Goal: Task Accomplishment & Management: Manage account settings

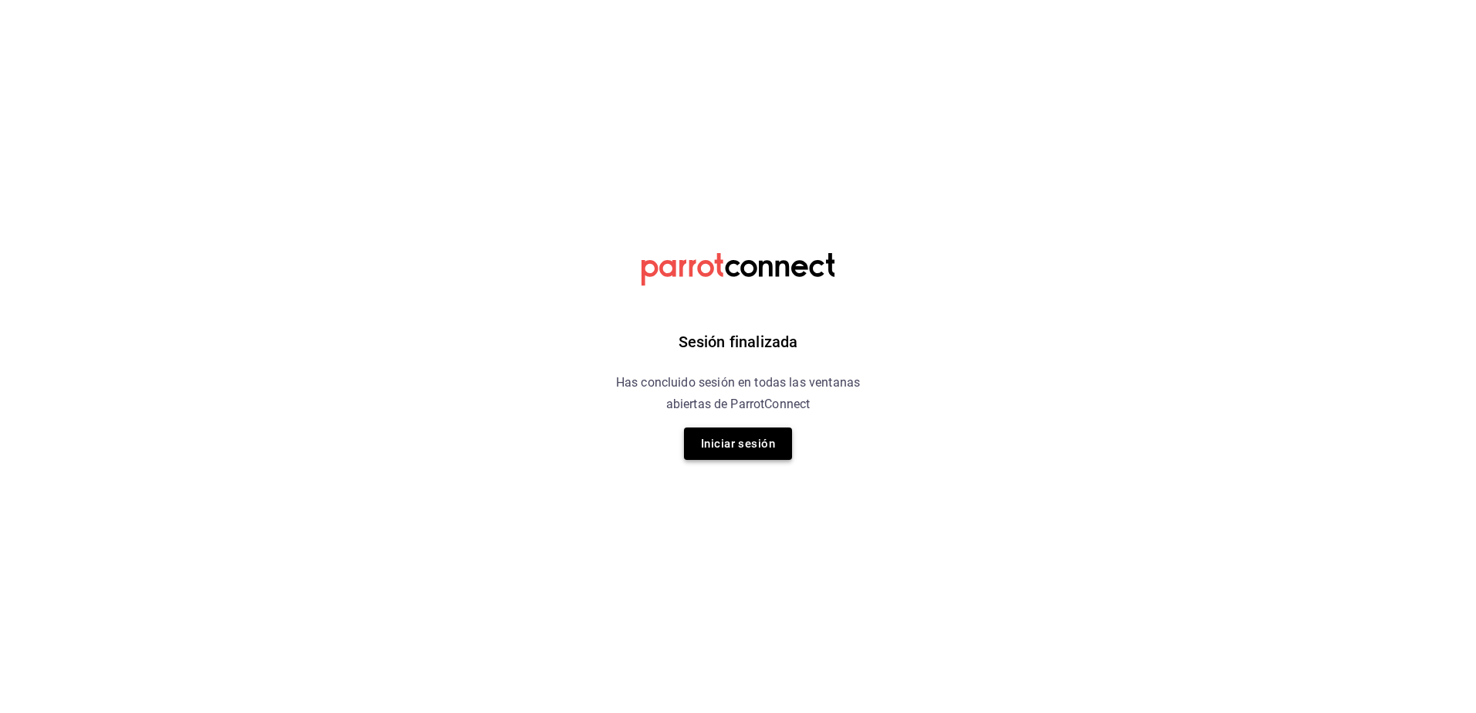
click at [733, 442] on button "Iniciar sesión" at bounding box center [738, 444] width 108 height 32
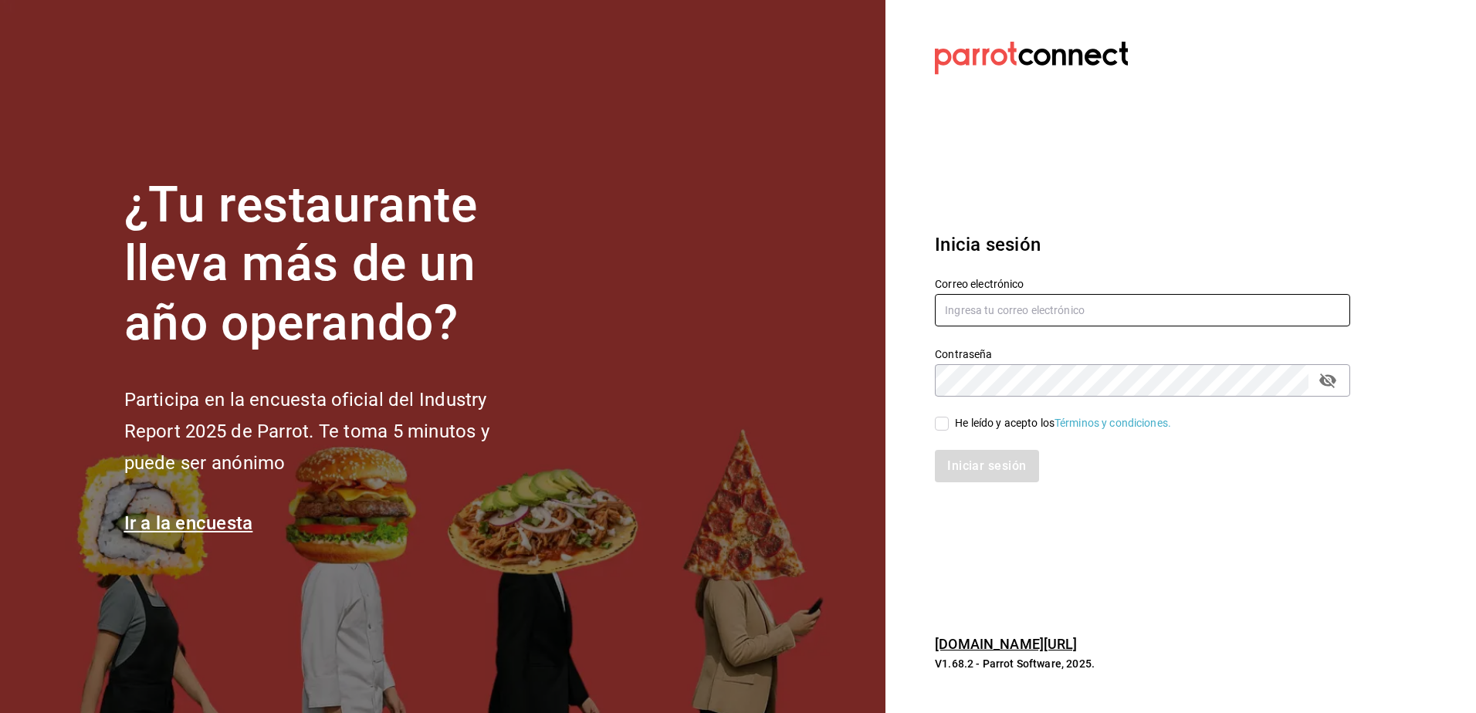
type input "[EMAIL_ADDRESS][DOMAIN_NAME]"
click at [938, 424] on input "He leído y acepto los Términos y condiciones." at bounding box center [942, 424] width 14 height 14
checkbox input "true"
click at [977, 465] on button "Iniciar sesión" at bounding box center [987, 466] width 105 height 32
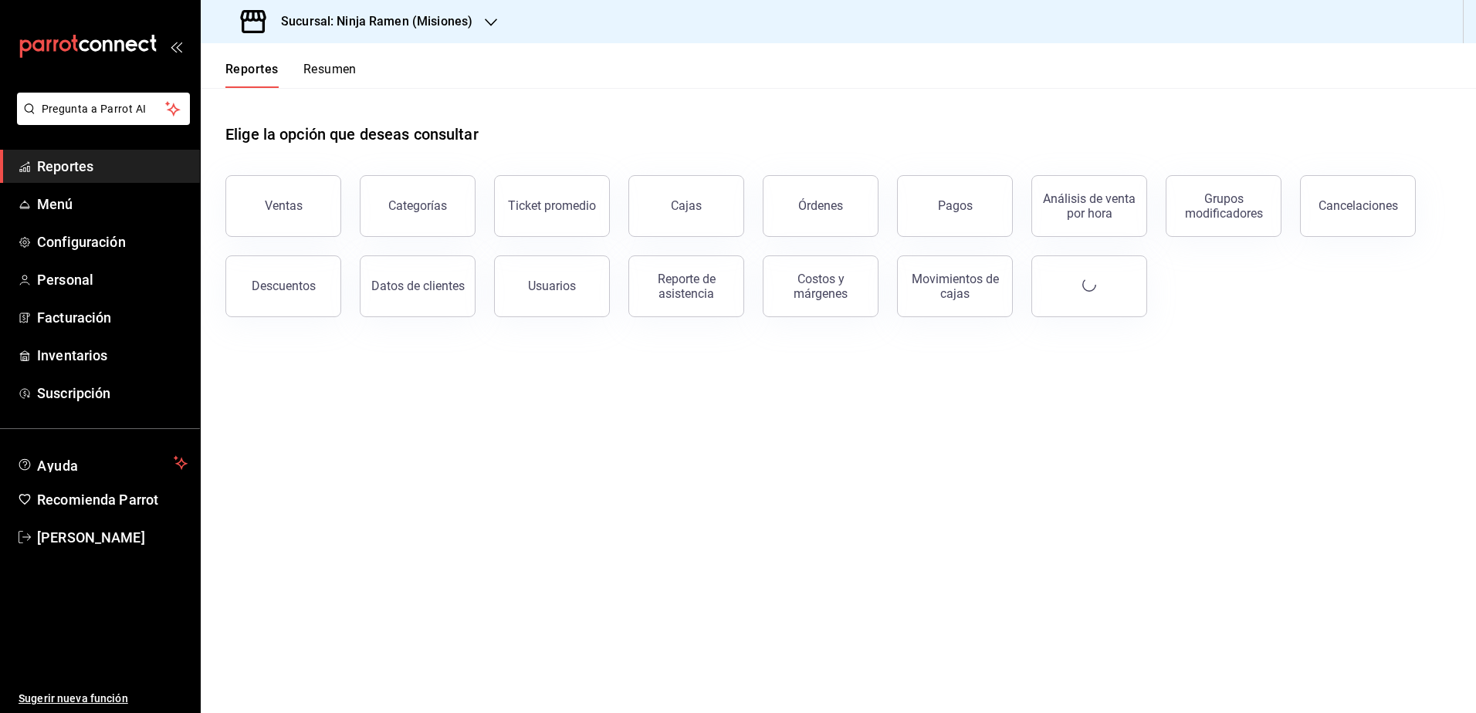
click at [458, 15] on h3 "Sucursal: Ninja Ramen (Misiones)" at bounding box center [371, 21] width 204 height 19
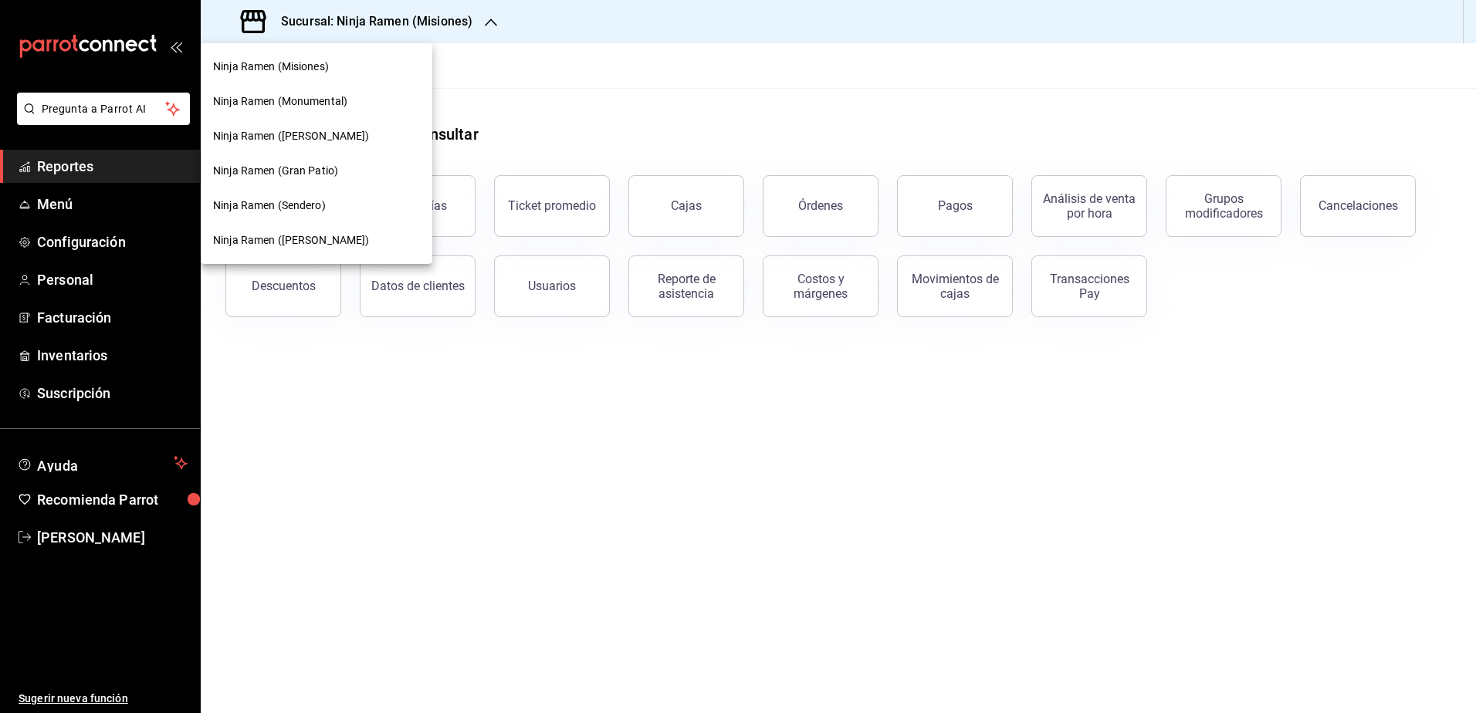
click at [346, 102] on span "Ninja Ramen (Monumental)" at bounding box center [280, 101] width 134 height 16
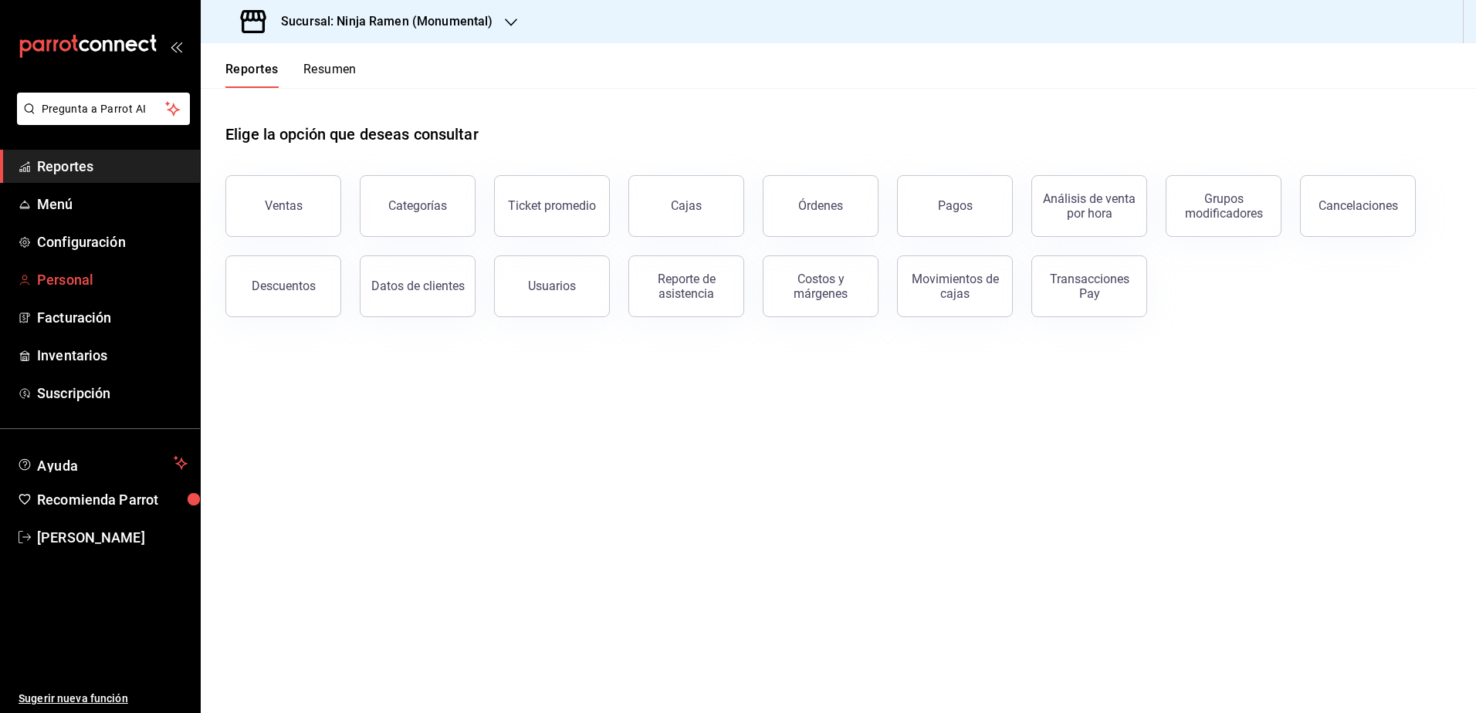
click at [73, 275] on span "Personal" at bounding box center [112, 279] width 151 height 21
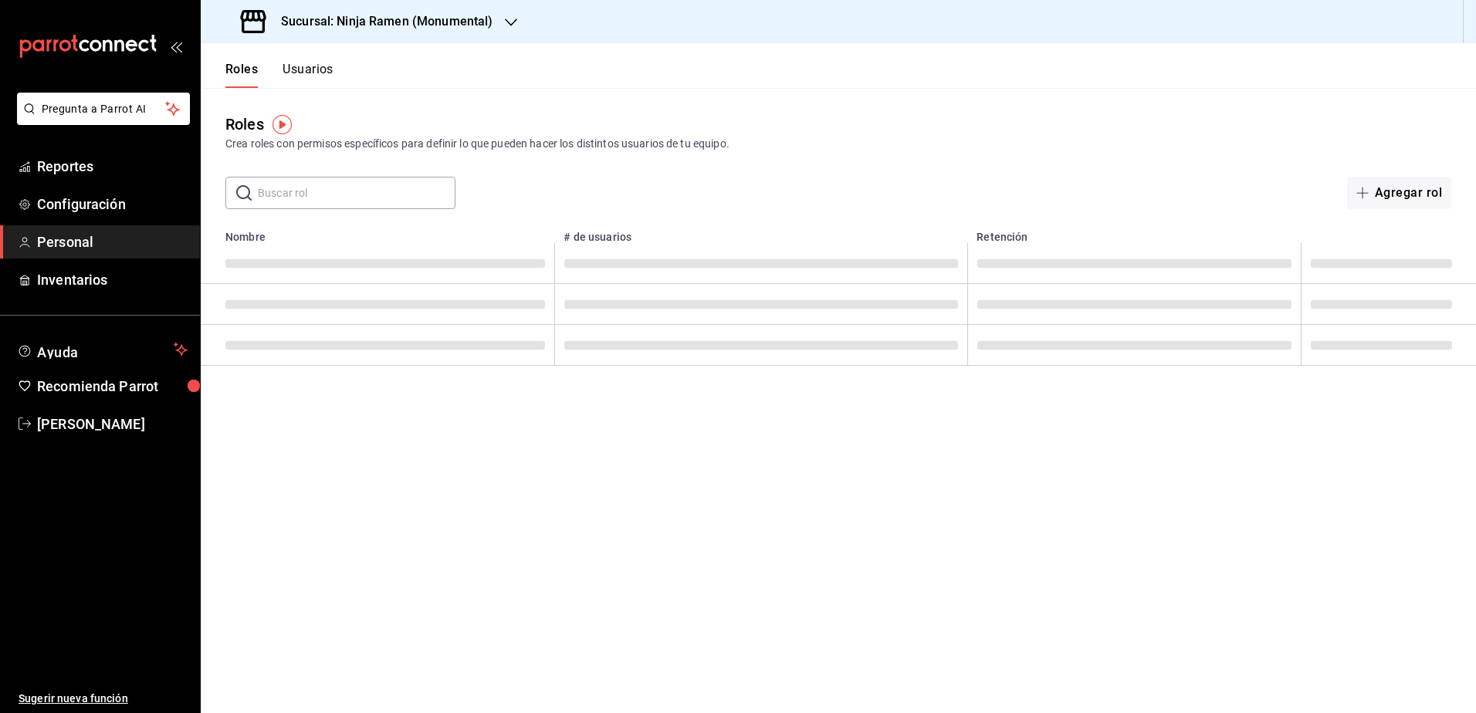
click at [303, 66] on button "Usuarios" at bounding box center [308, 75] width 51 height 26
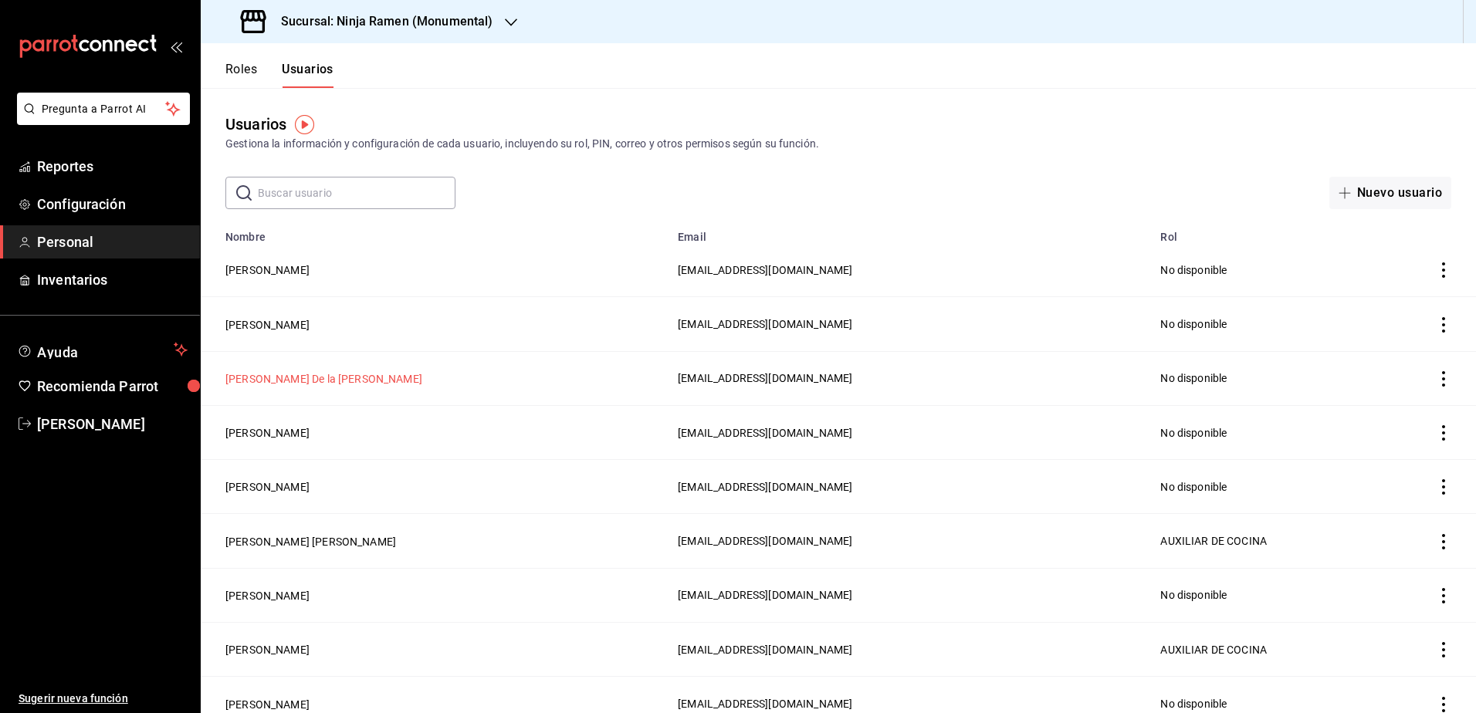
click at [345, 375] on button "[PERSON_NAME] De la [PERSON_NAME]" at bounding box center [323, 378] width 197 height 15
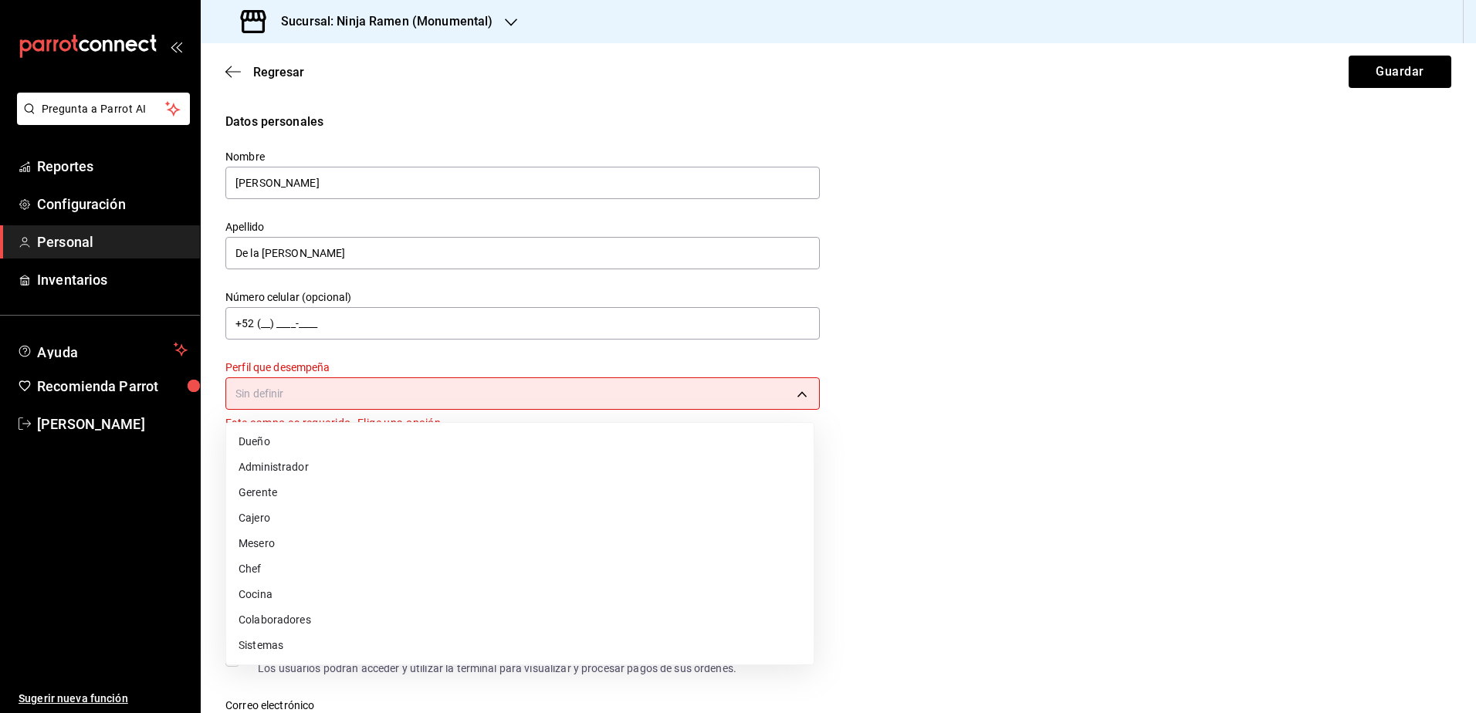
click at [799, 395] on body "Pregunta a Parrot AI Reportes Configuración Personal Inventarios Ayuda Recomien…" at bounding box center [738, 356] width 1476 height 713
click at [649, 464] on li "Administrador" at bounding box center [520, 467] width 588 height 25
type input "ADMIN"
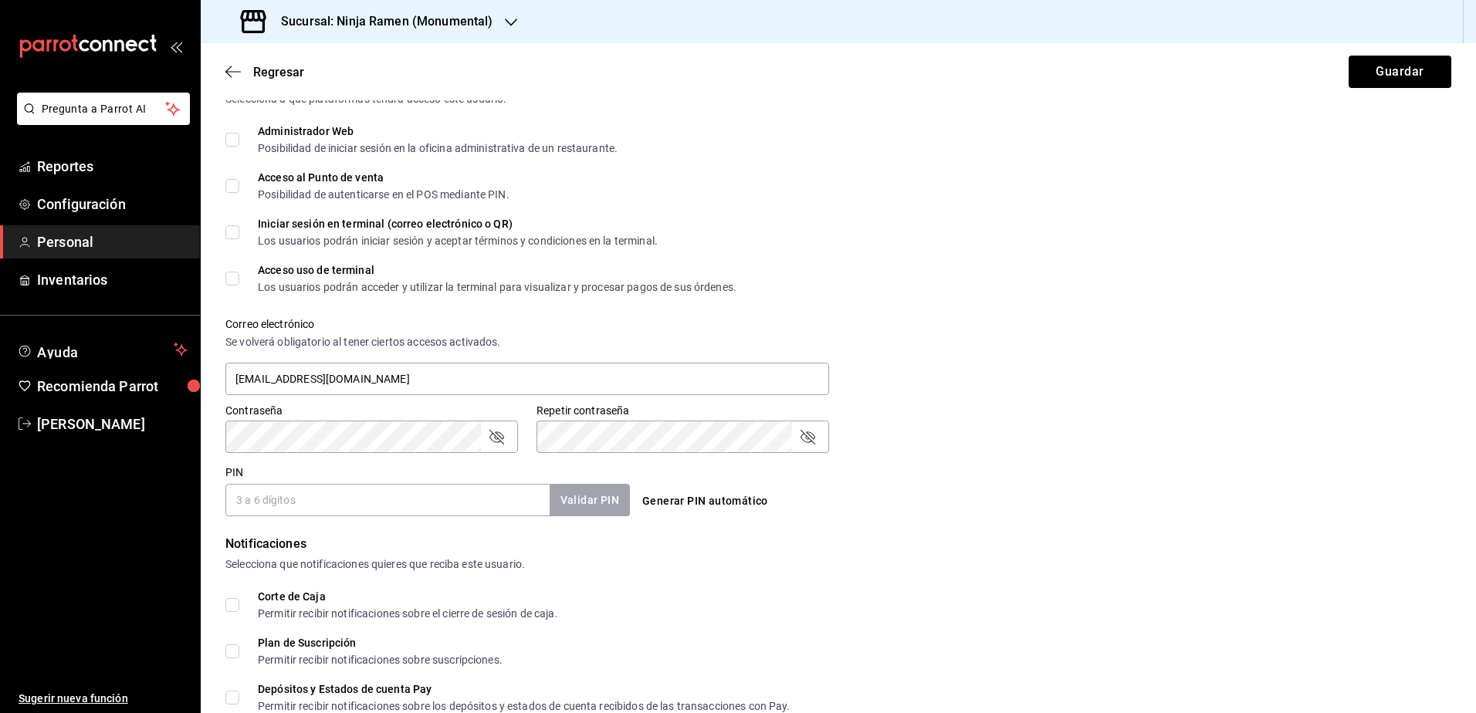
scroll to position [520, 0]
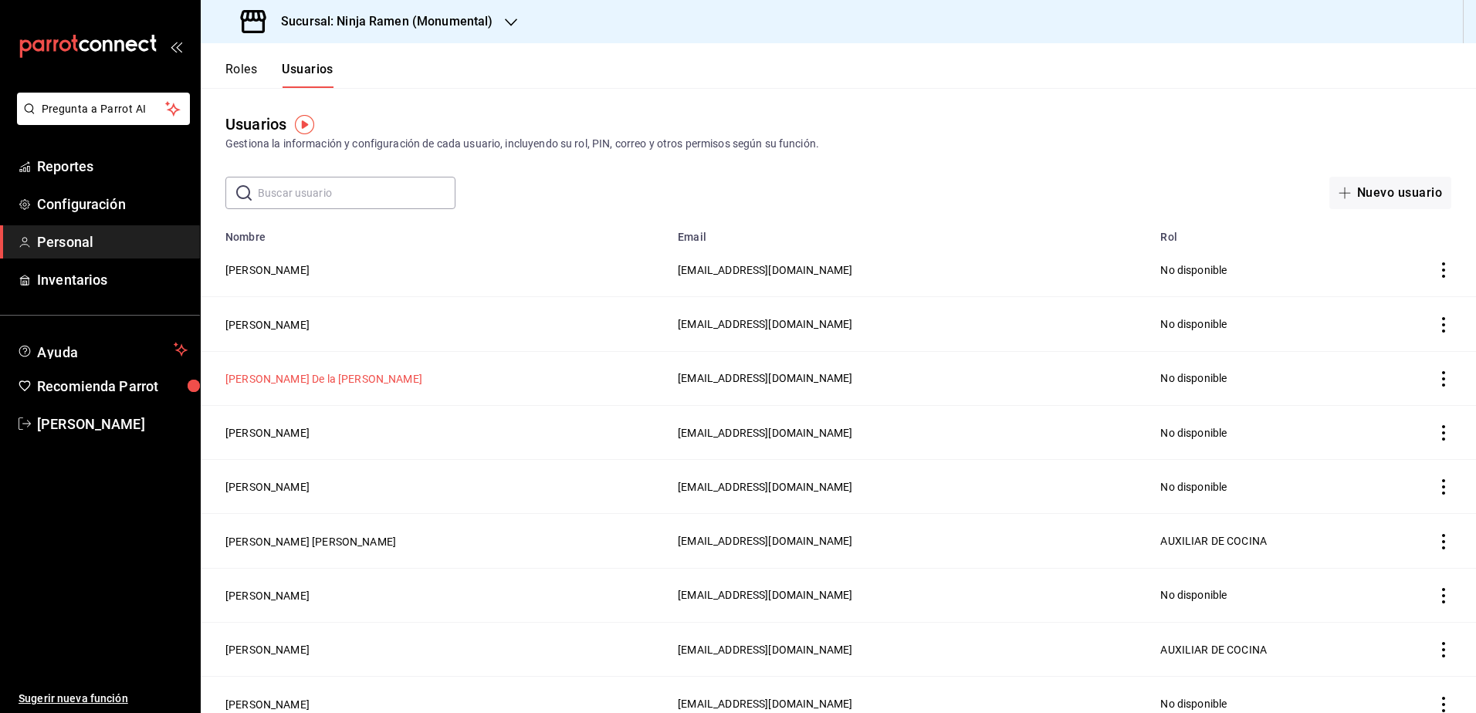
click at [344, 374] on button "[PERSON_NAME] De la [PERSON_NAME]" at bounding box center [323, 378] width 197 height 15
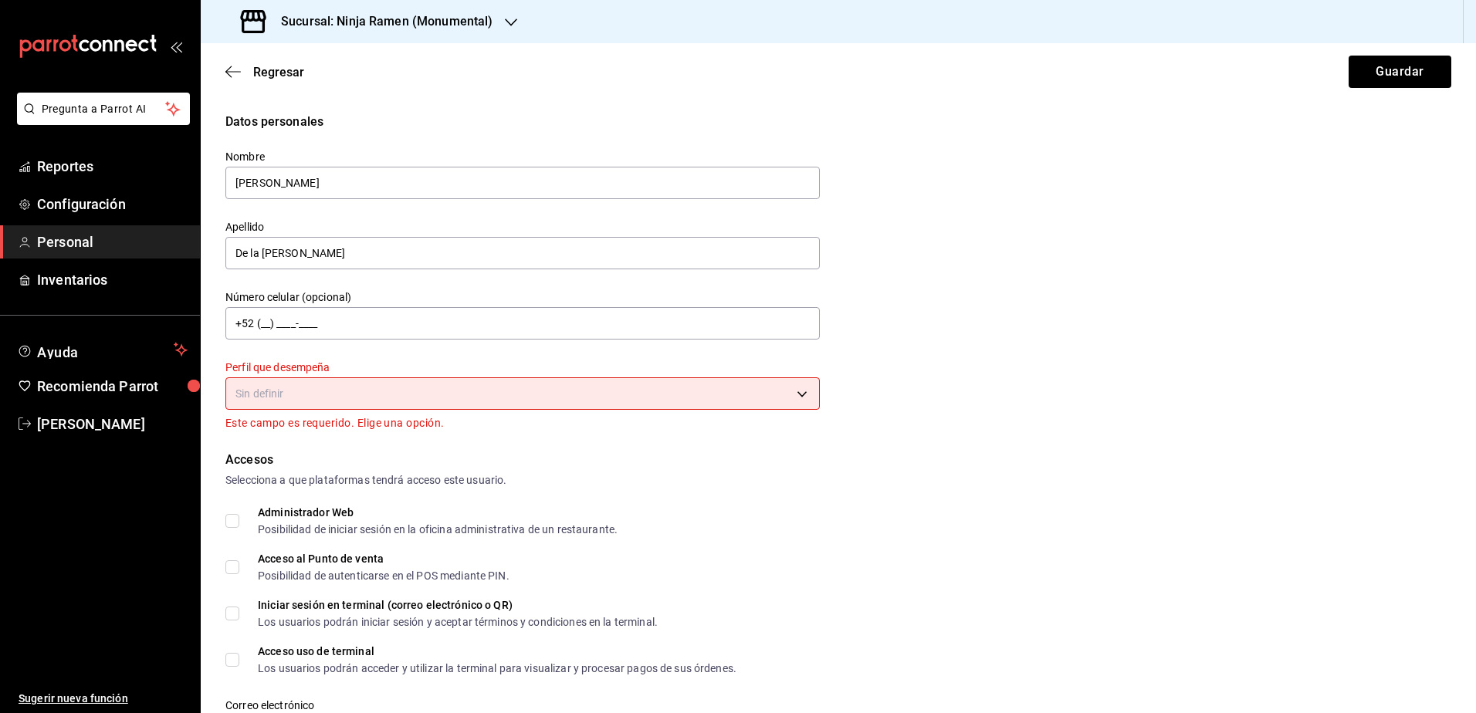
click at [565, 401] on body "Pregunta a Parrot AI Reportes Configuración Personal Inventarios Ayuda Recomien…" at bounding box center [738, 356] width 1476 height 713
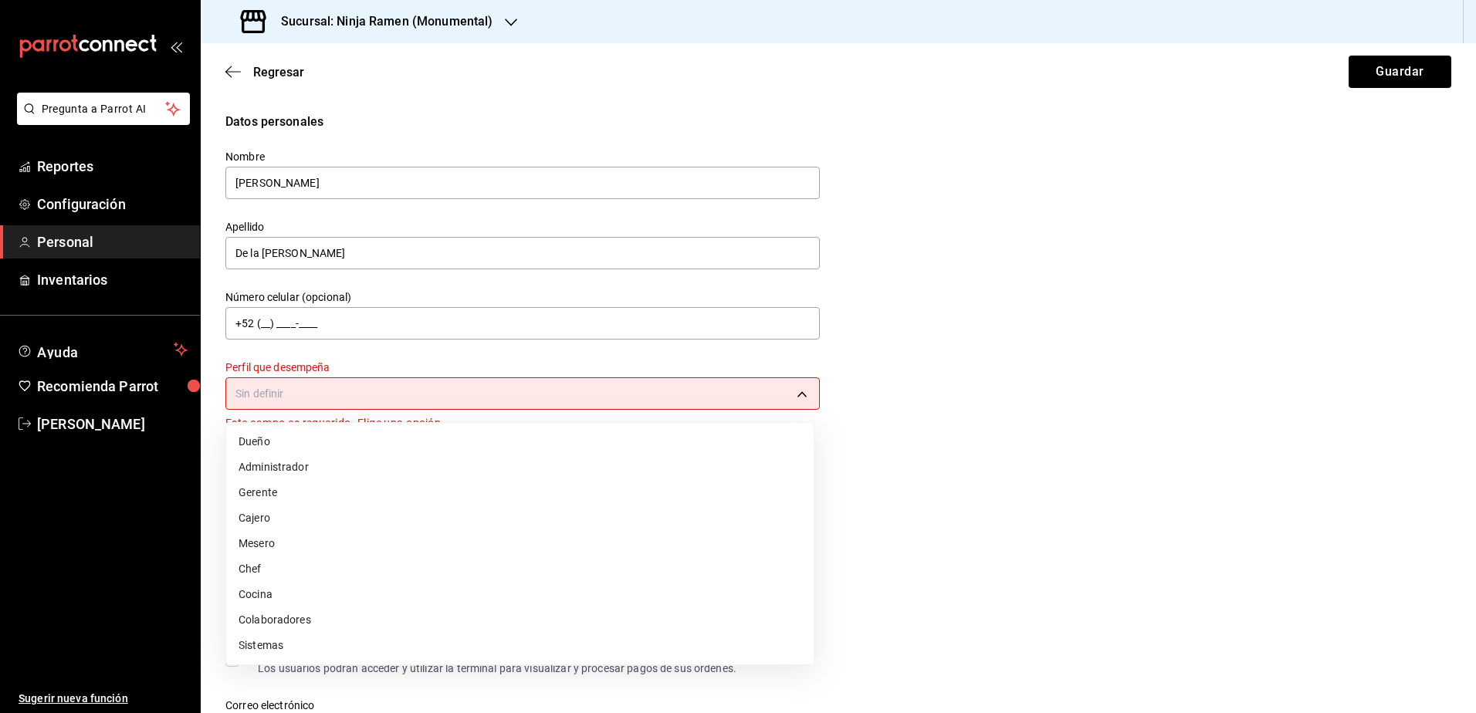
click at [378, 473] on li "Administrador" at bounding box center [520, 467] width 588 height 25
type input "ADMIN"
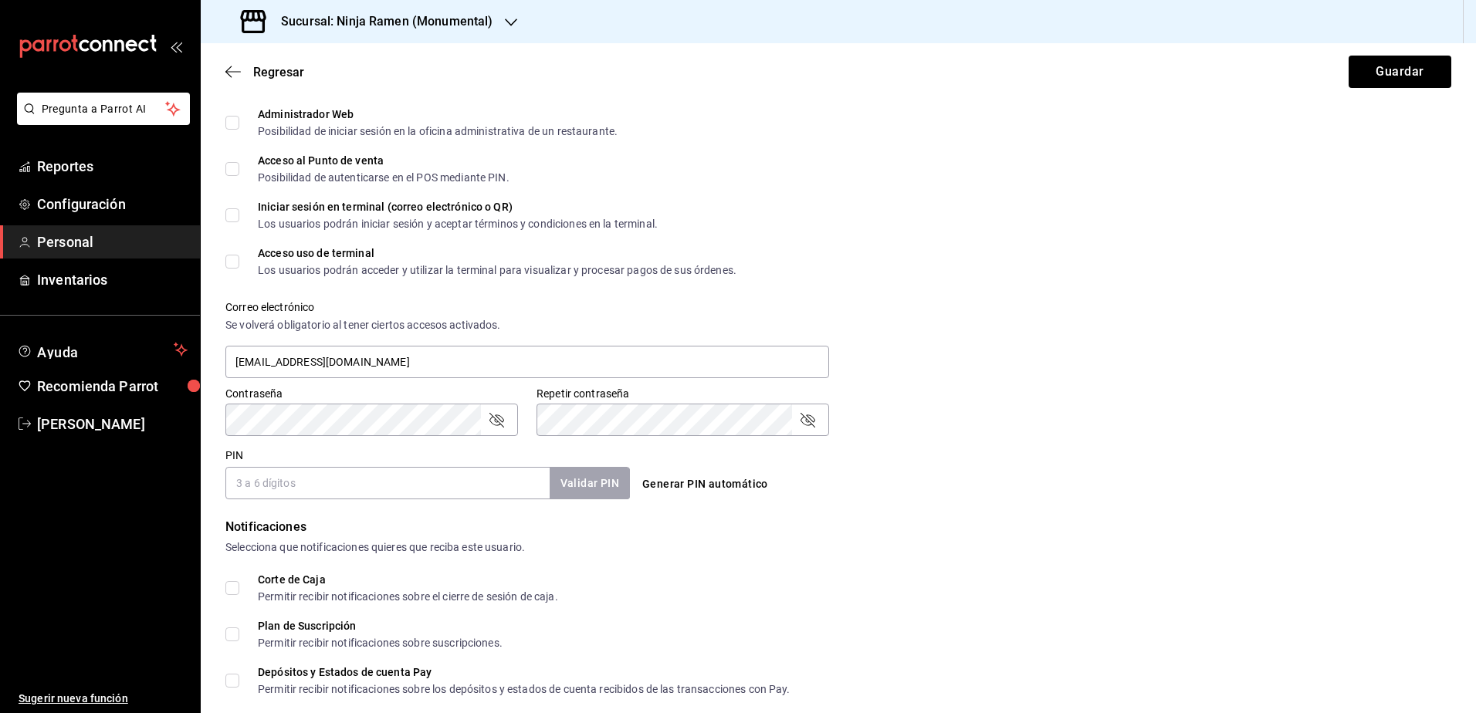
scroll to position [386, 0]
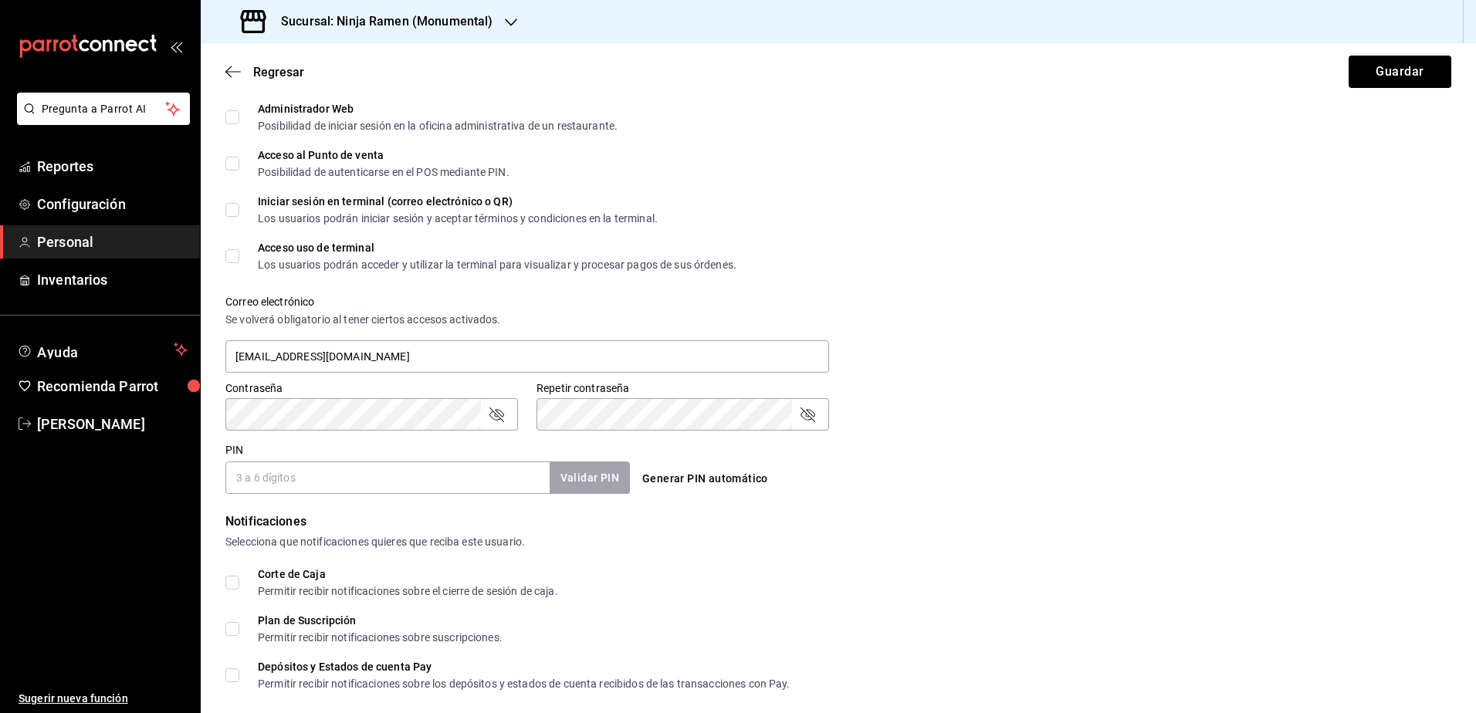
click at [453, 472] on input "PIN" at bounding box center [387, 478] width 324 height 32
type input "1041"
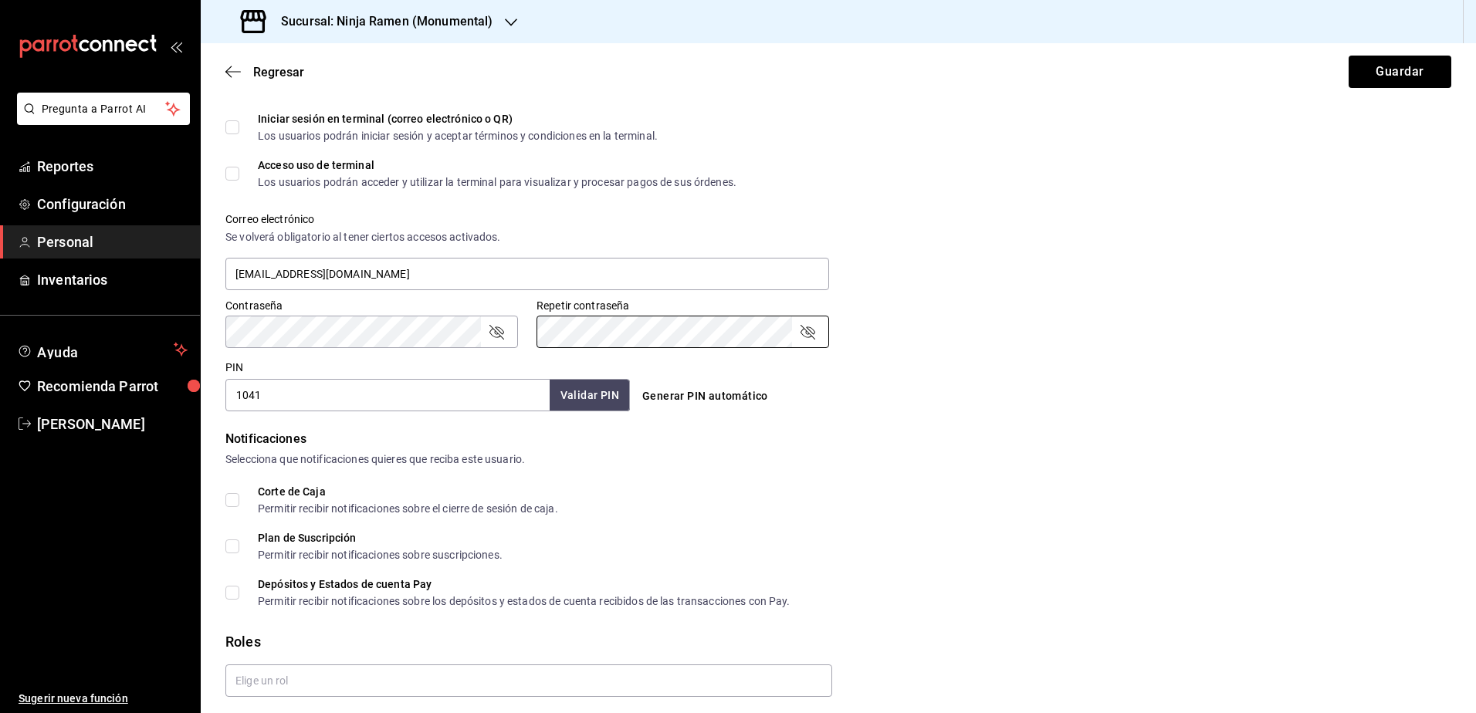
scroll to position [520, 0]
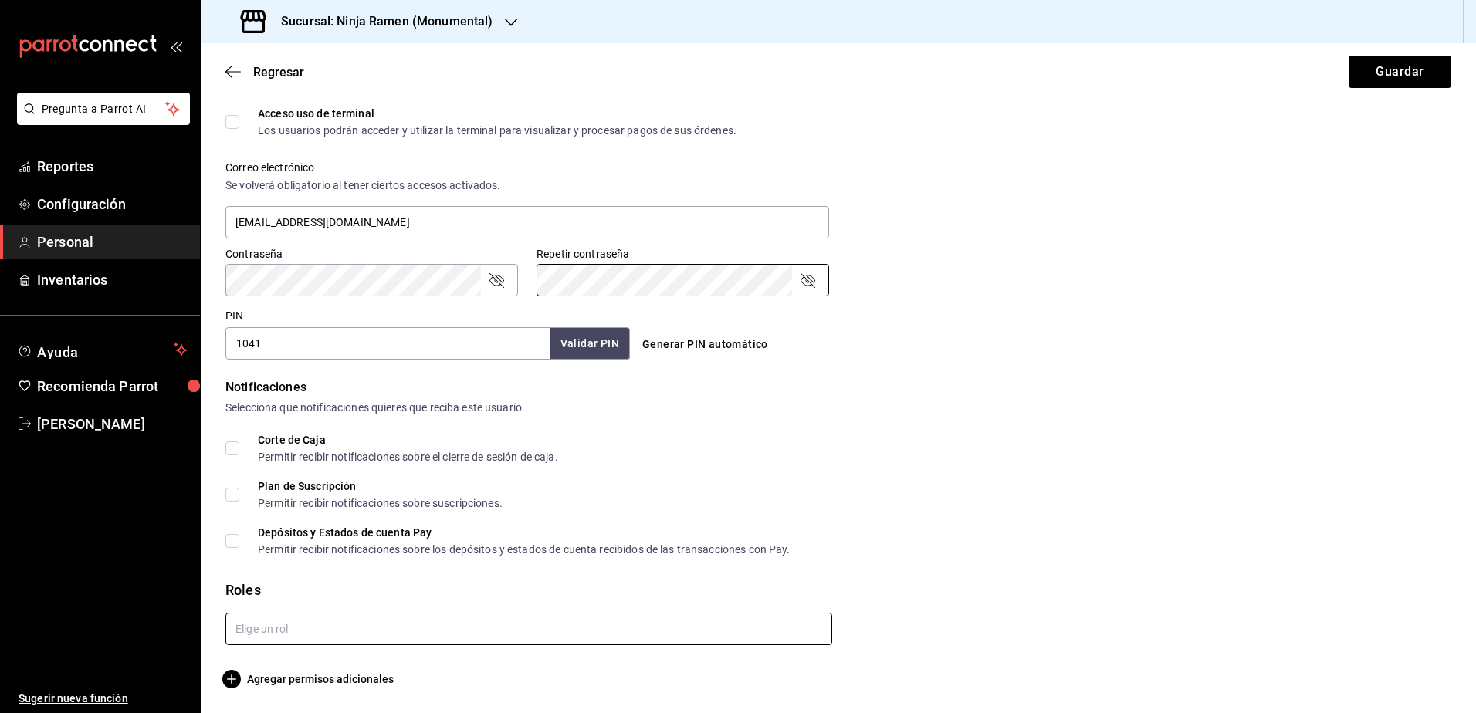
click at [385, 624] on input "text" at bounding box center [528, 629] width 607 height 32
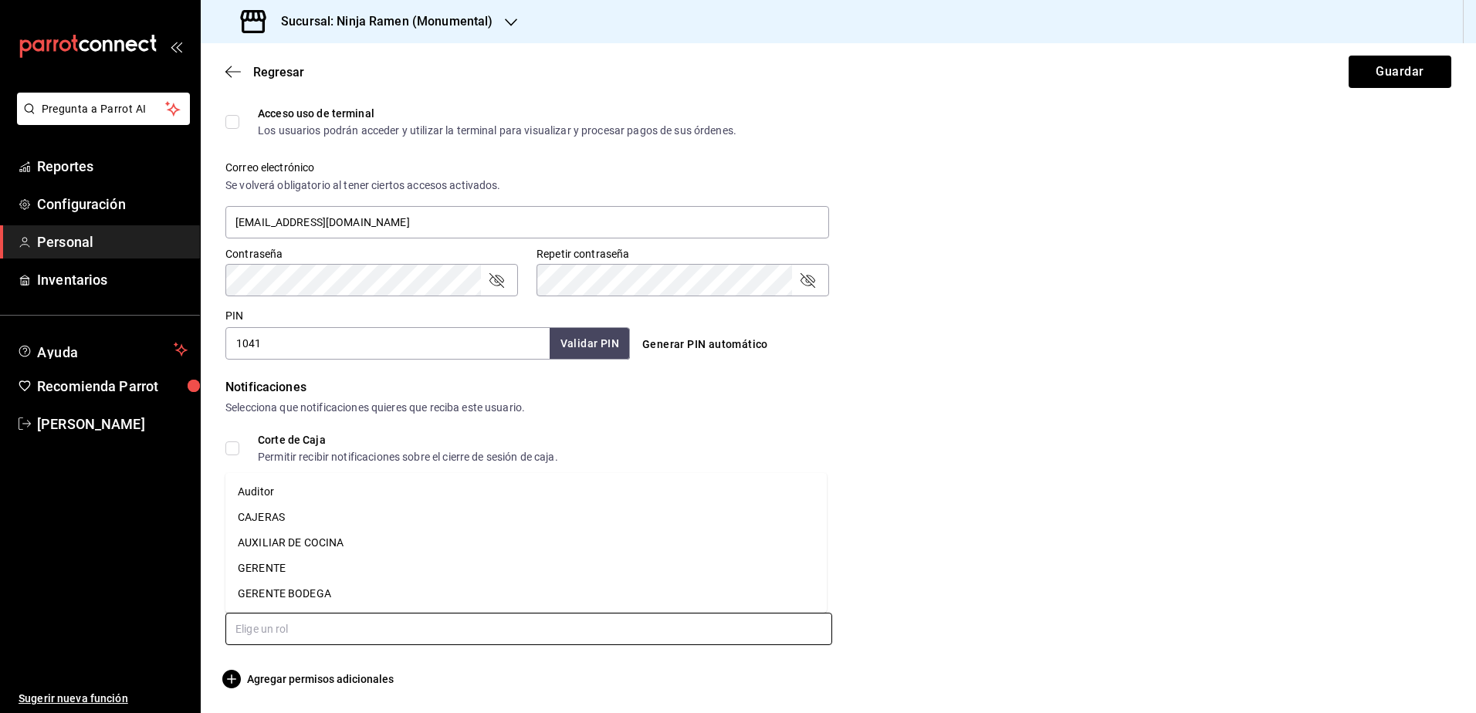
click at [327, 563] on li "GERENTE" at bounding box center [525, 568] width 601 height 25
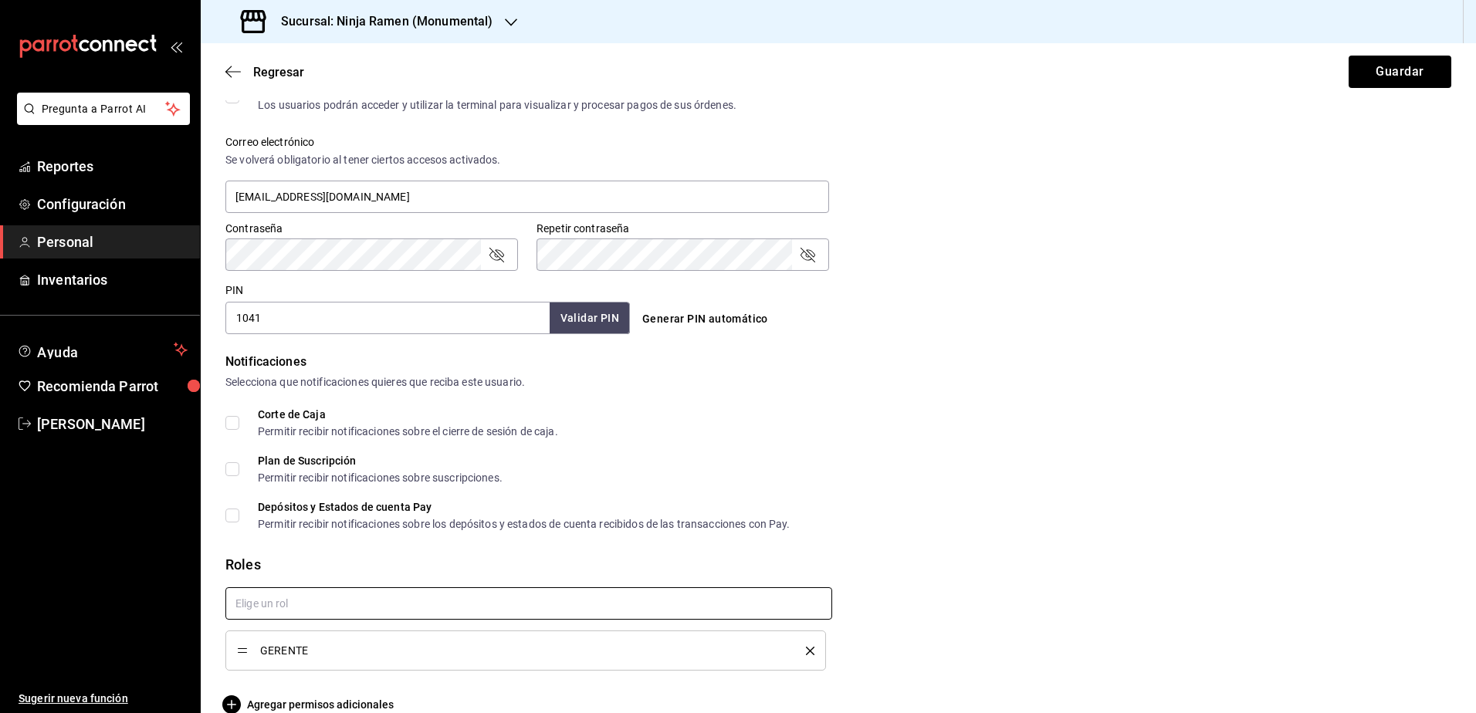
scroll to position [571, 0]
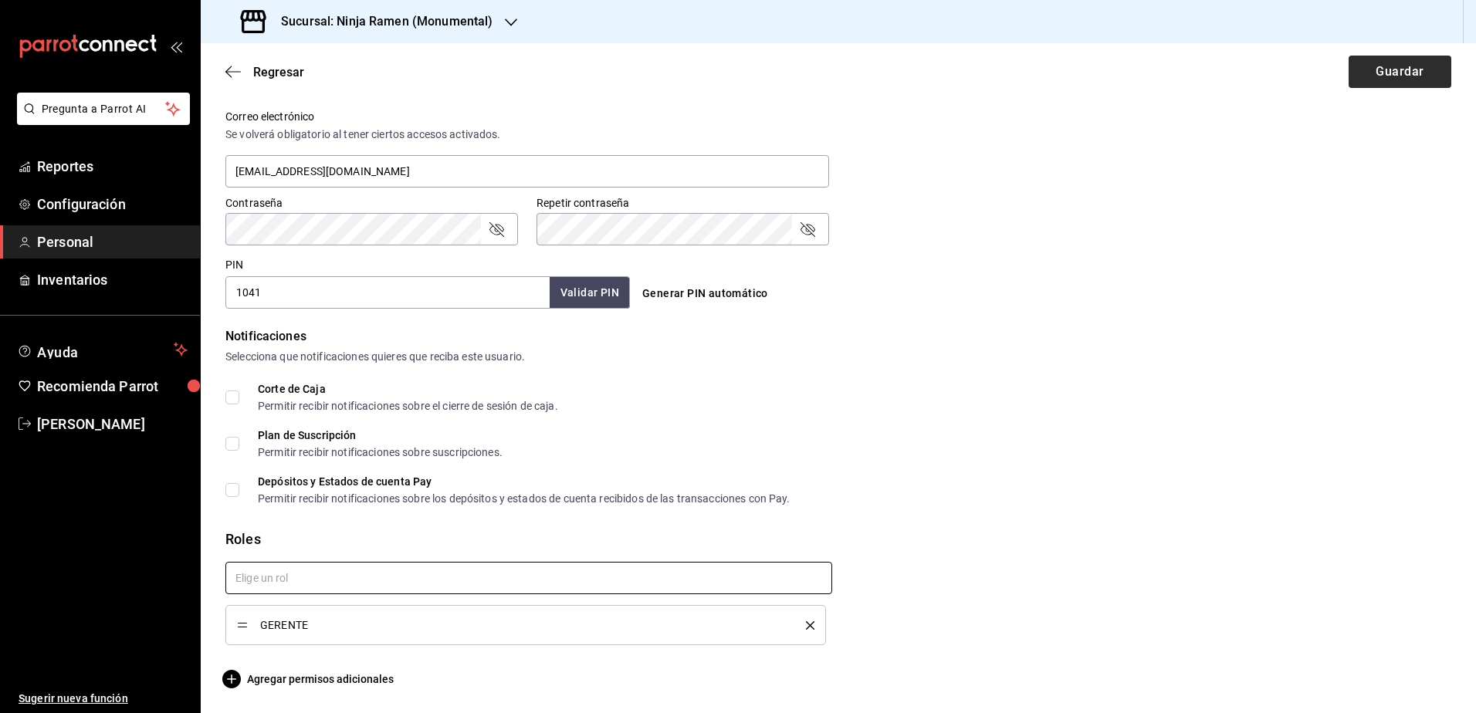
checkbox input "true"
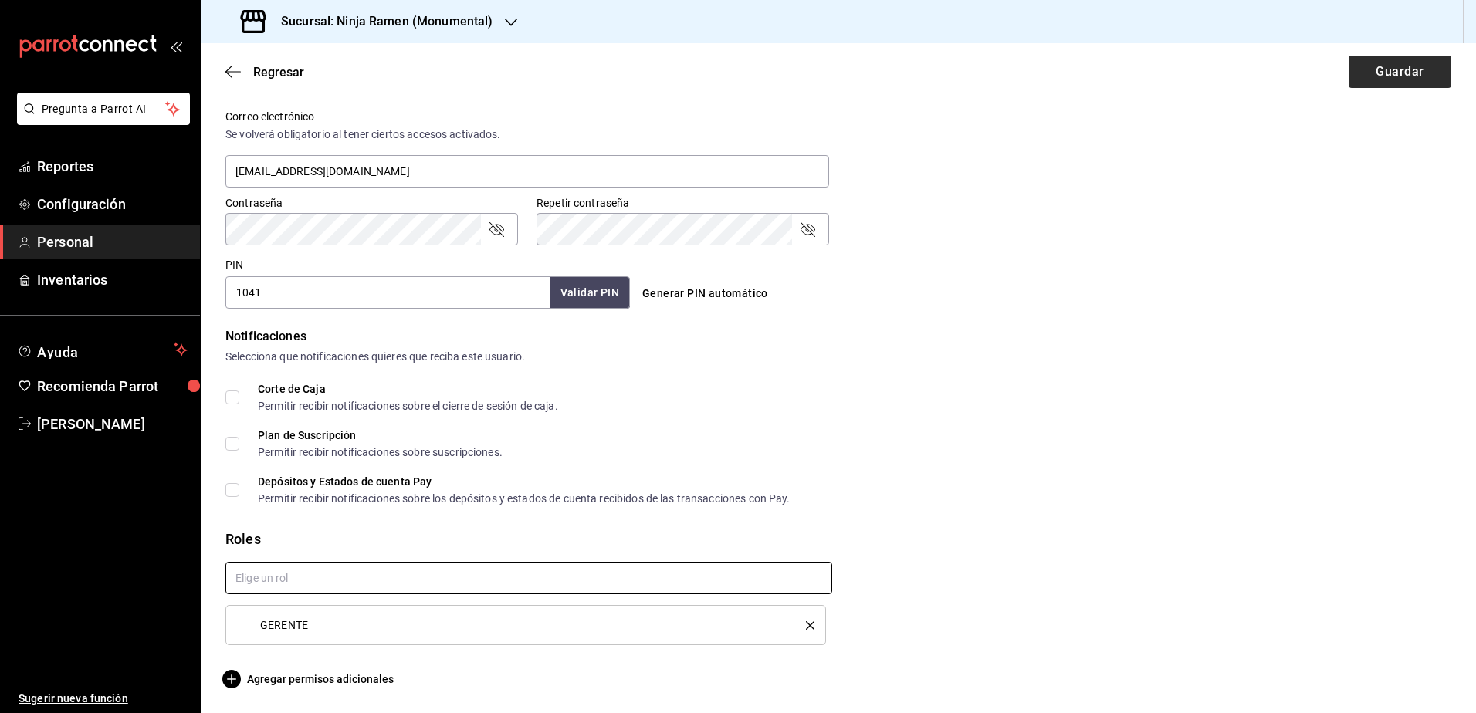
checkbox input "true"
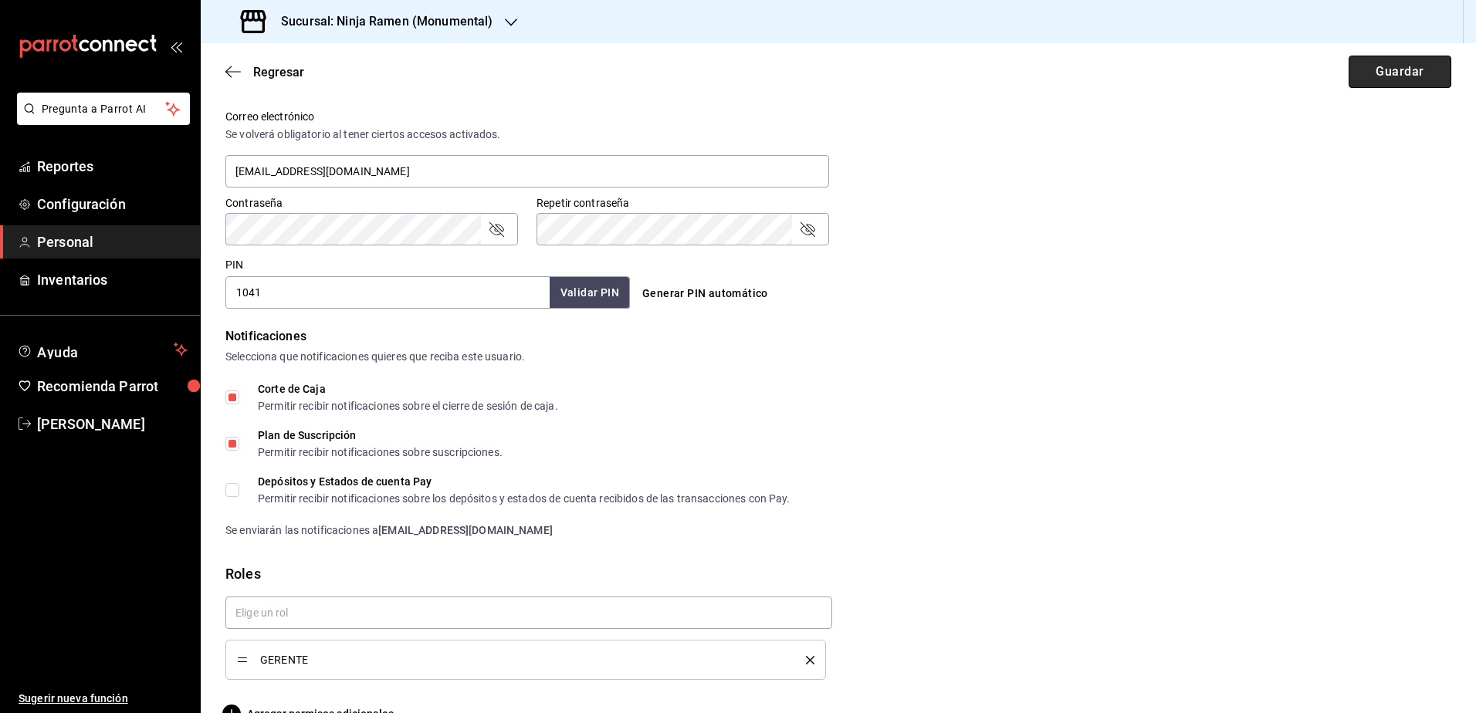
click at [1389, 77] on button "Guardar" at bounding box center [1400, 72] width 103 height 32
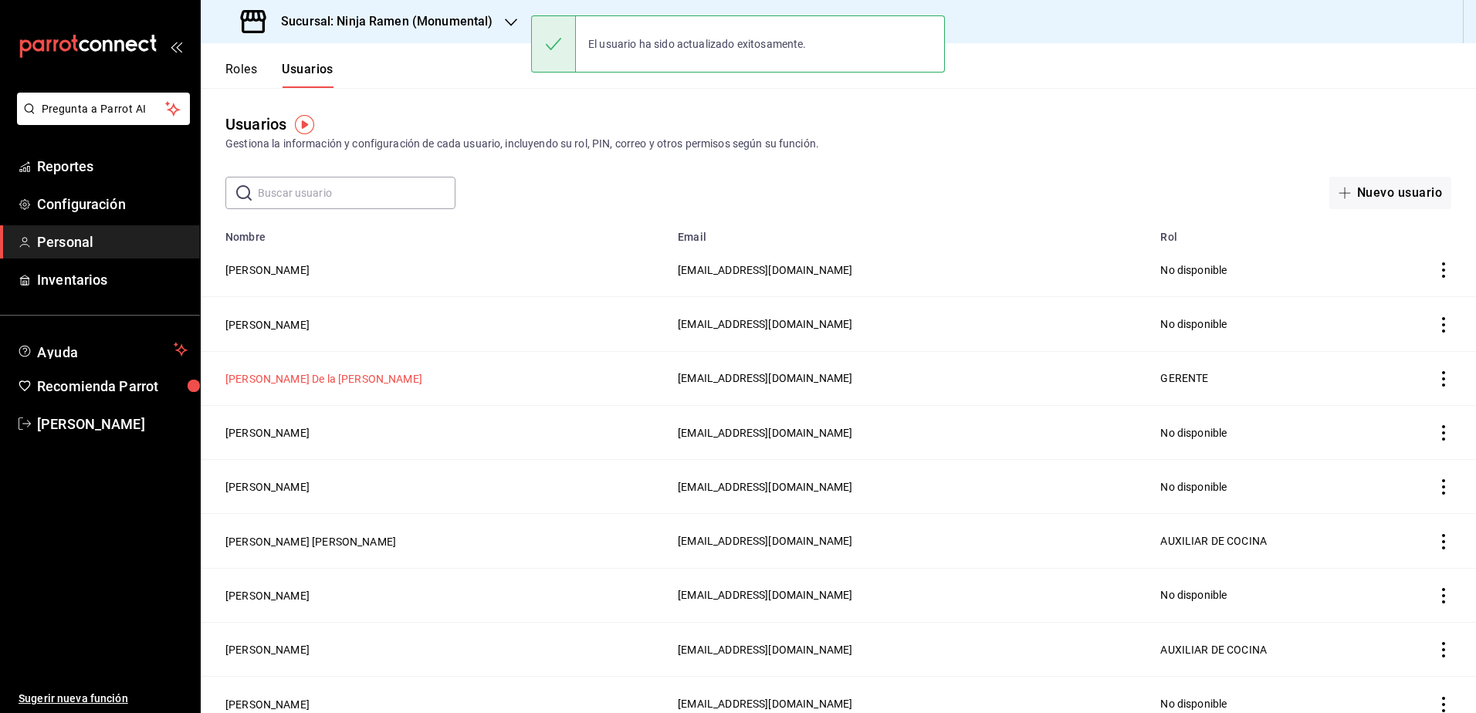
click at [348, 381] on button "[PERSON_NAME] De la [PERSON_NAME]" at bounding box center [323, 378] width 197 height 15
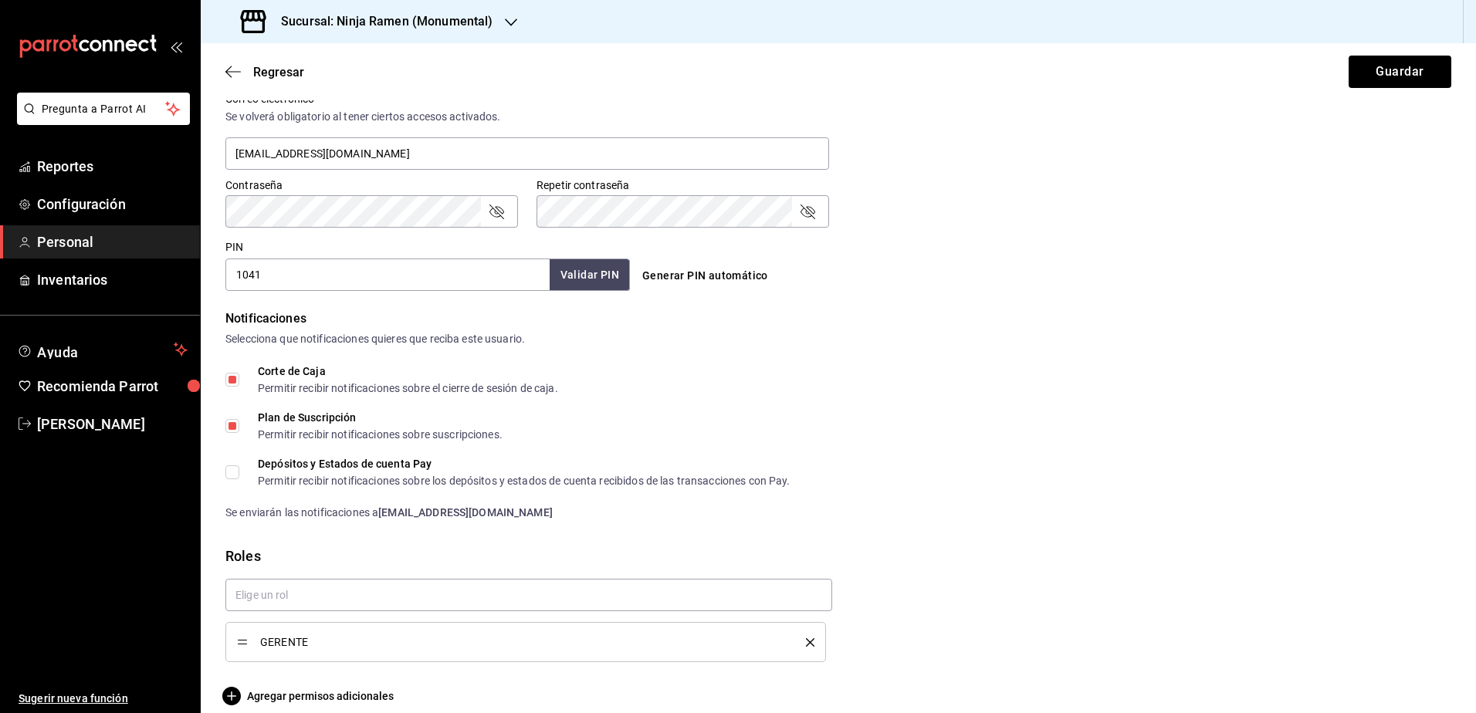
scroll to position [606, 0]
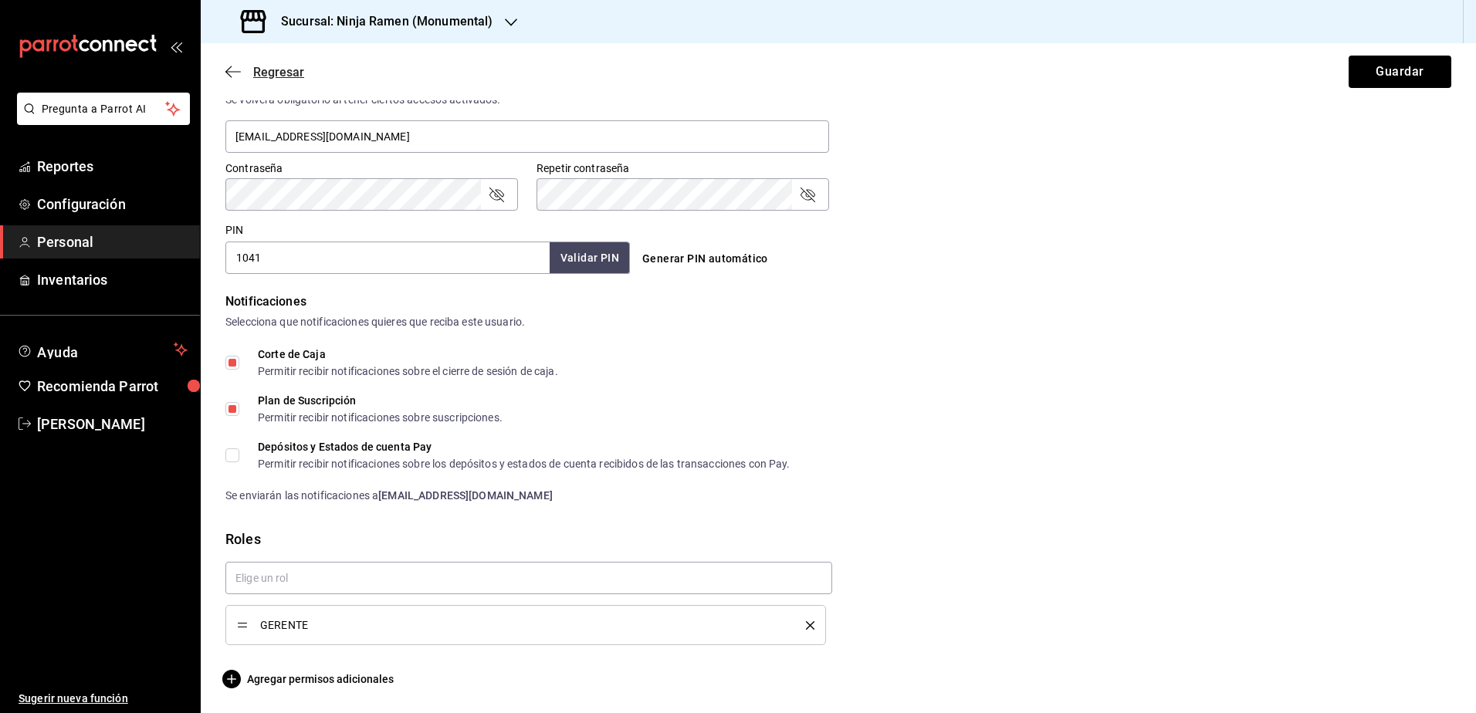
click at [229, 76] on icon "button" at bounding box center [232, 72] width 15 height 14
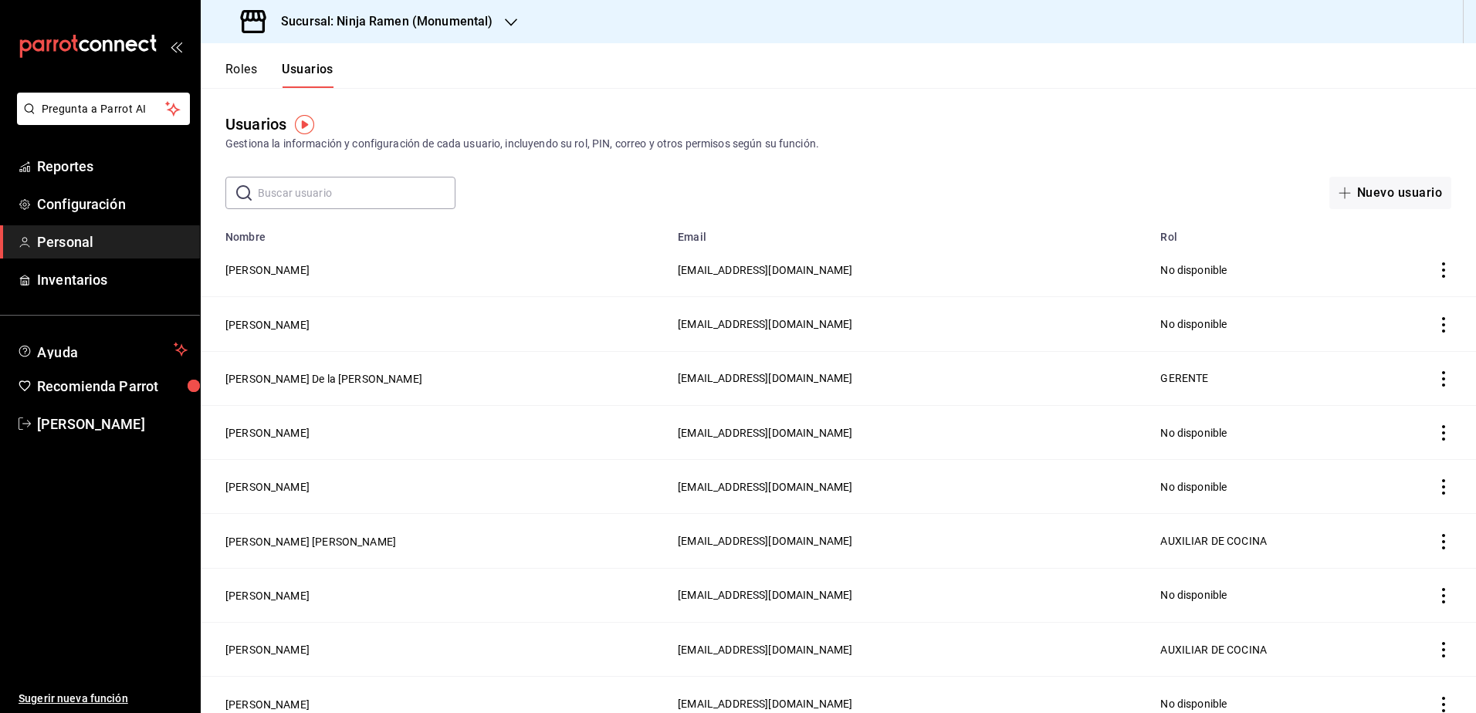
click at [689, 75] on header "Roles Usuarios" at bounding box center [838, 65] width 1275 height 45
click at [256, 266] on button "[PERSON_NAME]" at bounding box center [267, 270] width 84 height 15
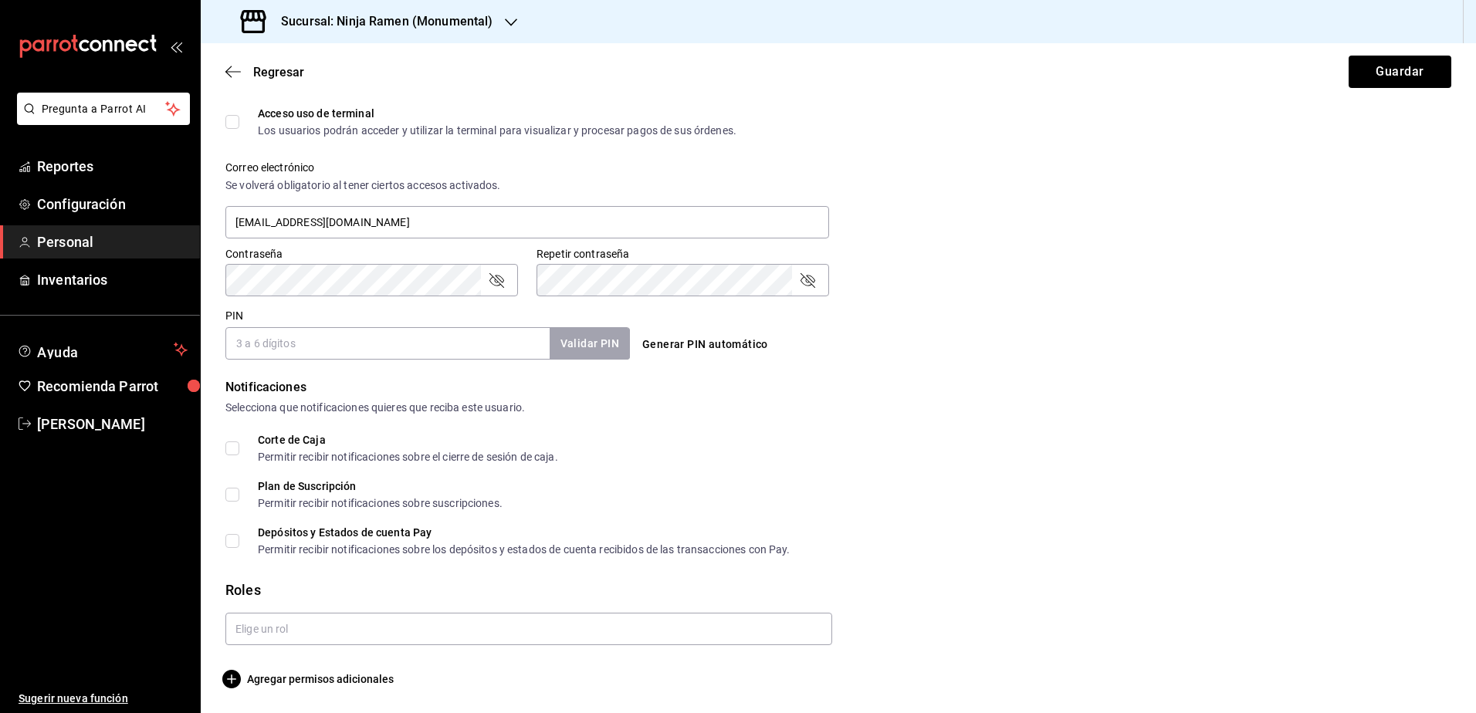
scroll to position [75, 0]
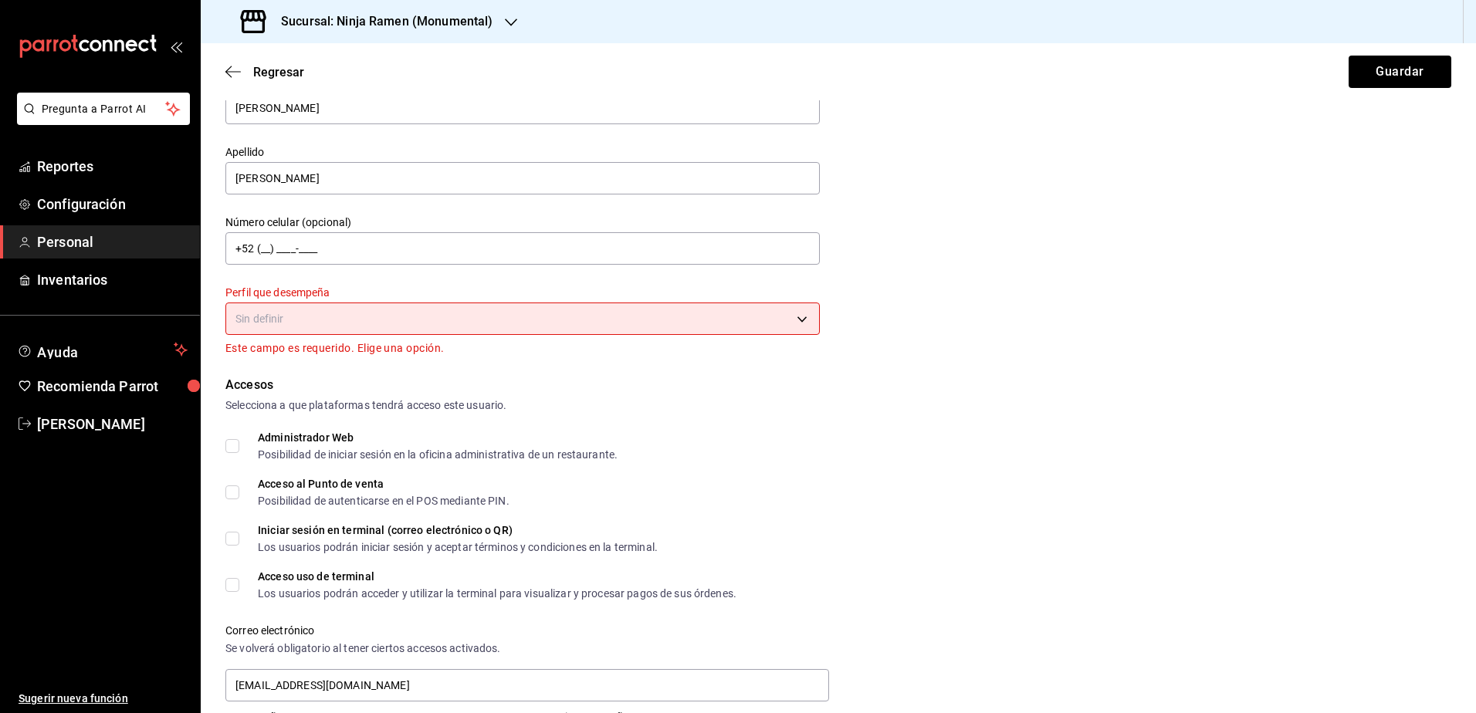
click at [827, 213] on div "Datos personales Nombre [PERSON_NAME] [PERSON_NAME] Número celular (opcional) +…" at bounding box center [838, 198] width 1226 height 320
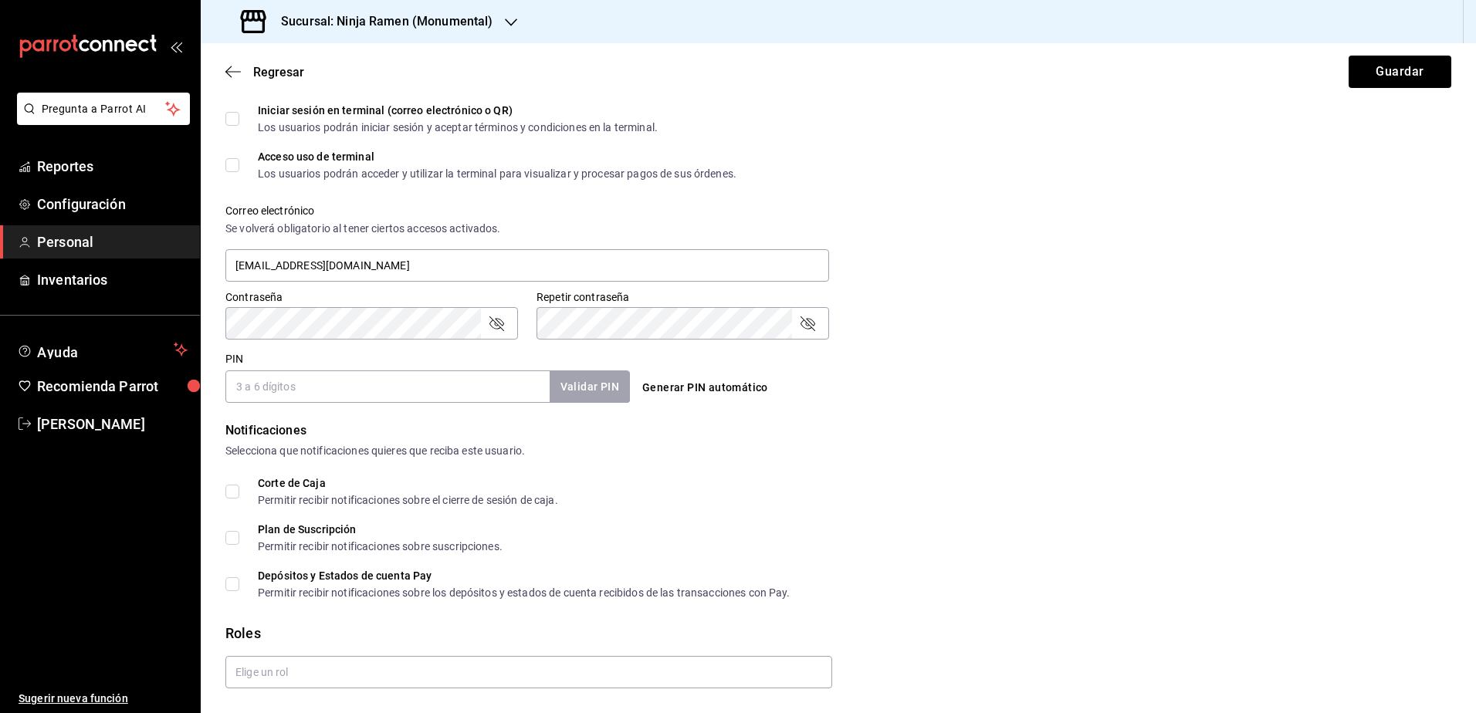
scroll to position [538, 0]
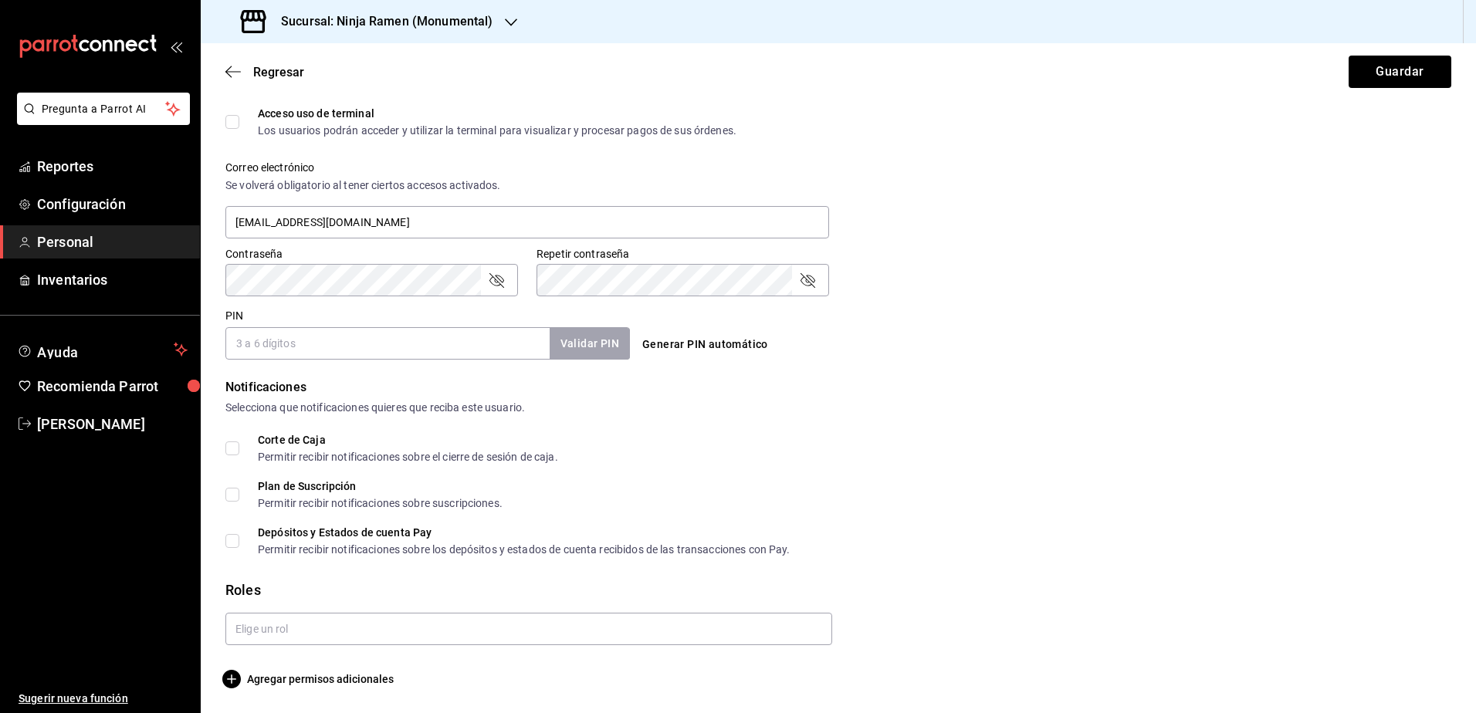
click at [347, 350] on input "PIN" at bounding box center [387, 343] width 324 height 32
type input "261101"
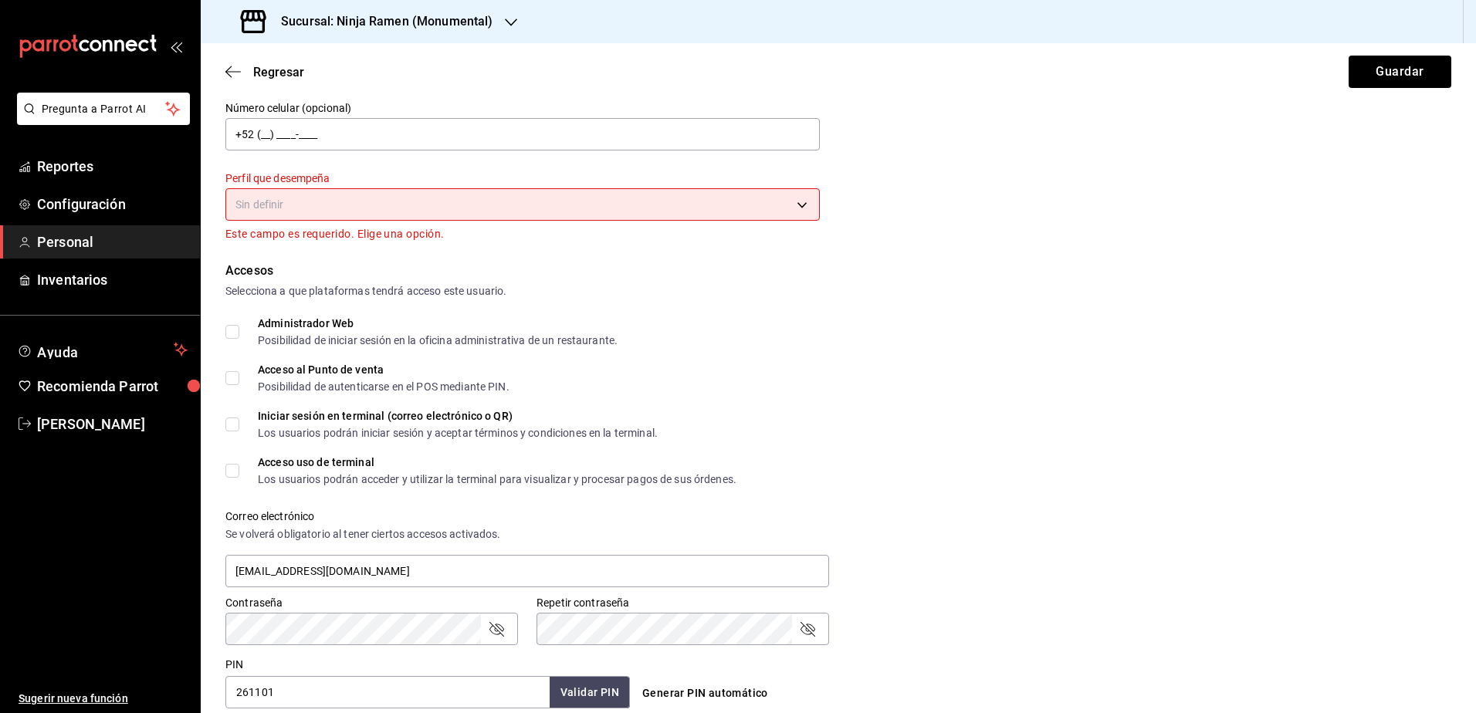
scroll to position [75, 0]
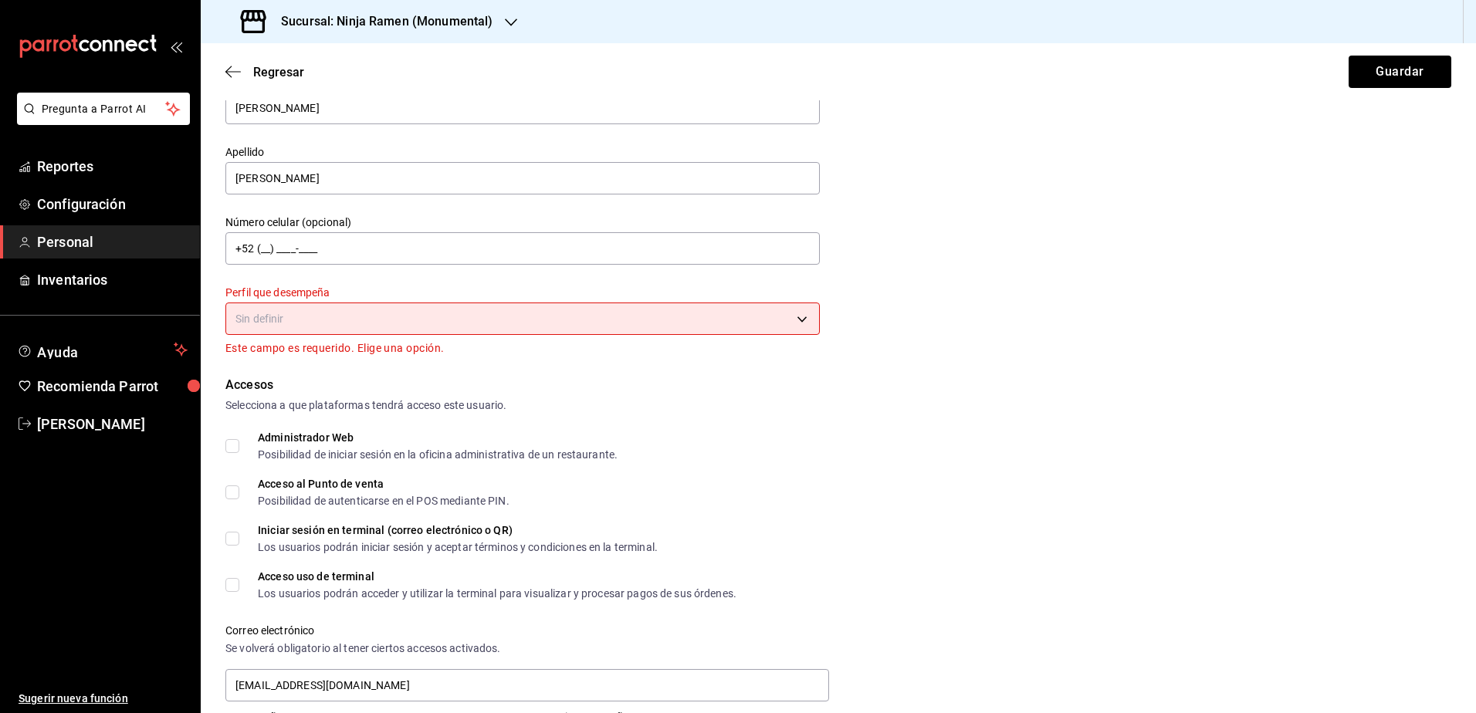
click at [408, 311] on body "Pregunta a Parrot AI Reportes Configuración Personal Inventarios Ayuda Recomien…" at bounding box center [738, 356] width 1476 height 713
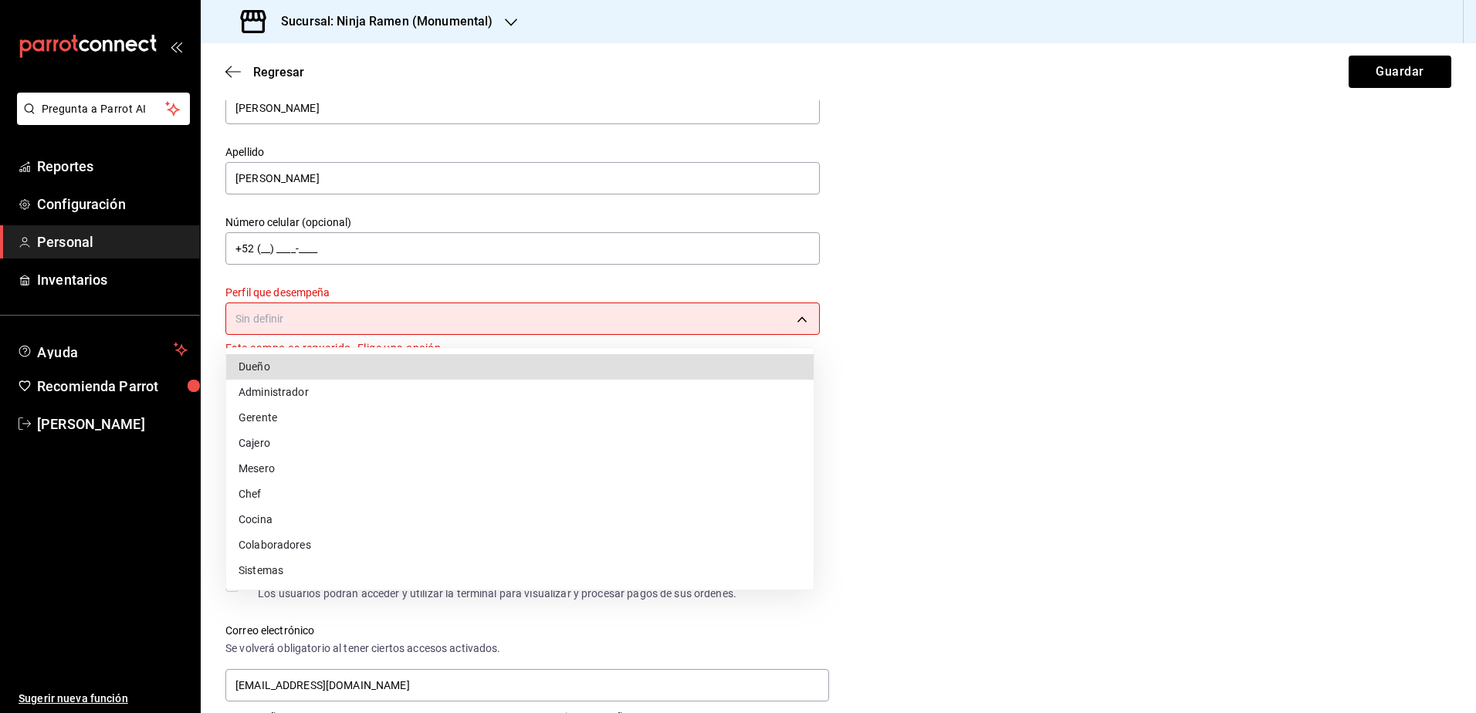
click at [363, 385] on li "Administrador" at bounding box center [520, 392] width 588 height 25
type input "ADMIN"
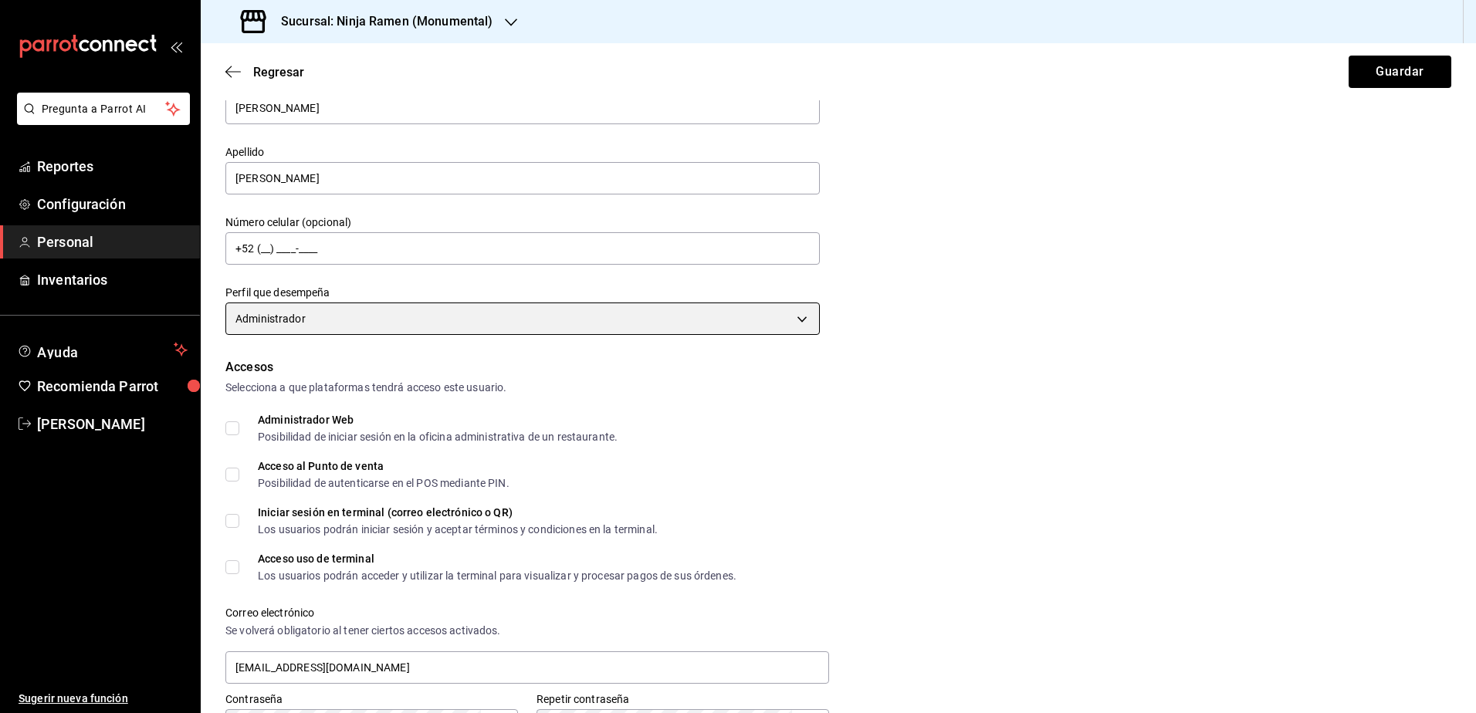
scroll to position [520, 0]
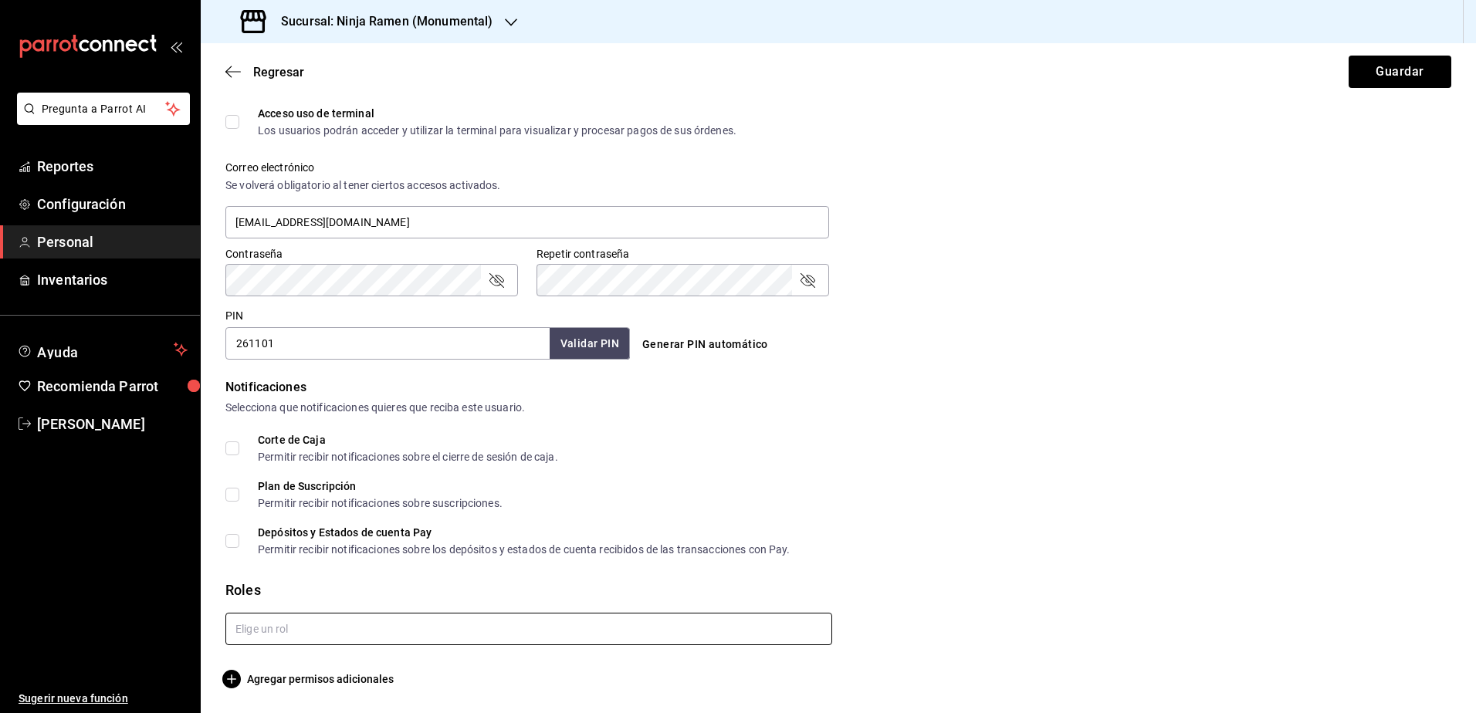
click at [408, 630] on input "text" at bounding box center [528, 629] width 607 height 32
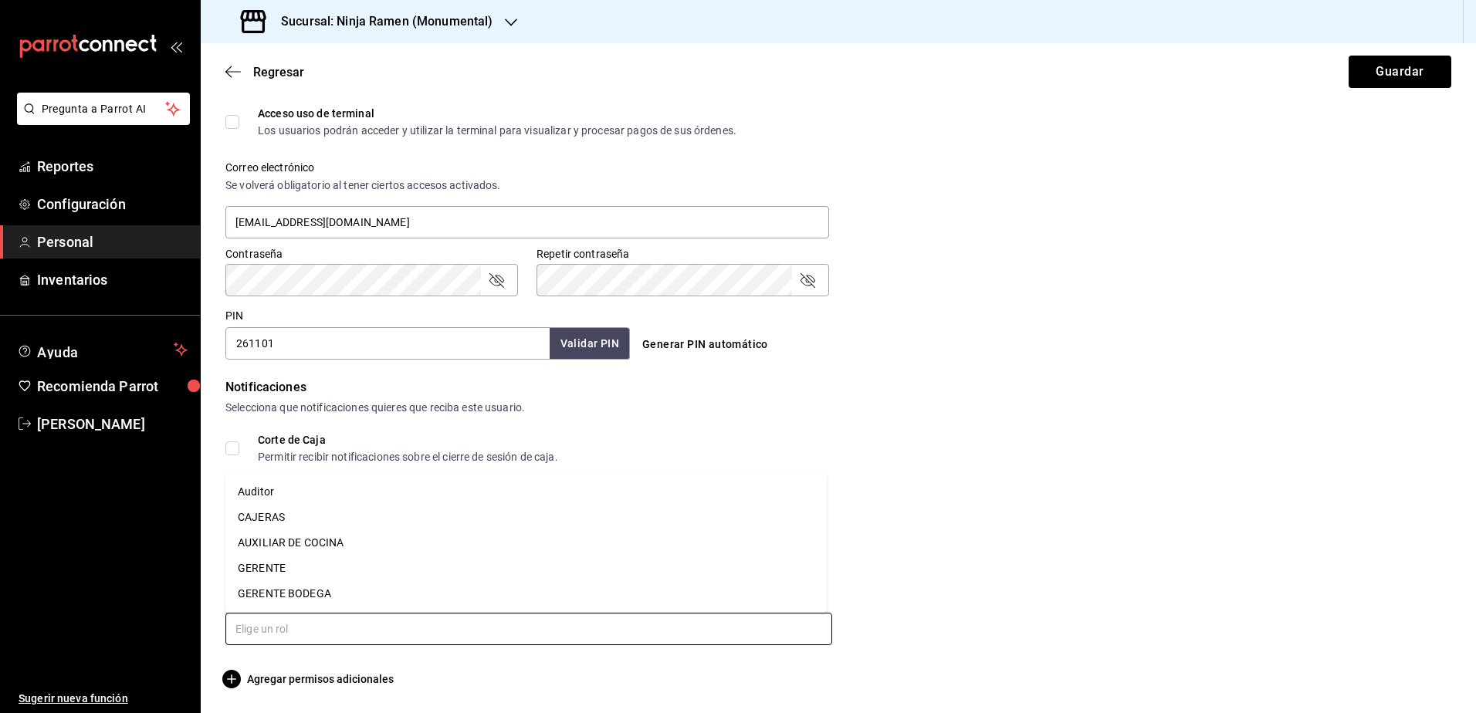
click at [333, 564] on li "GERENTE" at bounding box center [525, 568] width 601 height 25
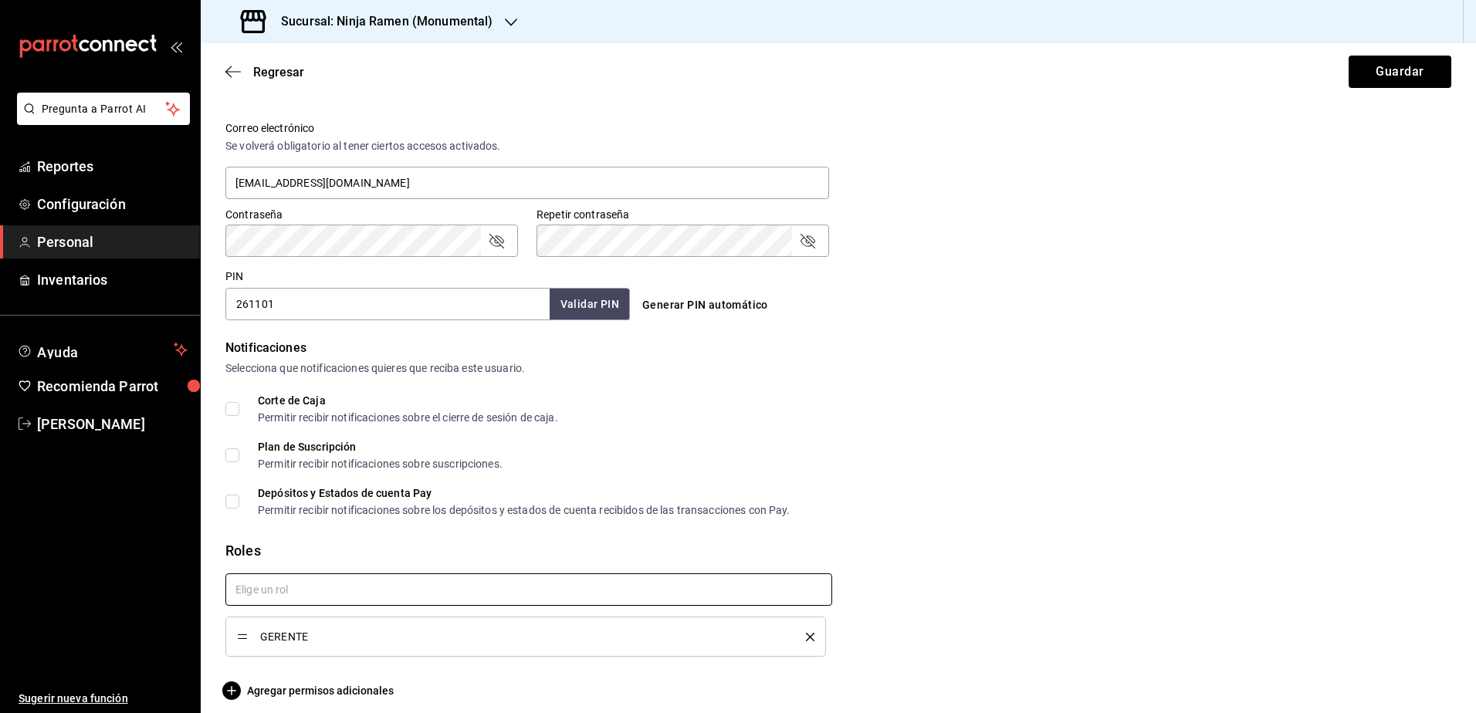
scroll to position [571, 0]
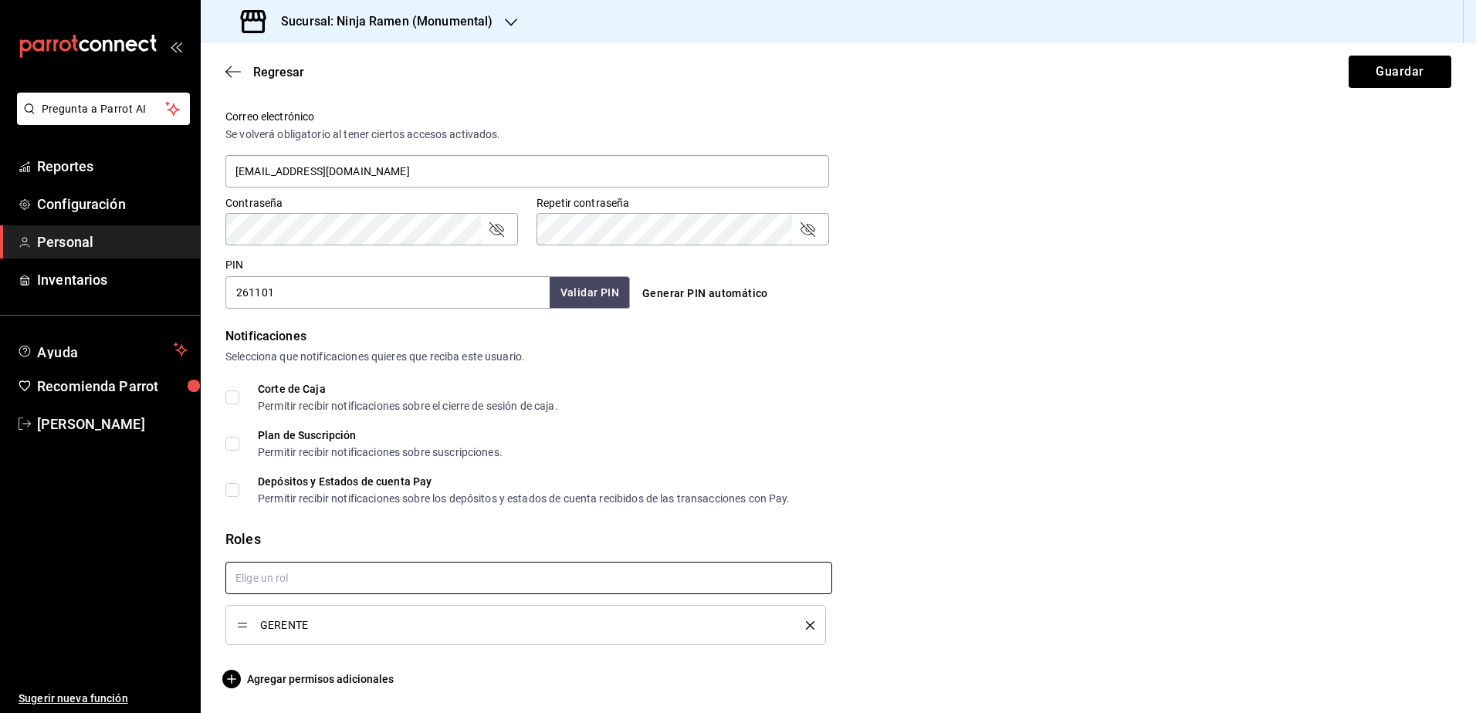
checkbox input "true"
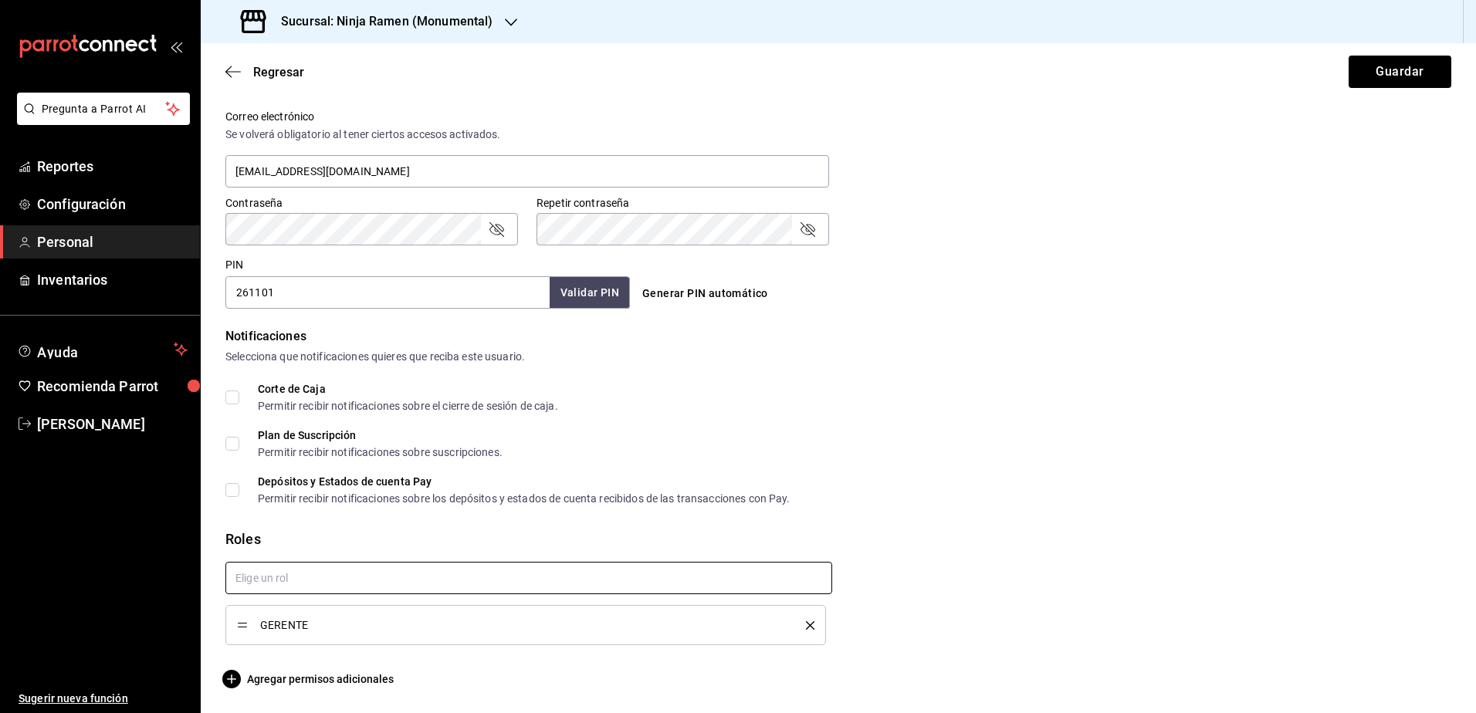
checkbox input "true"
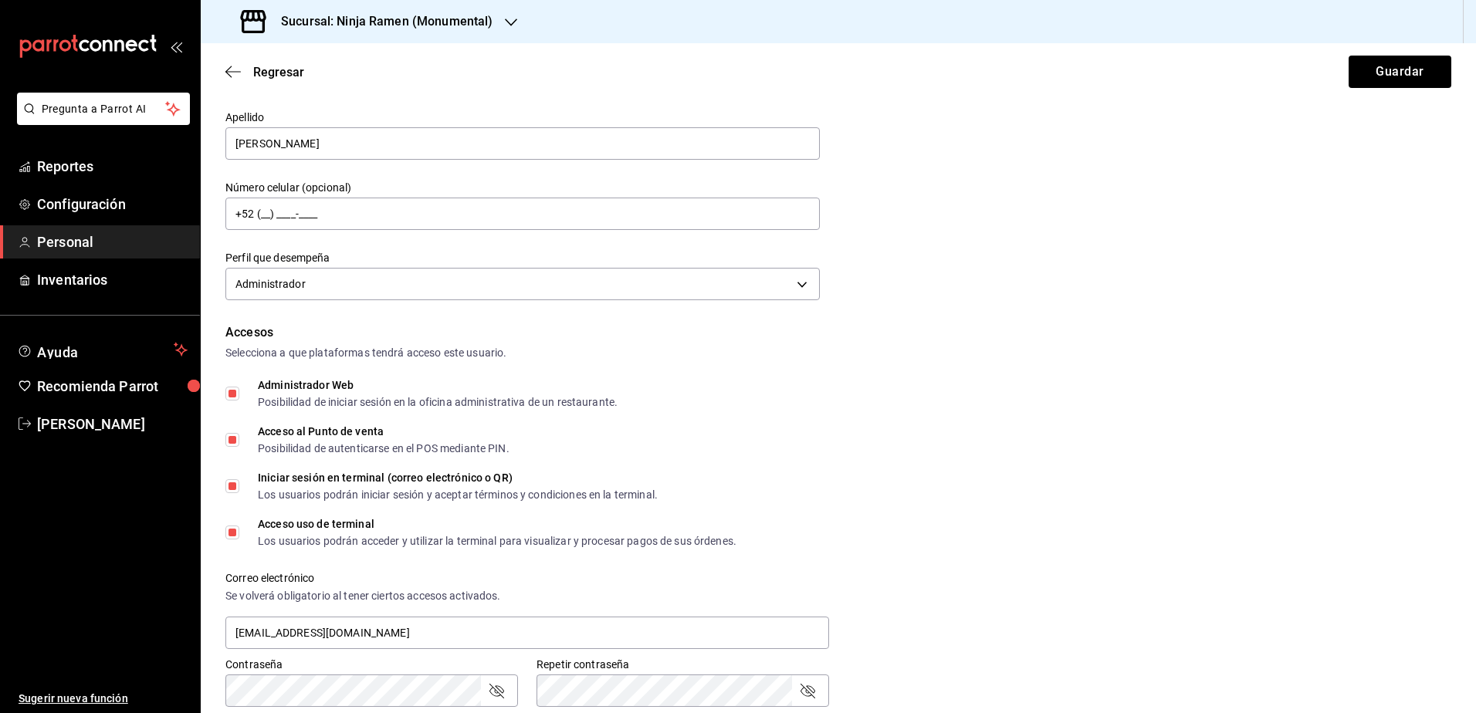
scroll to position [108, 0]
click at [1400, 58] on button "Guardar" at bounding box center [1400, 72] width 103 height 32
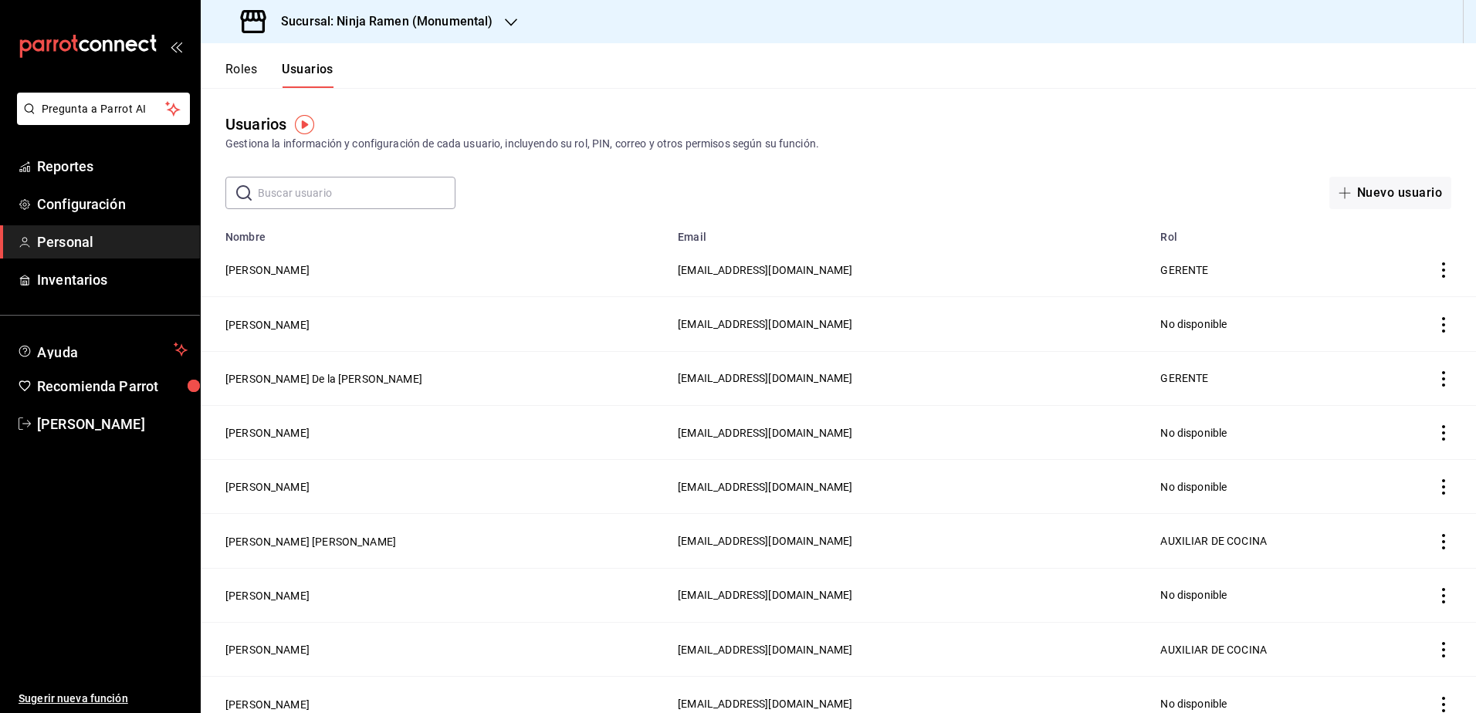
click at [490, 17] on h3 "Sucursal: Ninja Ramen (Monumental)" at bounding box center [381, 21] width 224 height 19
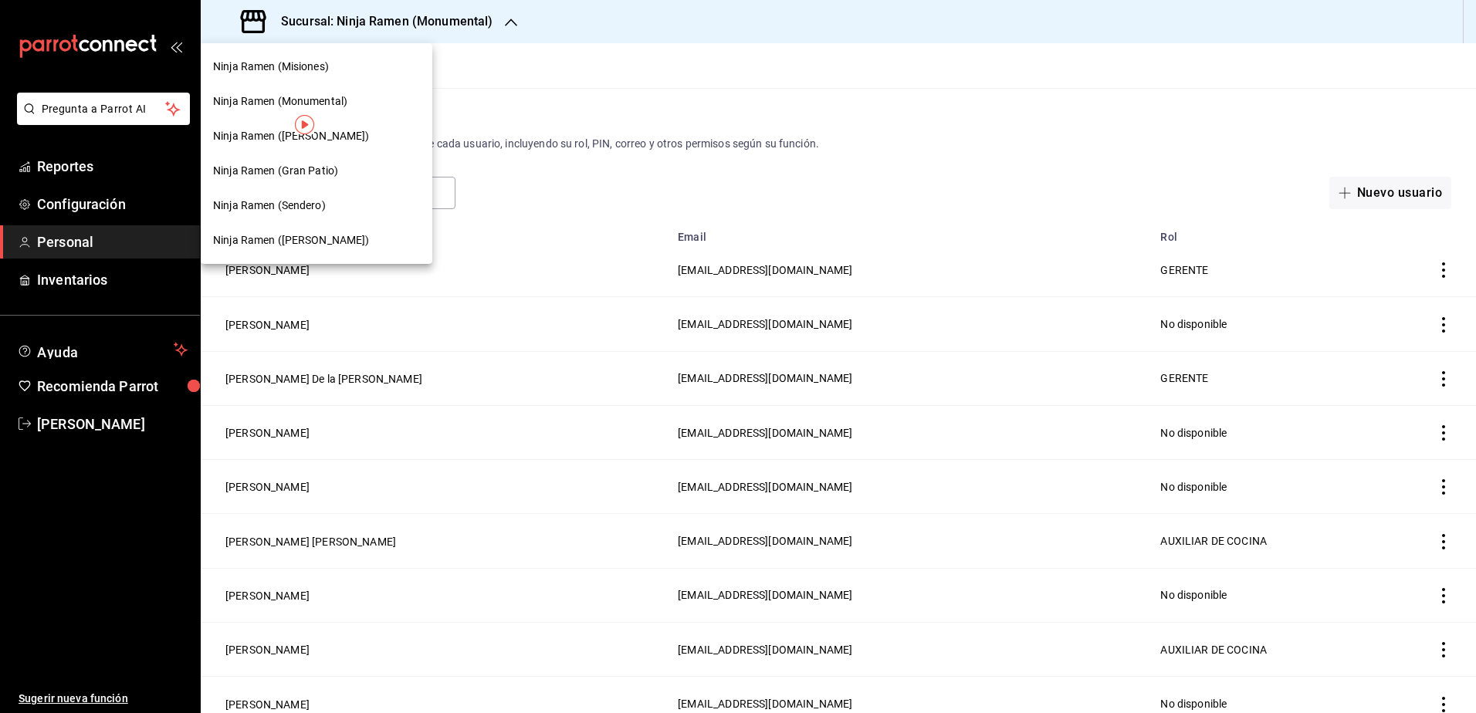
click at [345, 148] on div "Ninja Ramen ([PERSON_NAME])" at bounding box center [317, 136] width 232 height 35
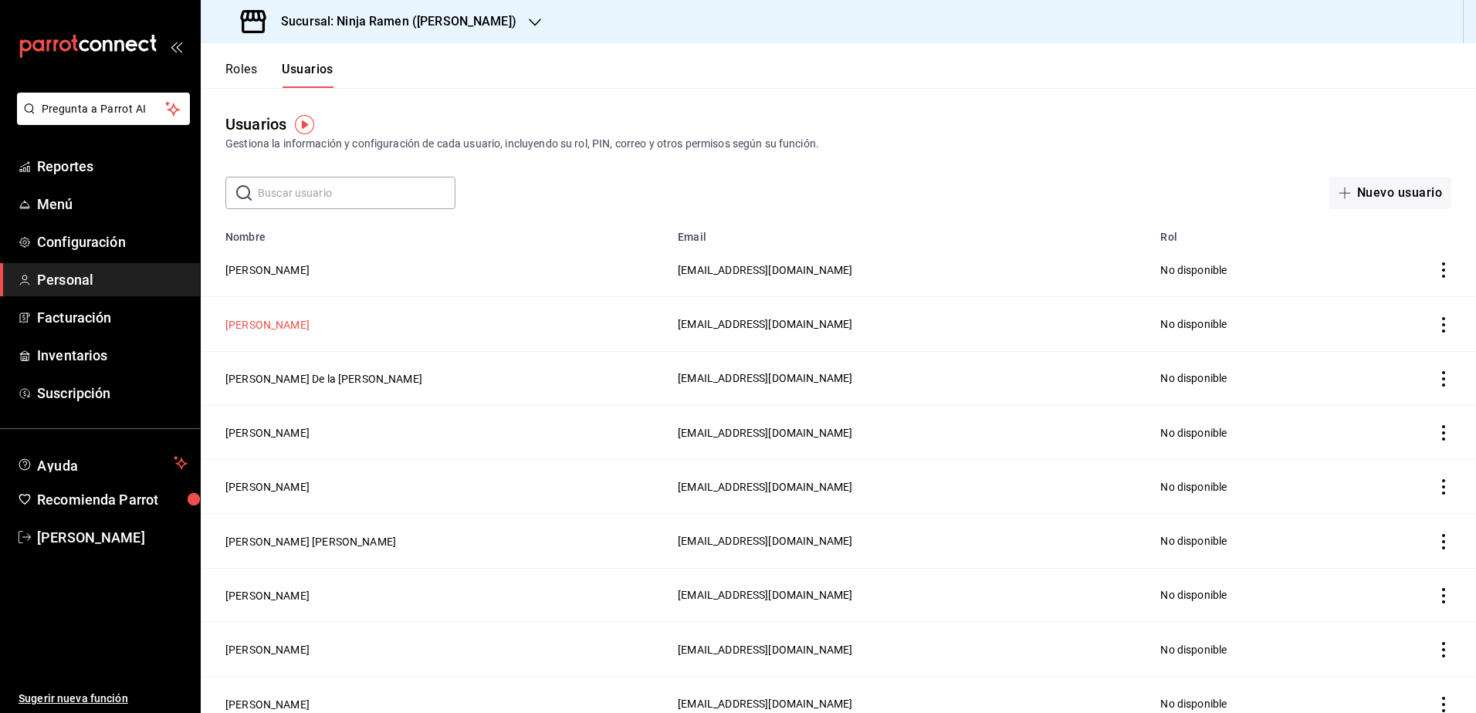
click at [310, 323] on button "[PERSON_NAME]" at bounding box center [267, 324] width 84 height 15
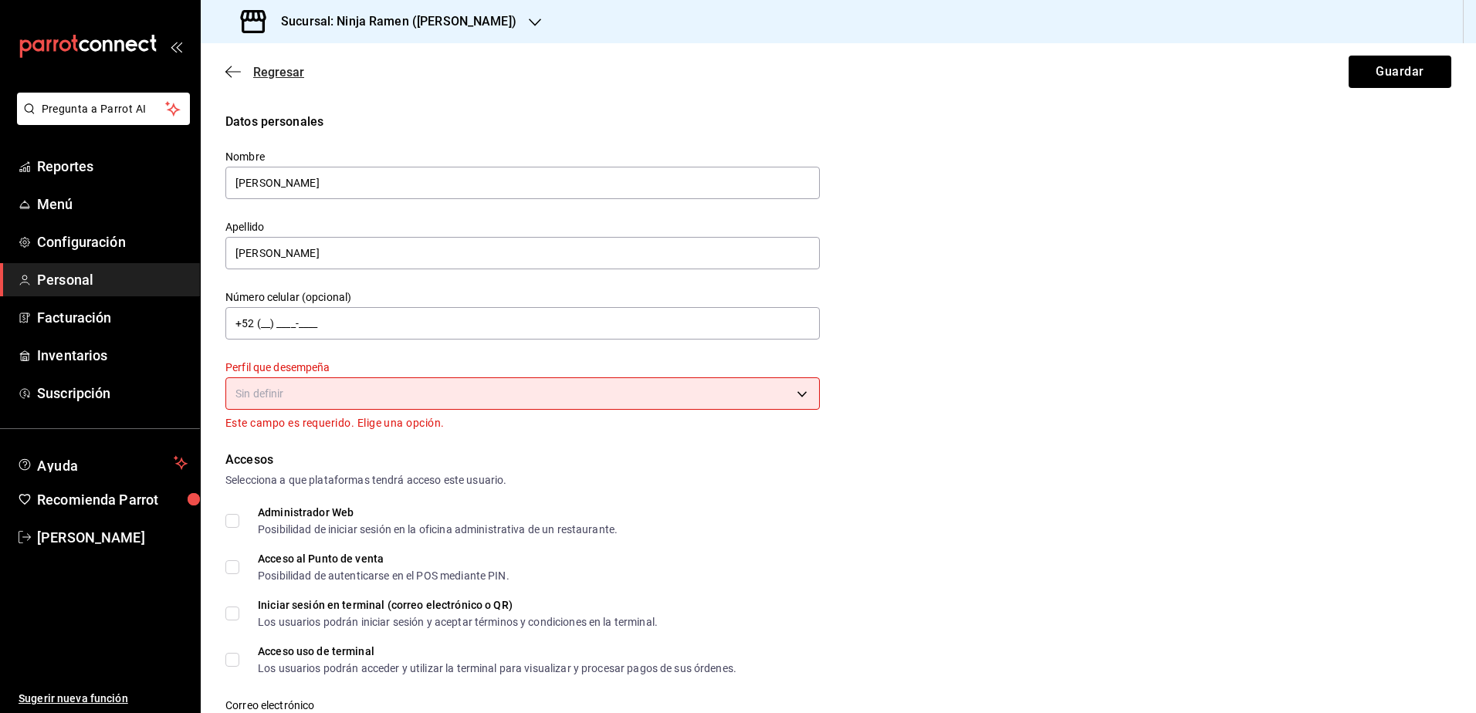
click at [235, 67] on icon "button" at bounding box center [232, 72] width 15 height 14
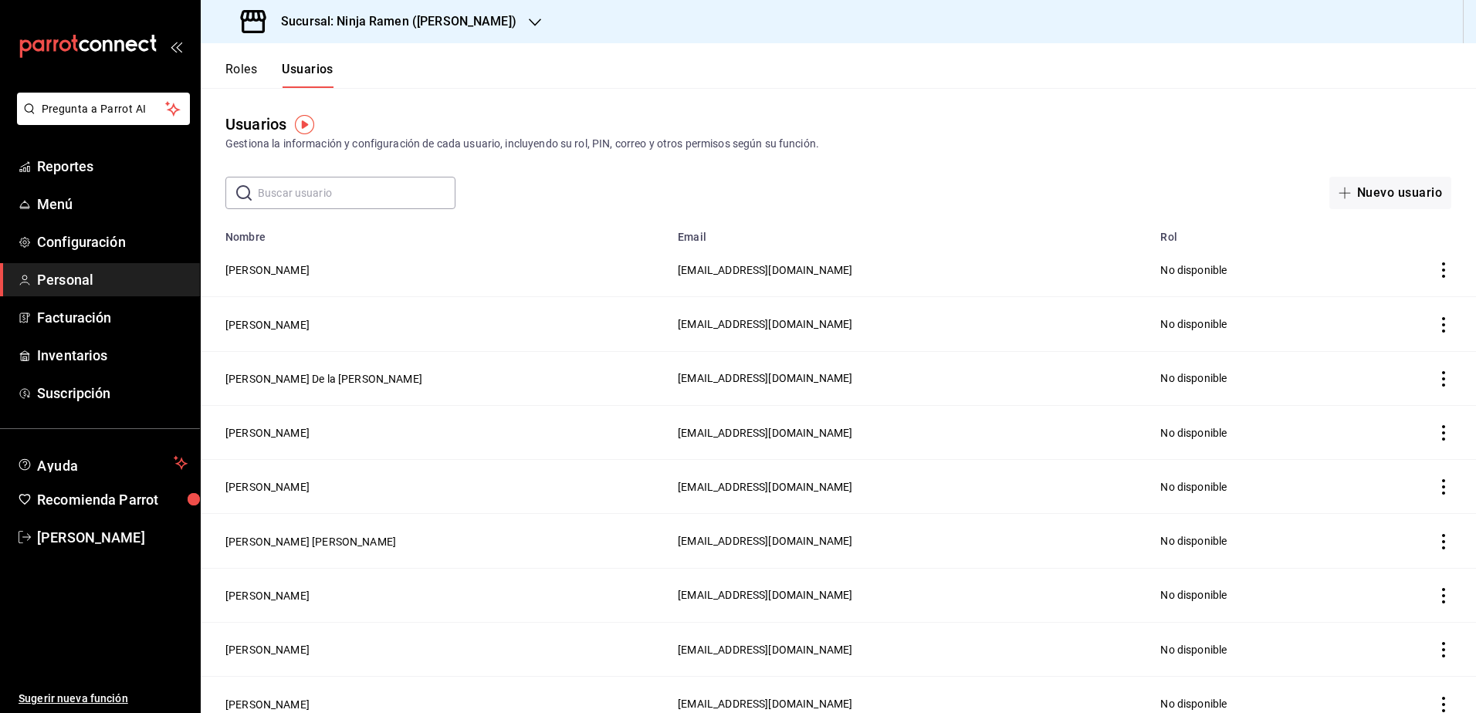
click at [695, 83] on header "Roles Usuarios" at bounding box center [838, 65] width 1275 height 45
click at [303, 374] on button "[PERSON_NAME] De la [PERSON_NAME]" at bounding box center [323, 378] width 197 height 15
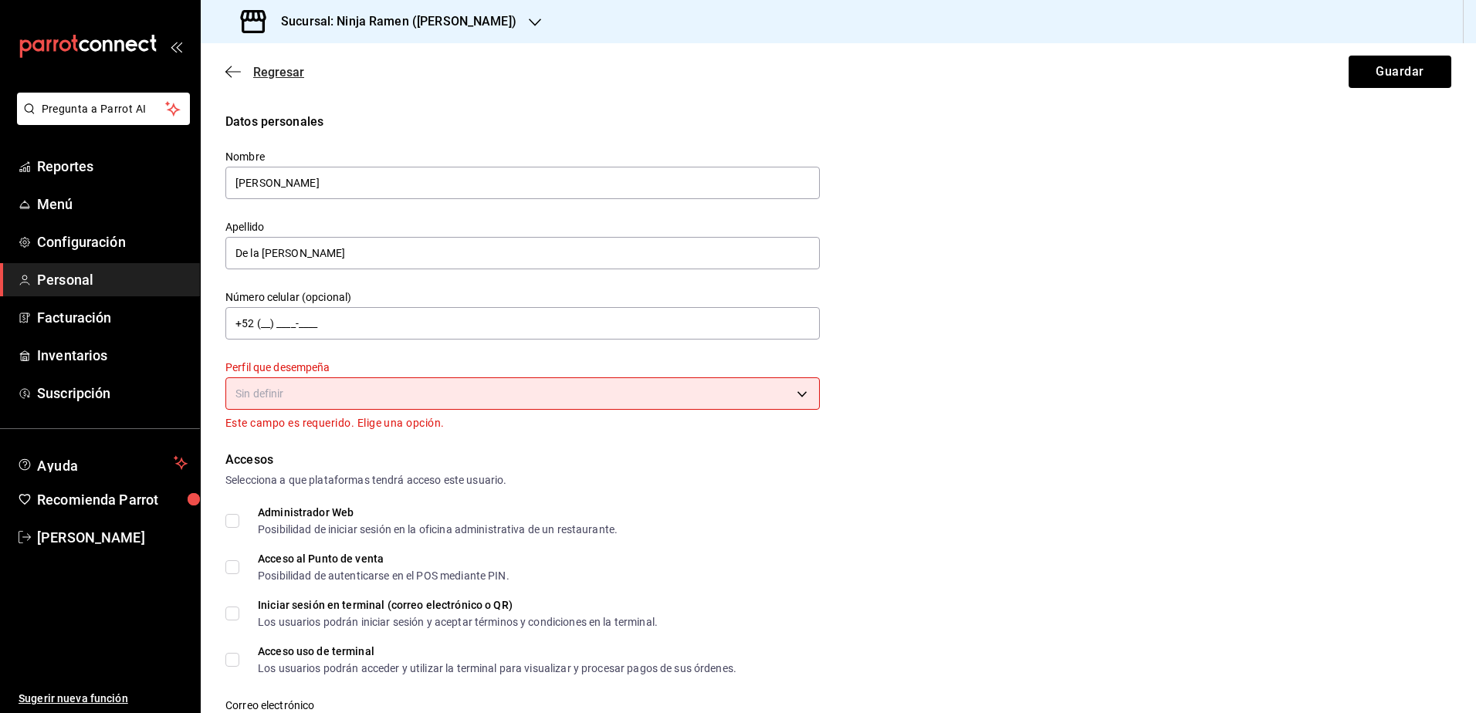
click at [231, 69] on icon "button" at bounding box center [232, 72] width 15 height 14
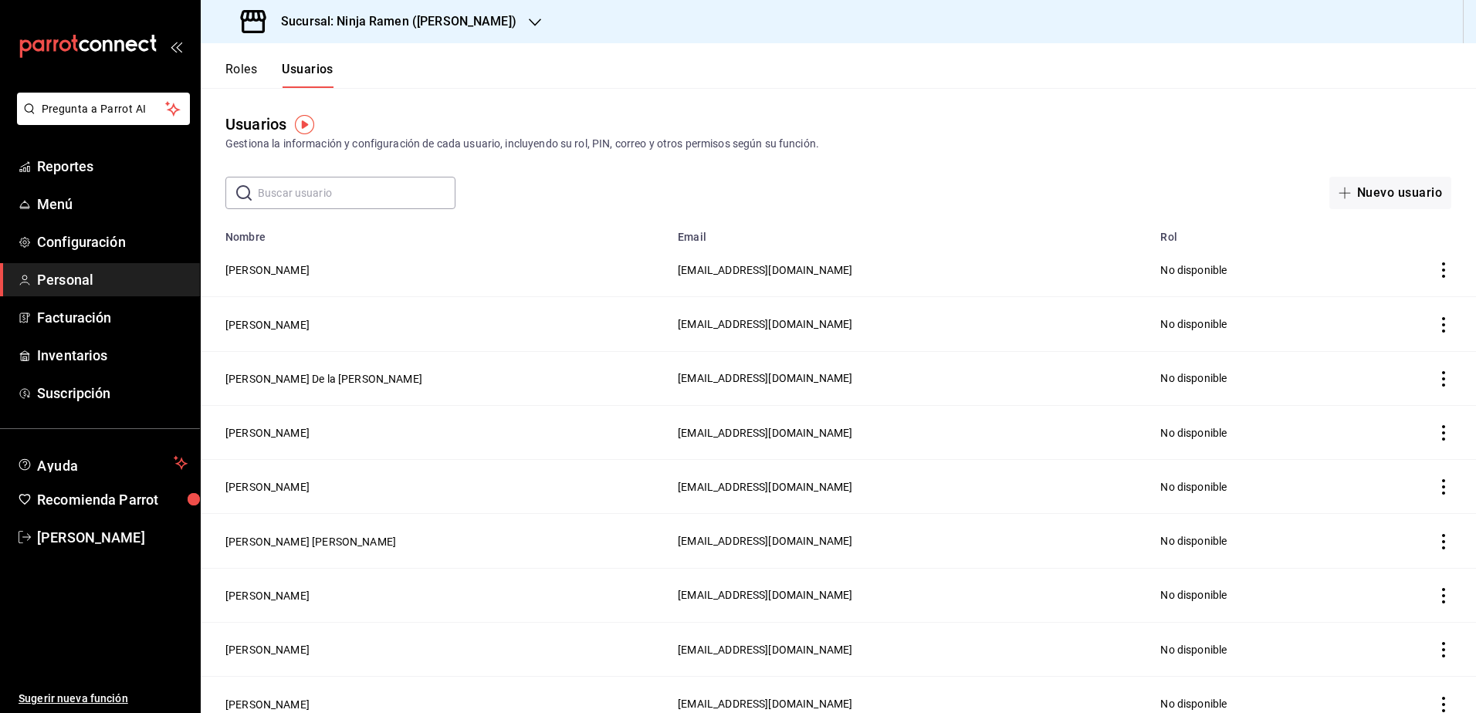
click at [529, 16] on icon "button" at bounding box center [535, 22] width 12 height 12
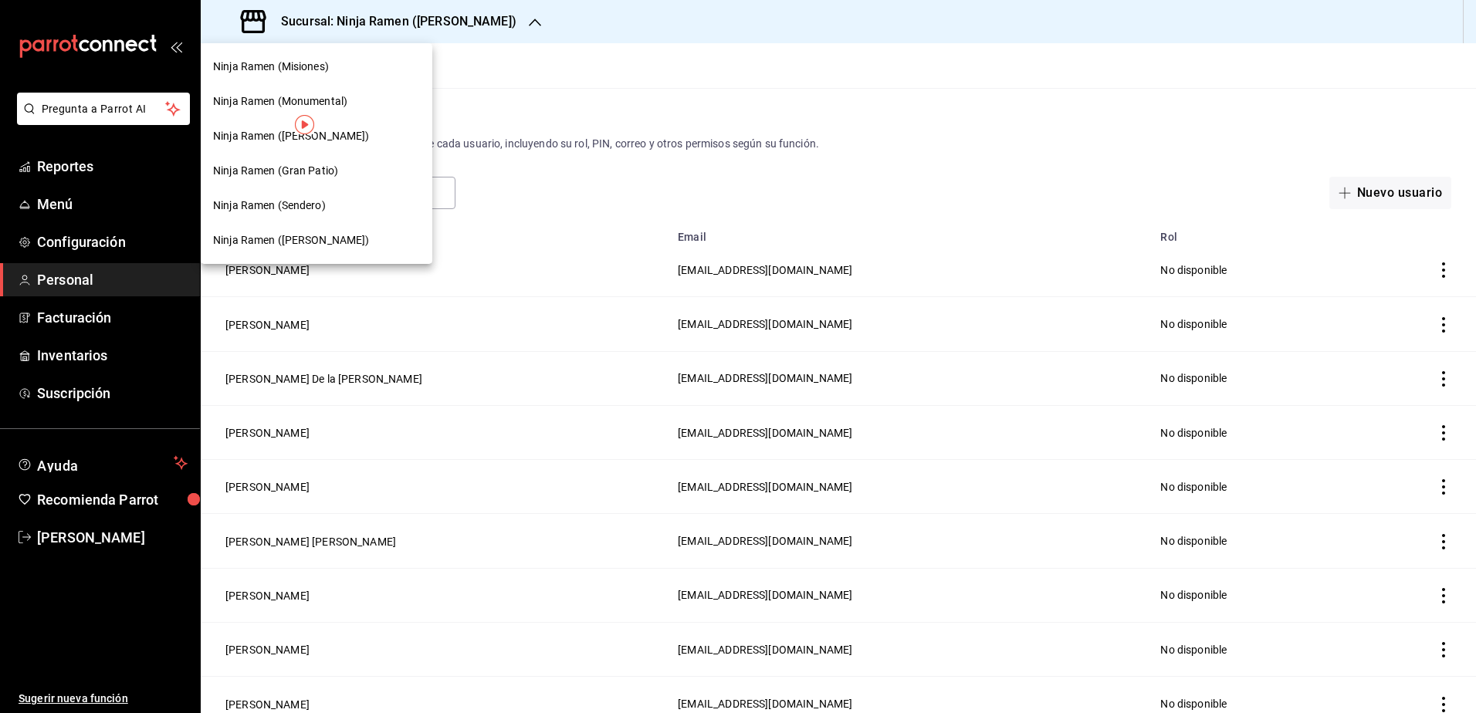
click at [335, 110] on div "Ninja Ramen (Monumental)" at bounding box center [317, 101] width 232 height 35
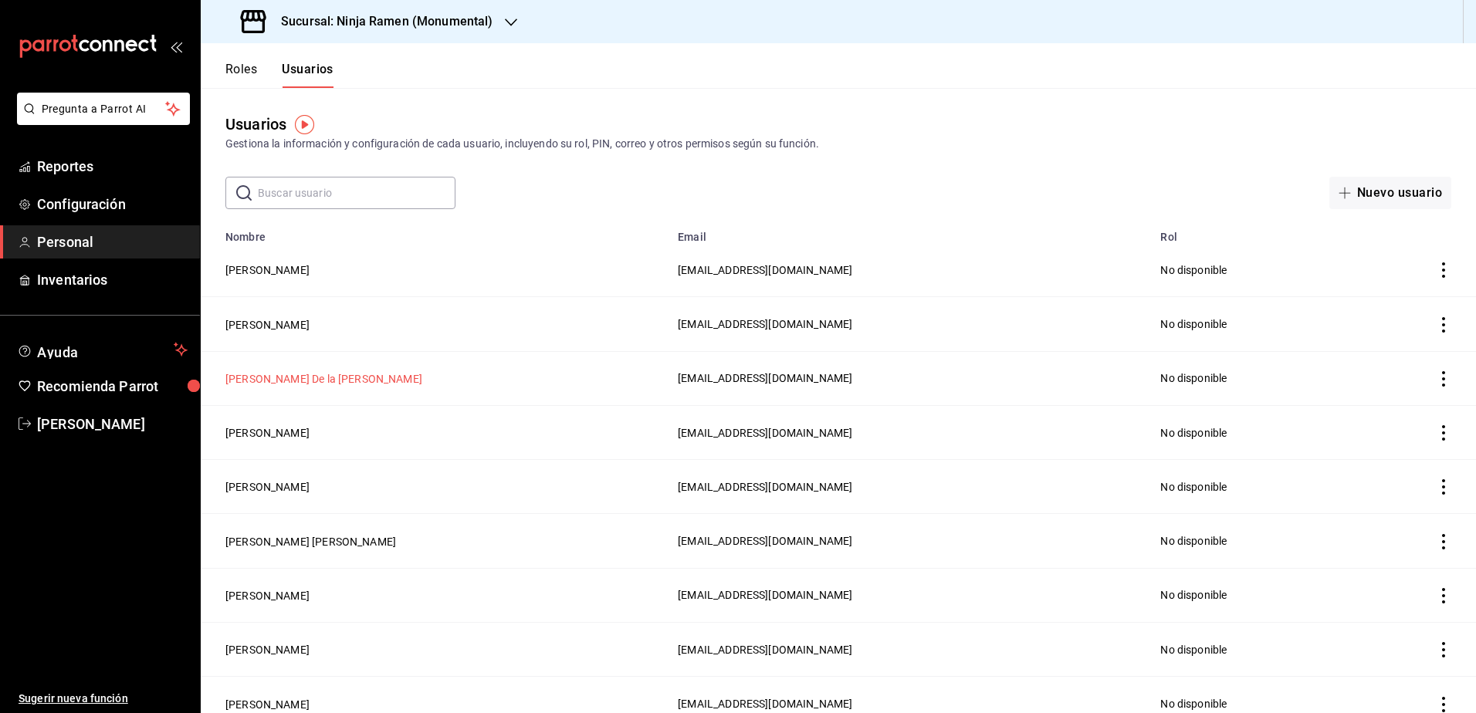
click at [347, 377] on button "[PERSON_NAME] De la [PERSON_NAME]" at bounding box center [323, 378] width 197 height 15
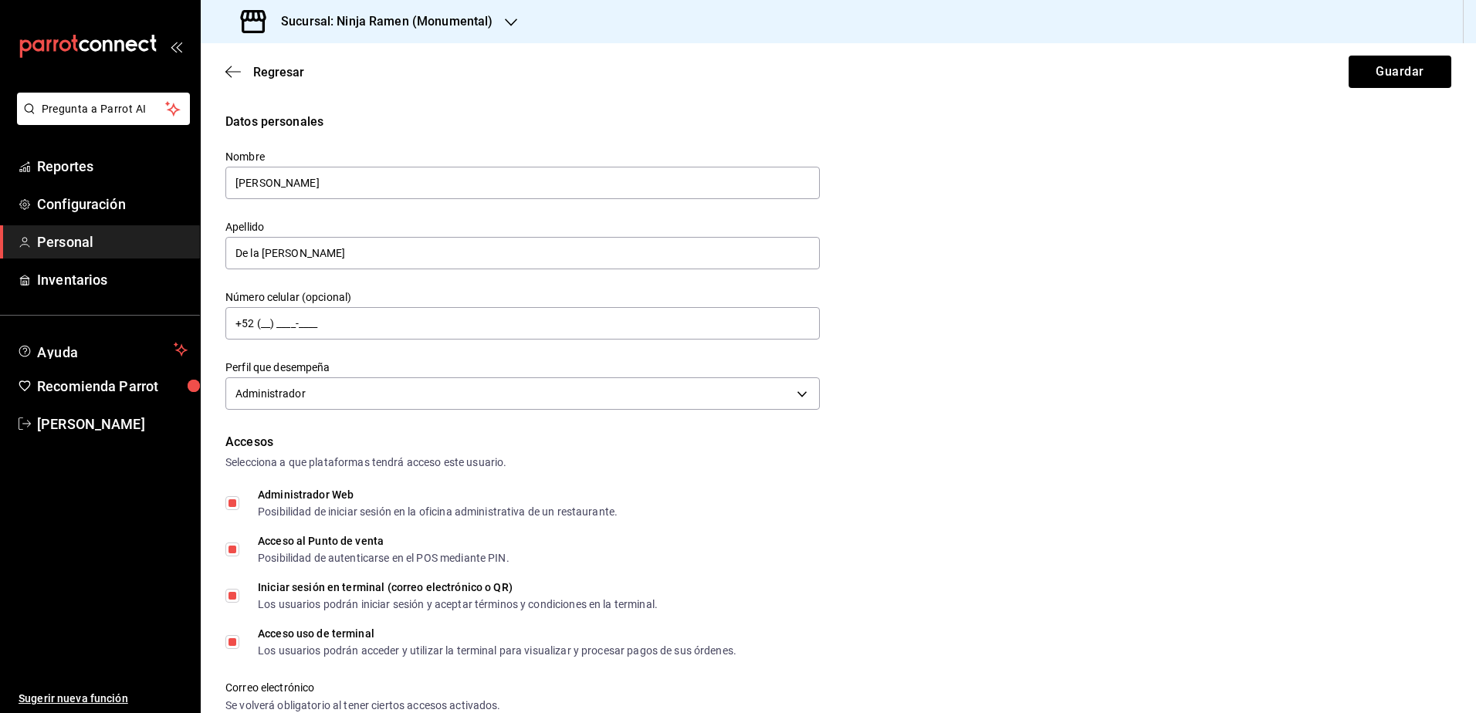
click at [242, 63] on div "Regresar Guardar" at bounding box center [838, 71] width 1275 height 57
click at [229, 71] on icon "button" at bounding box center [232, 72] width 15 height 14
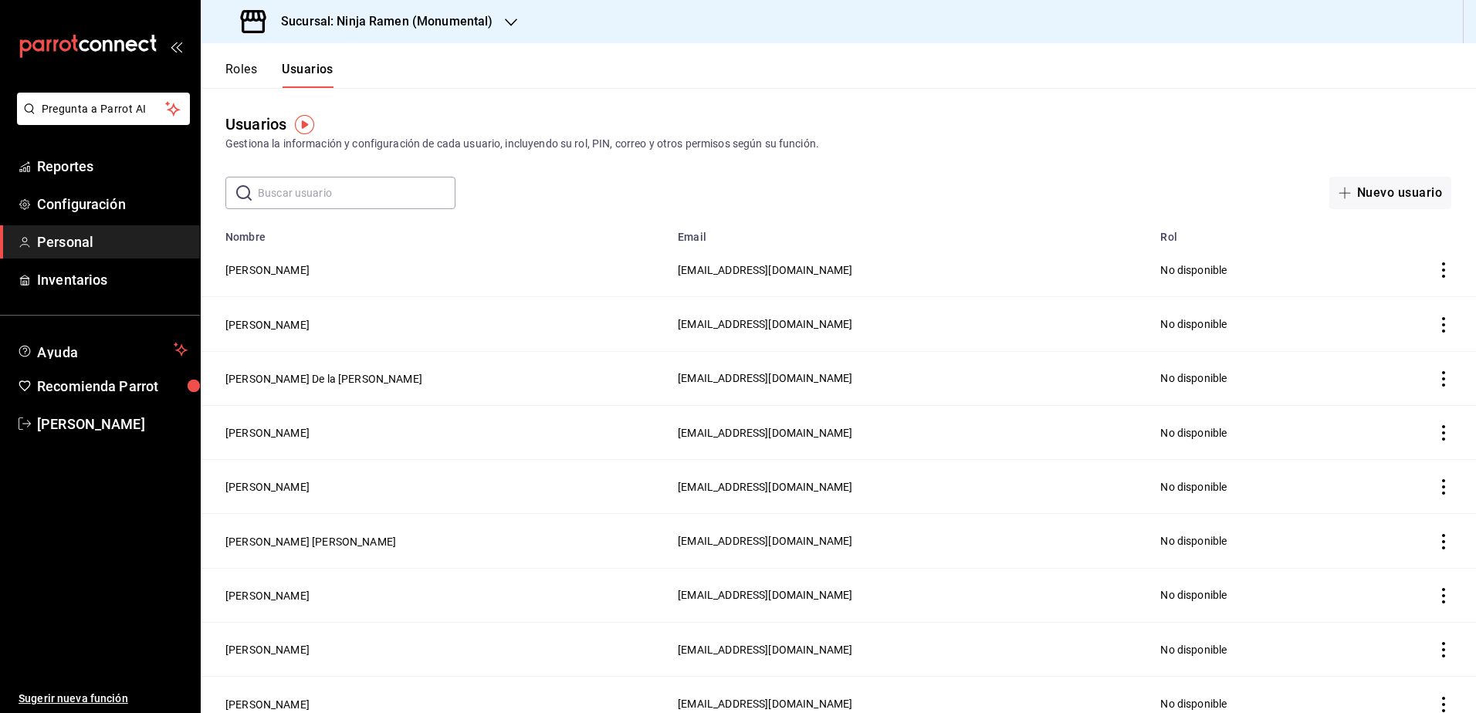
click at [509, 21] on icon "button" at bounding box center [511, 22] width 12 height 12
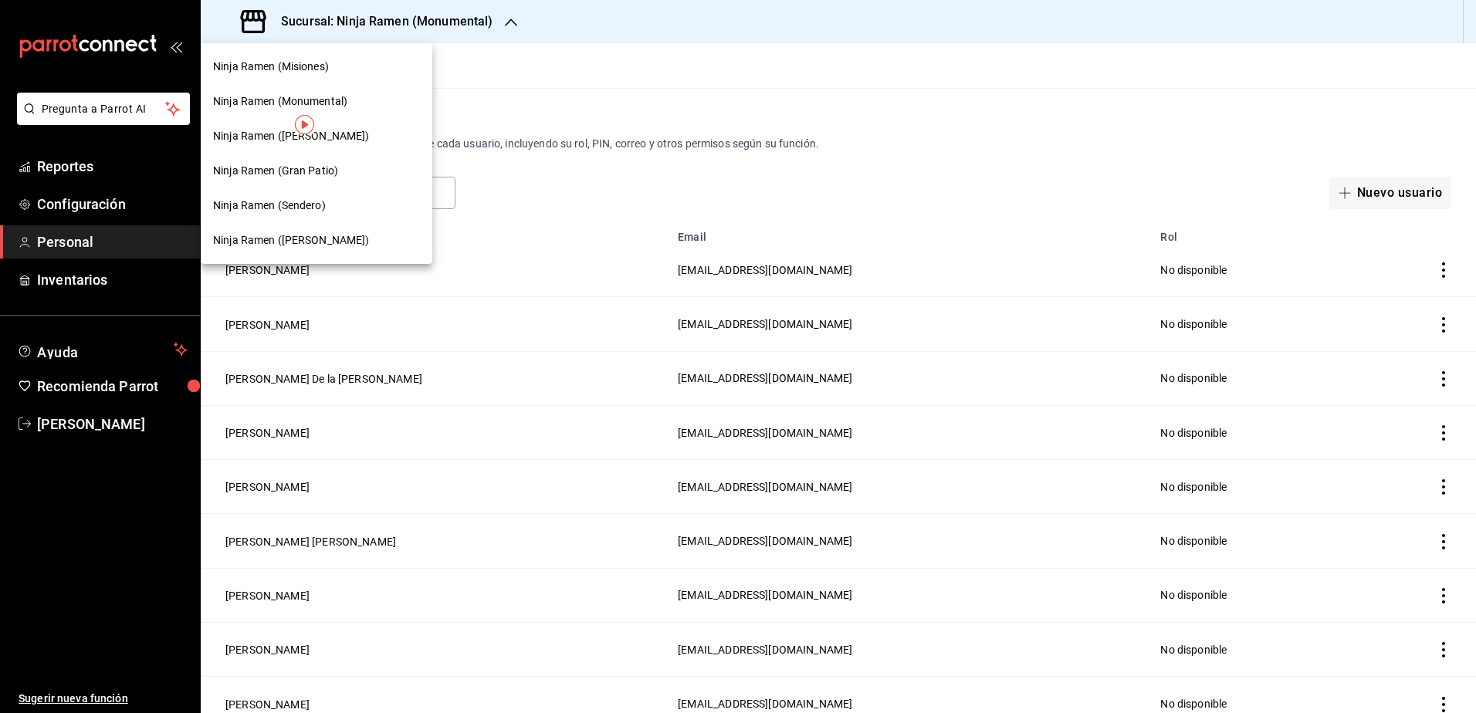
click at [319, 138] on span "Ninja Ramen ([PERSON_NAME])" at bounding box center [291, 136] width 157 height 16
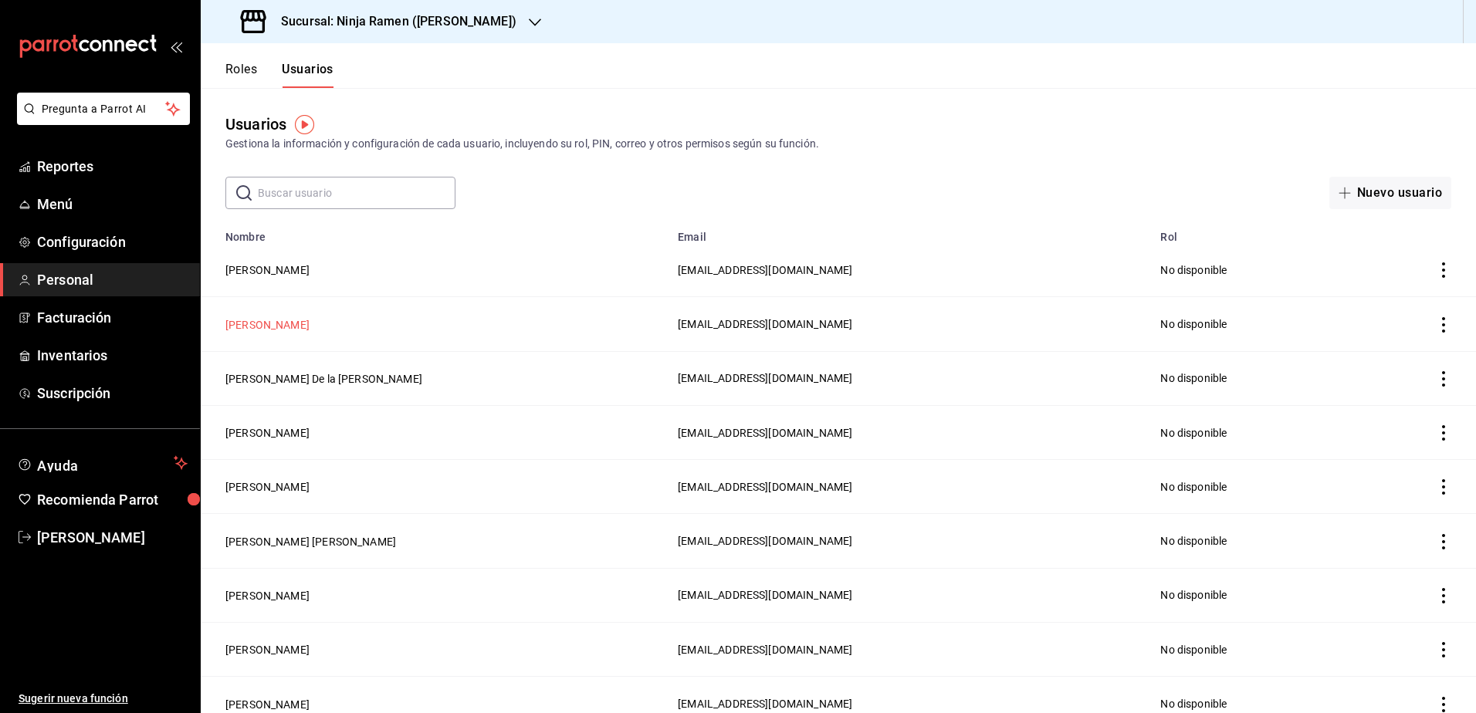
click at [310, 324] on button "[PERSON_NAME]" at bounding box center [267, 324] width 84 height 15
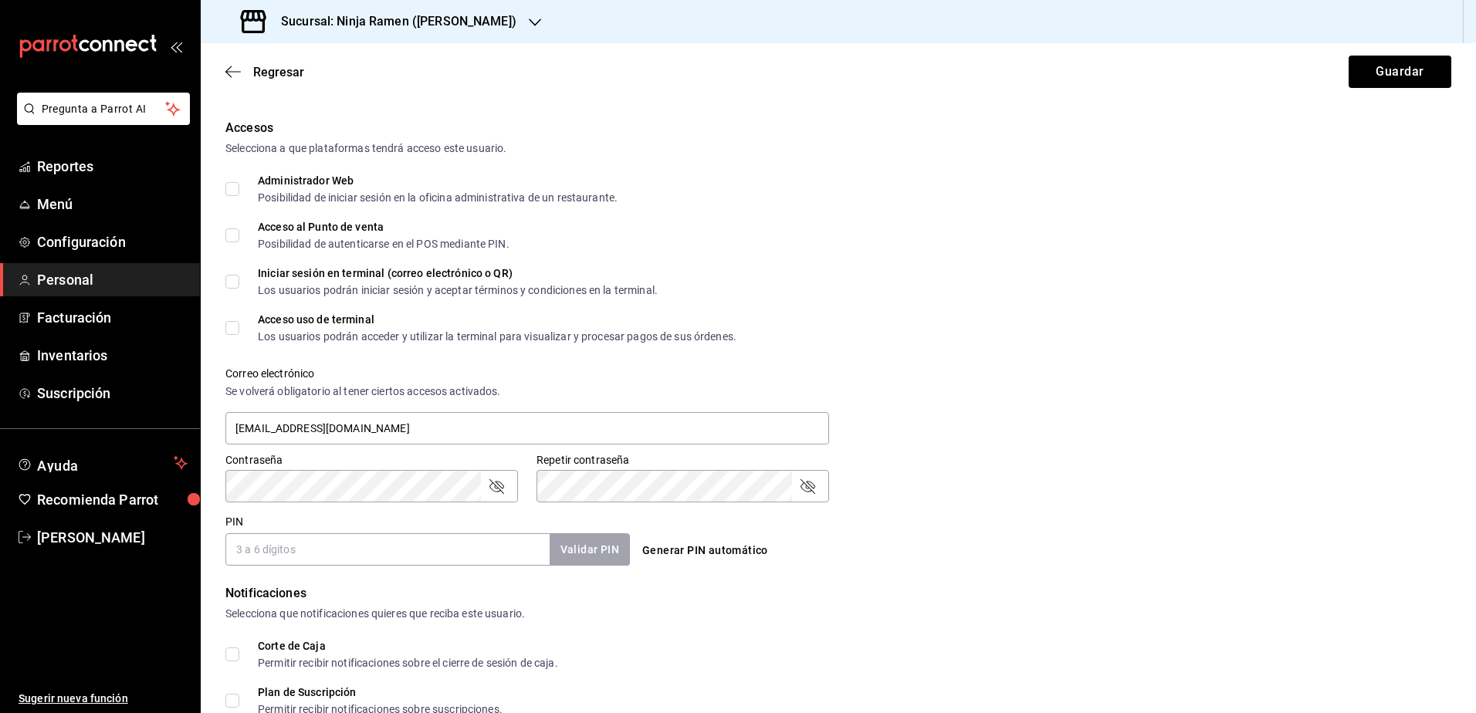
scroll to position [538, 0]
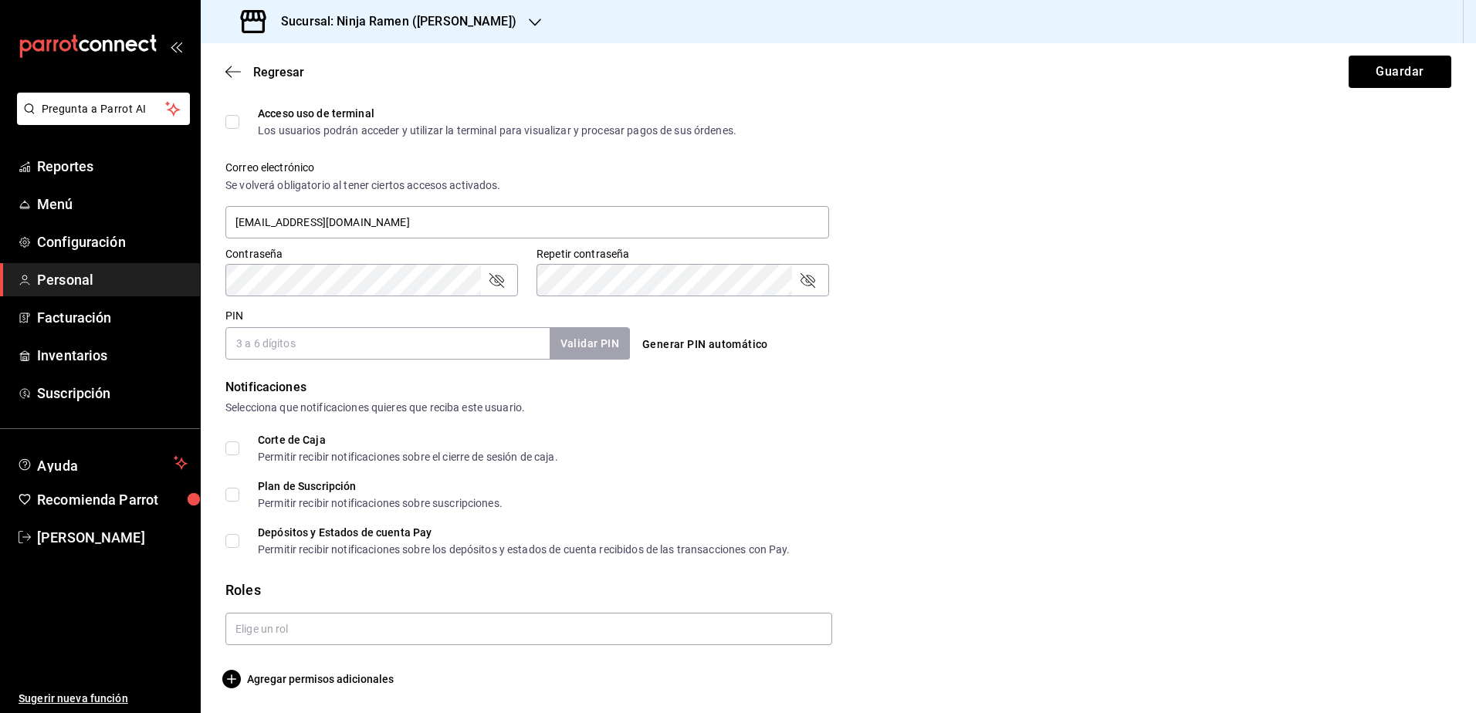
click at [380, 344] on input "PIN" at bounding box center [387, 343] width 324 height 32
type input "1309"
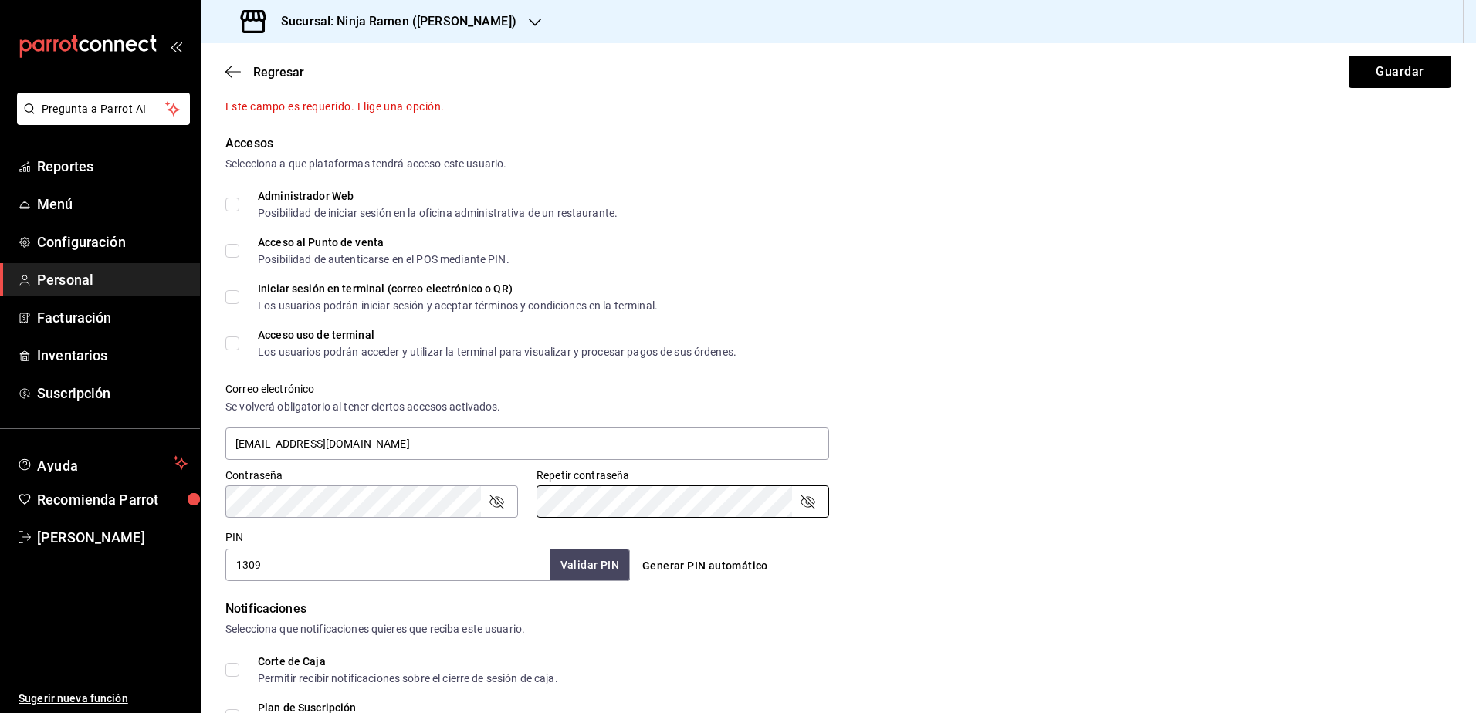
scroll to position [75, 0]
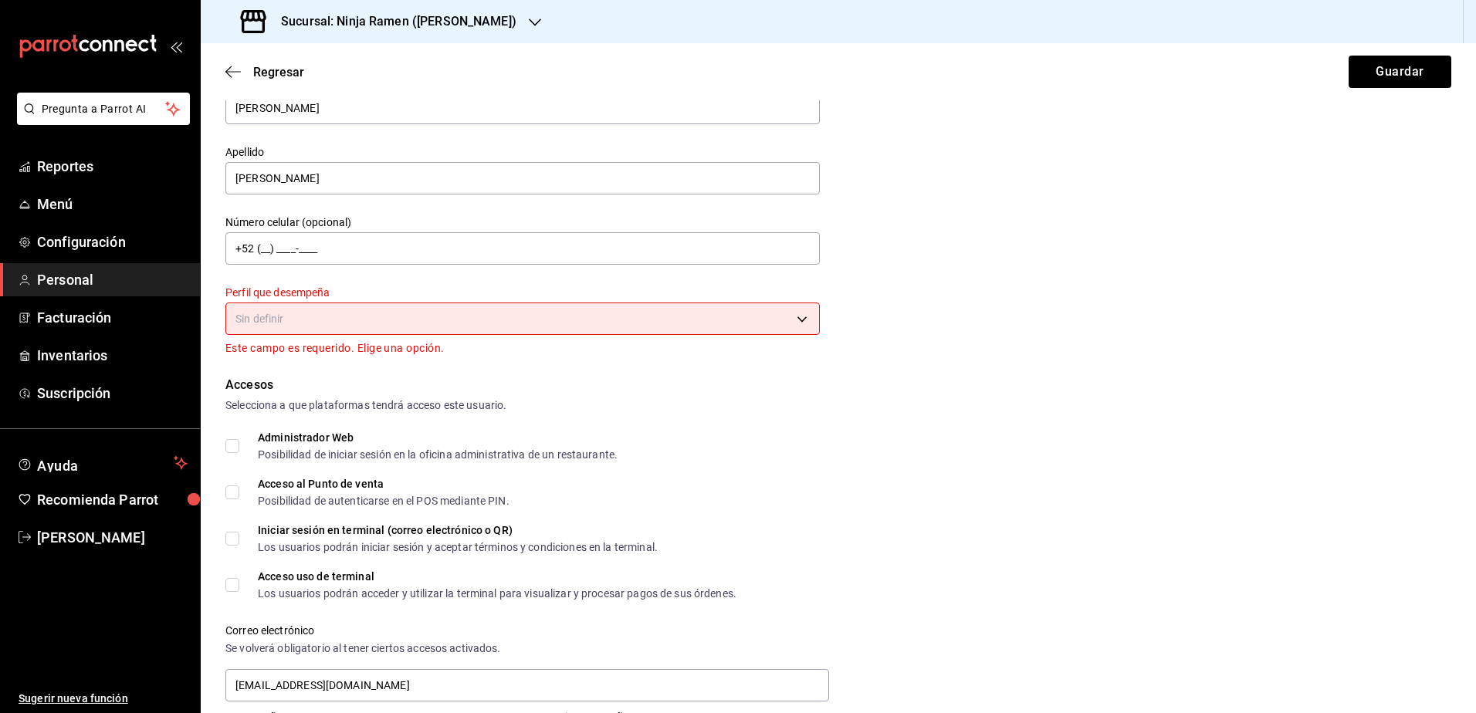
click at [371, 320] on body "Pregunta a Parrot AI Reportes Menú Configuración Personal Facturación Inventari…" at bounding box center [738, 356] width 1476 height 713
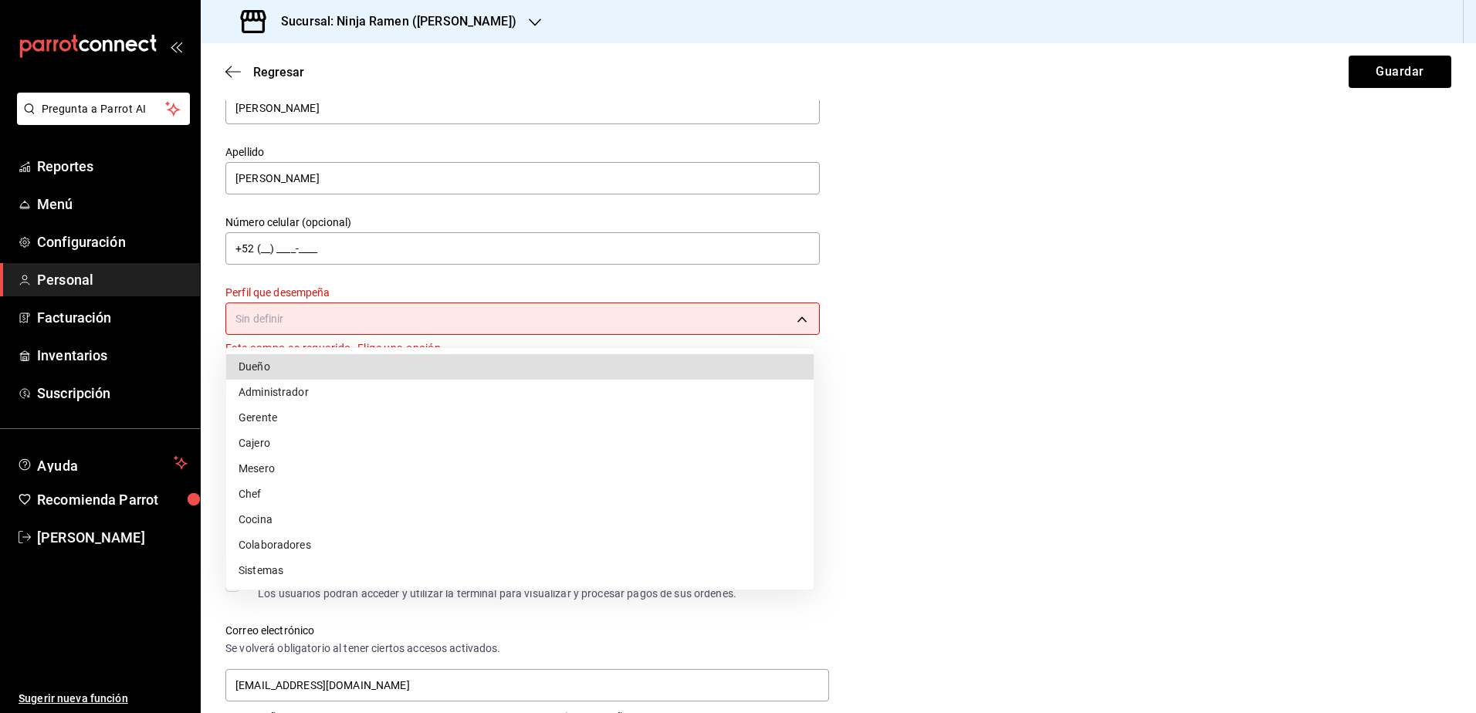
click at [314, 393] on li "Administrador" at bounding box center [520, 392] width 588 height 25
type input "ADMIN"
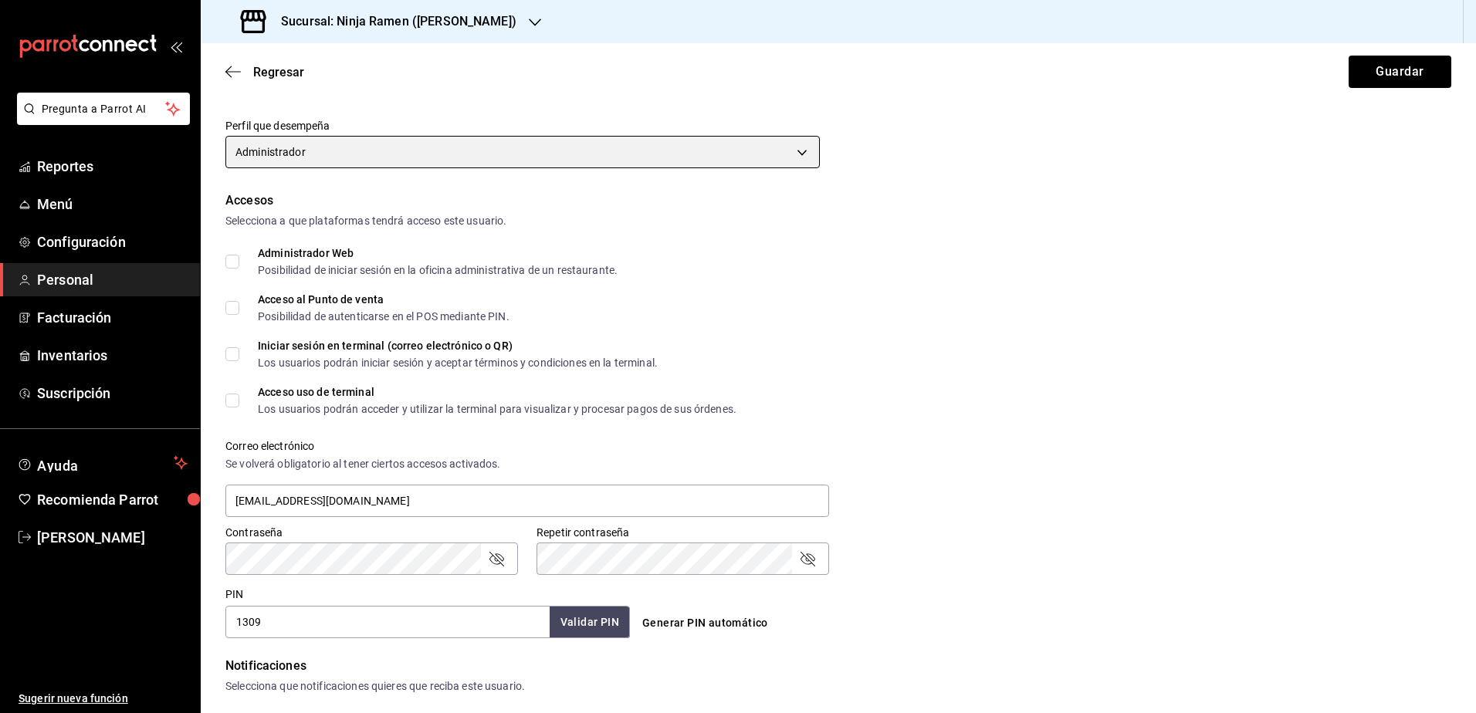
scroll to position [520, 0]
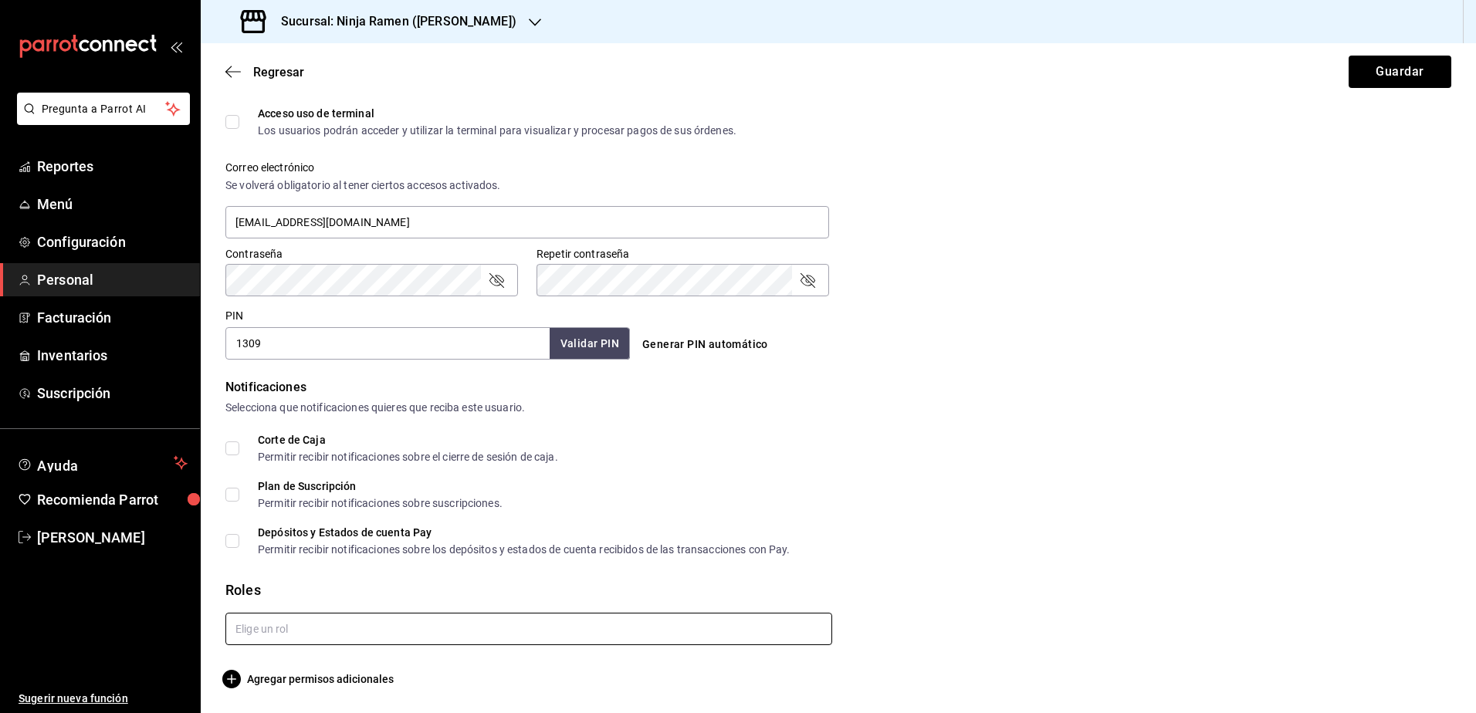
click at [371, 627] on input "text" at bounding box center [528, 629] width 607 height 32
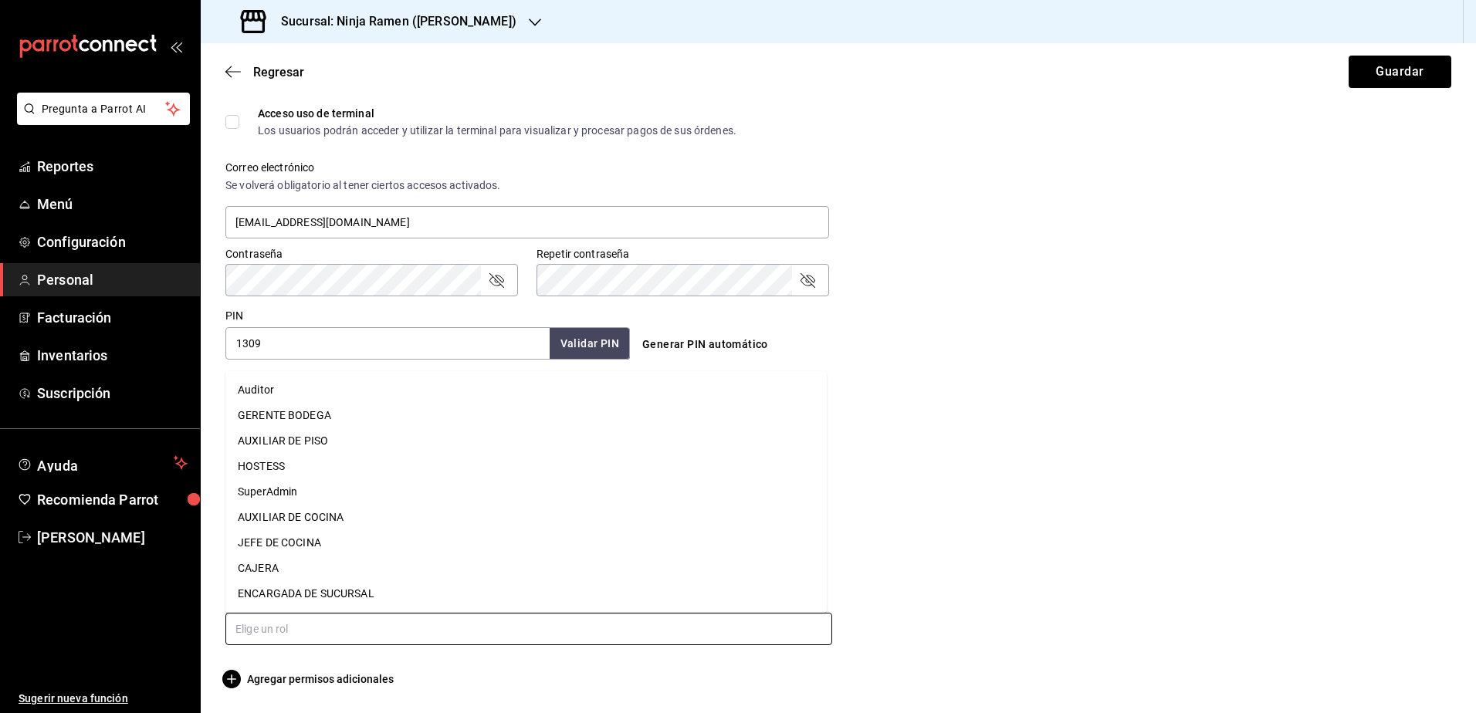
click at [325, 589] on li "ENCARGADA DE SUCURSAL" at bounding box center [525, 593] width 601 height 25
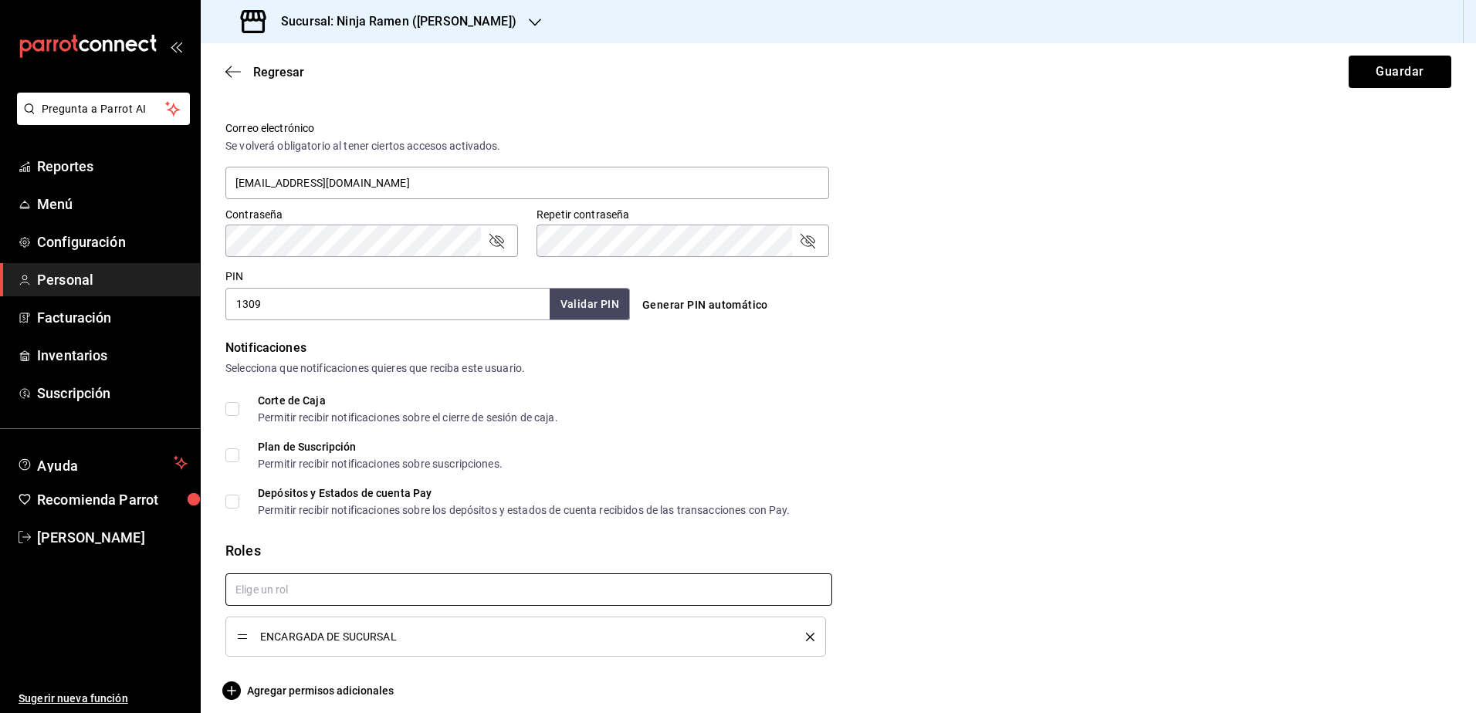
scroll to position [571, 0]
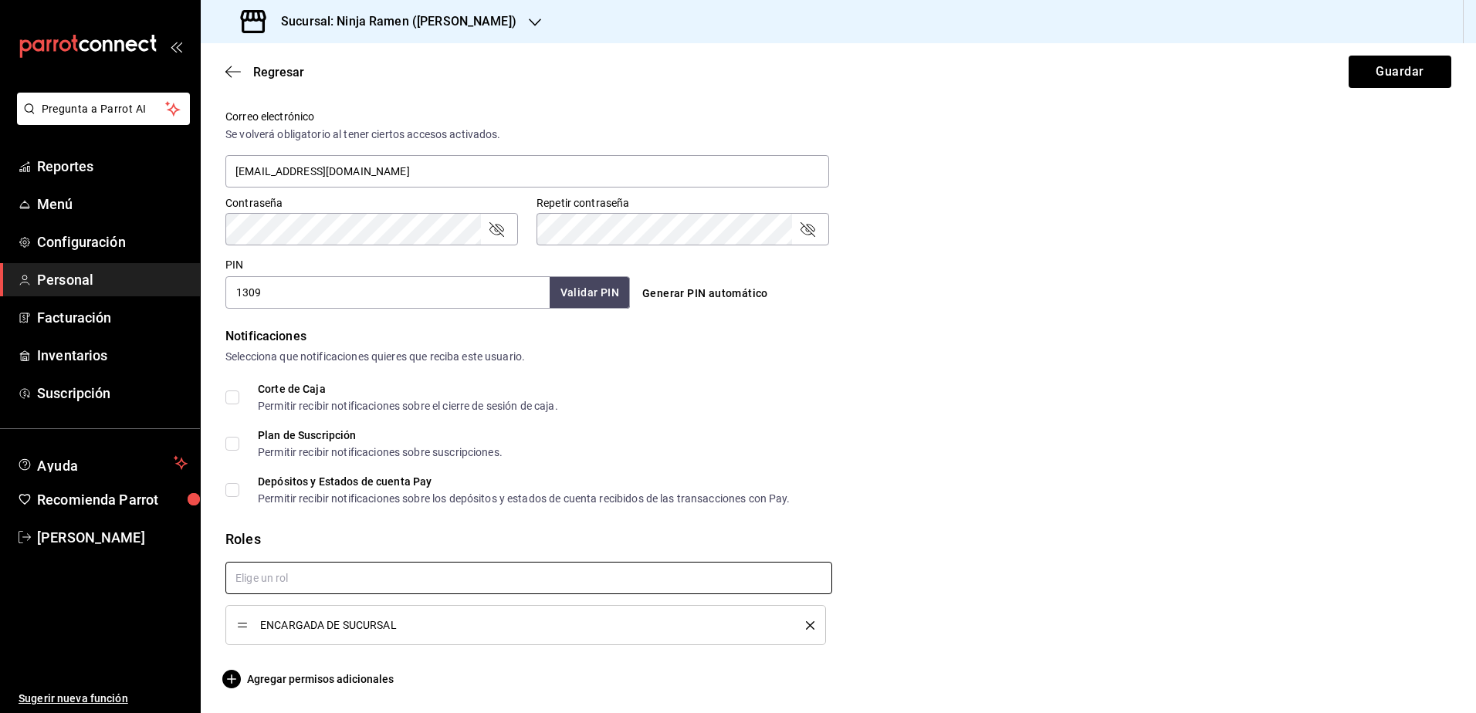
checkbox input "true"
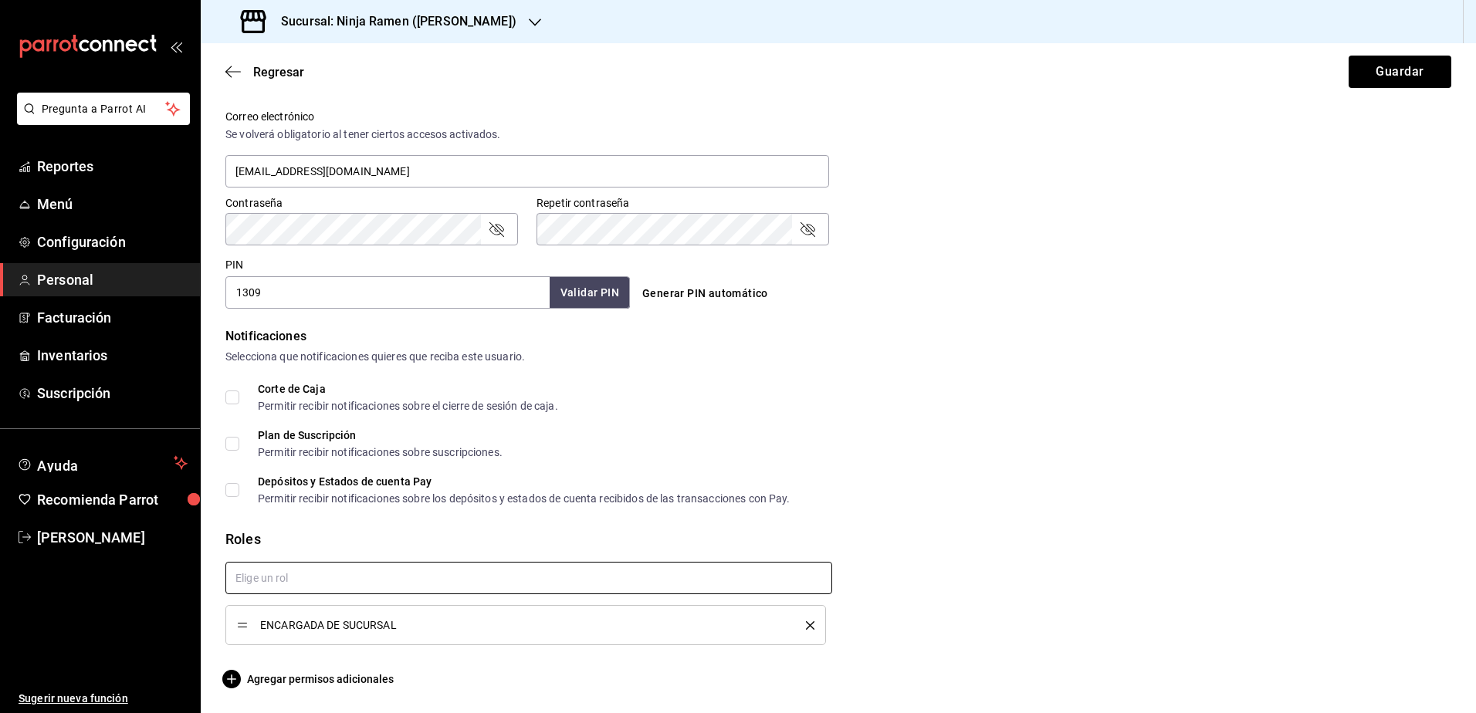
checkbox input "true"
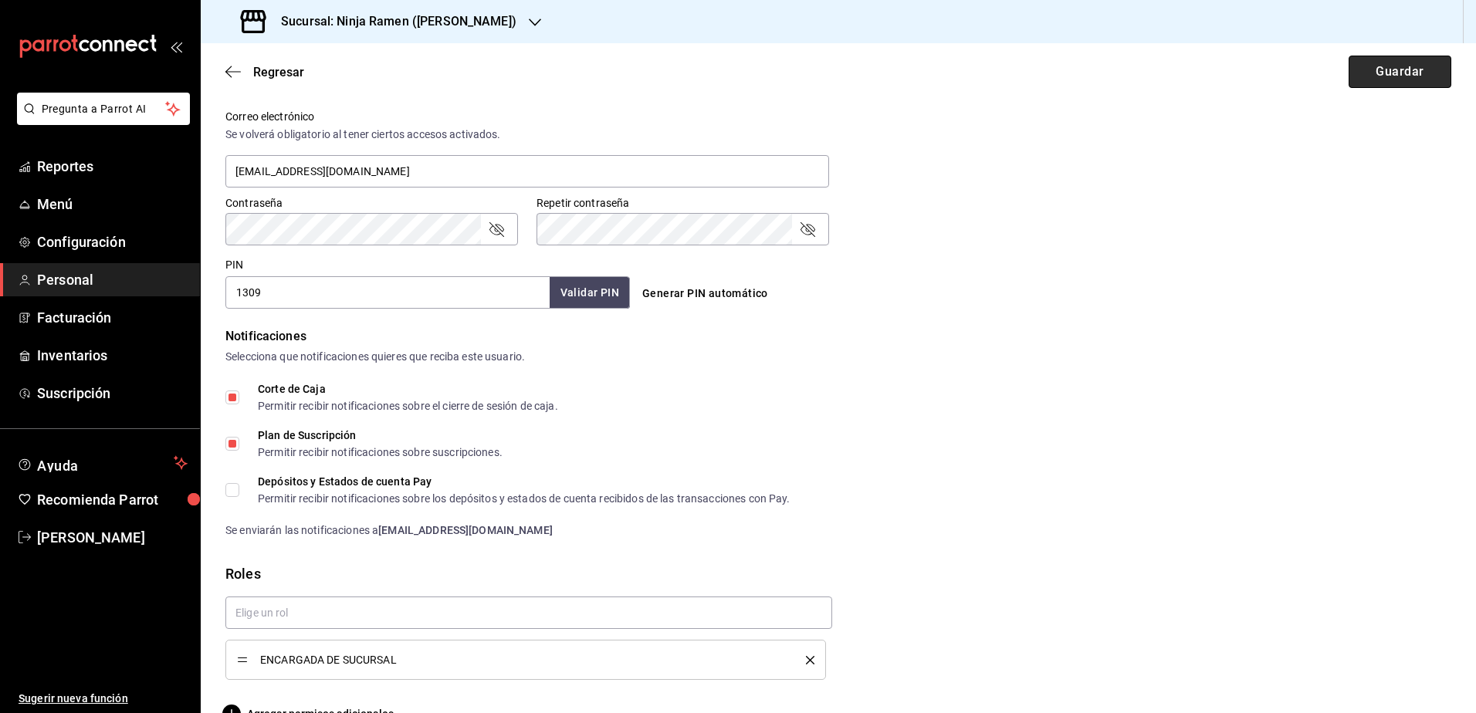
click at [1401, 76] on button "Guardar" at bounding box center [1400, 72] width 103 height 32
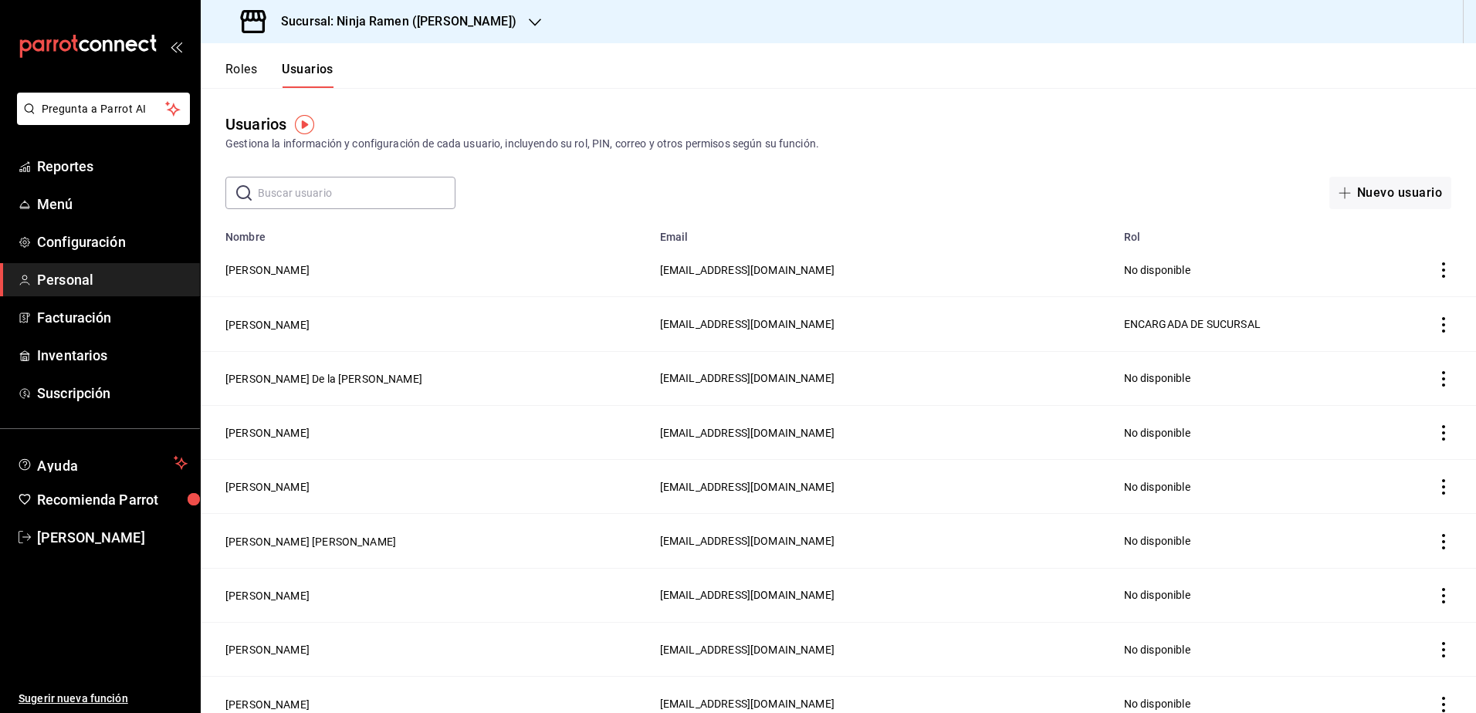
click at [455, 24] on h3 "Sucursal: Ninja Ramen ([PERSON_NAME])" at bounding box center [393, 21] width 248 height 19
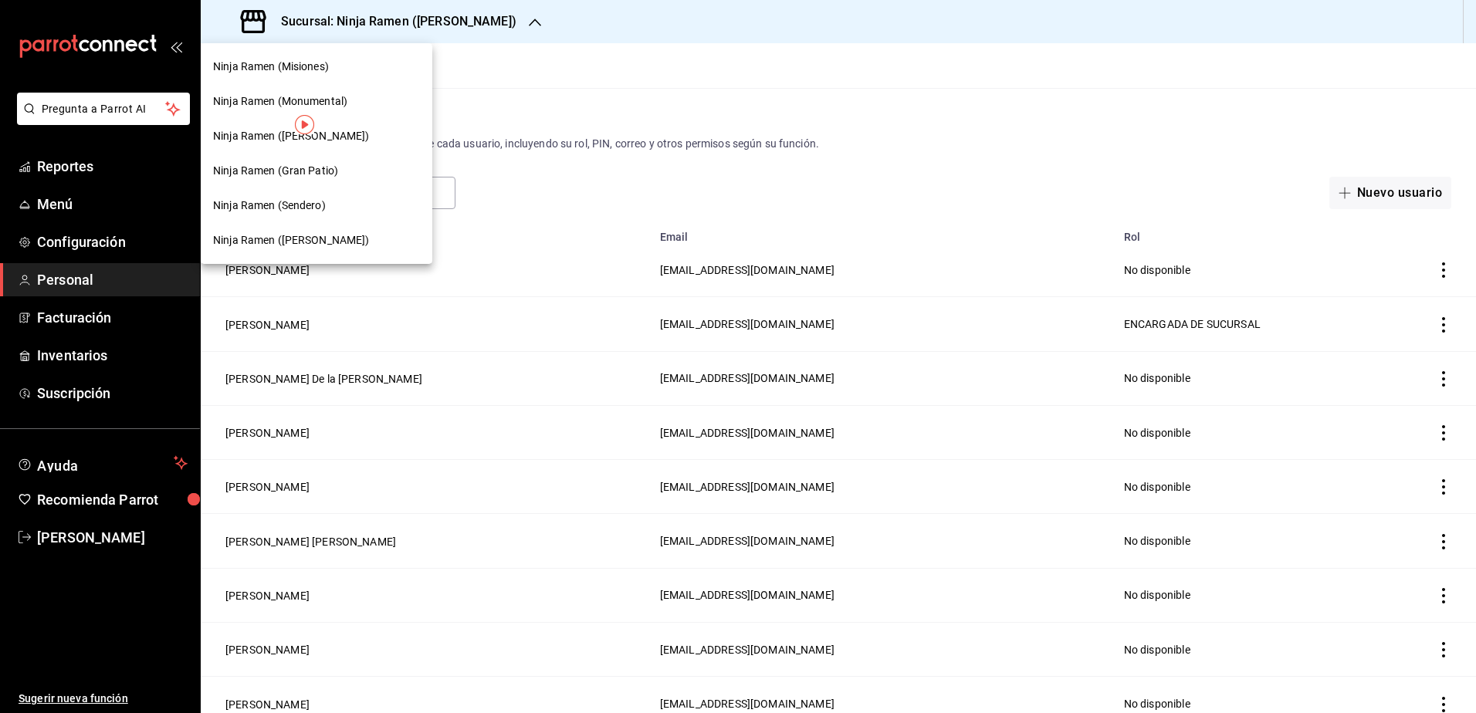
click at [307, 177] on span "Ninja Ramen (Gran Patio)" at bounding box center [275, 171] width 125 height 16
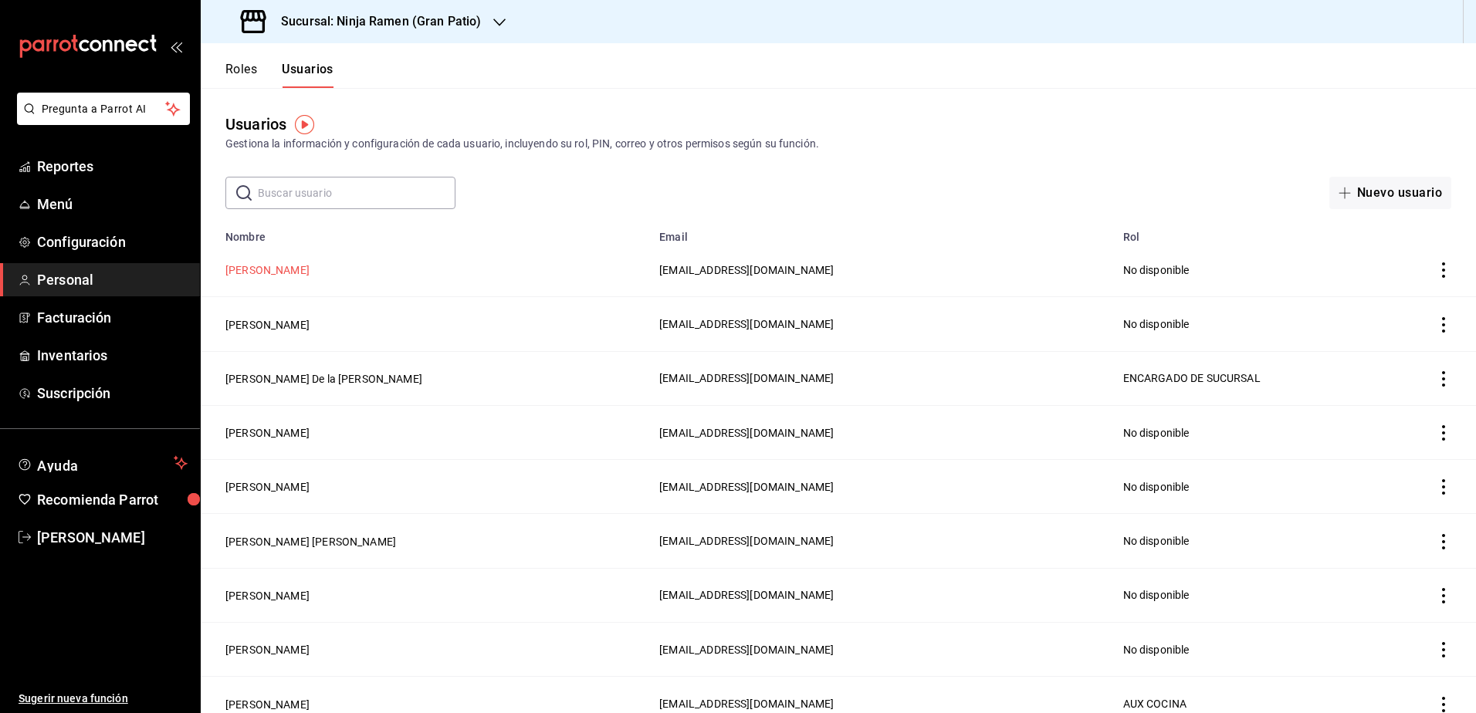
click at [310, 269] on button "[PERSON_NAME]" at bounding box center [267, 270] width 84 height 15
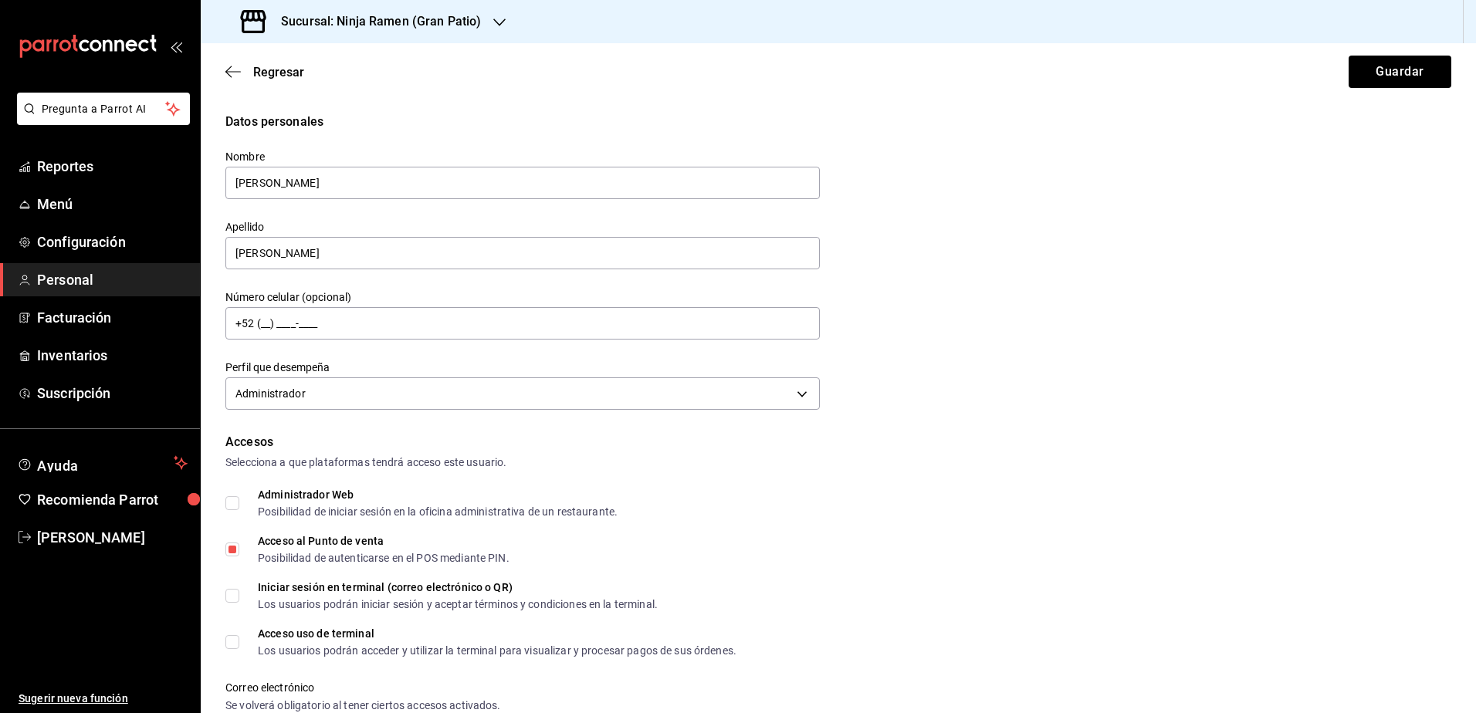
scroll to position [520, 0]
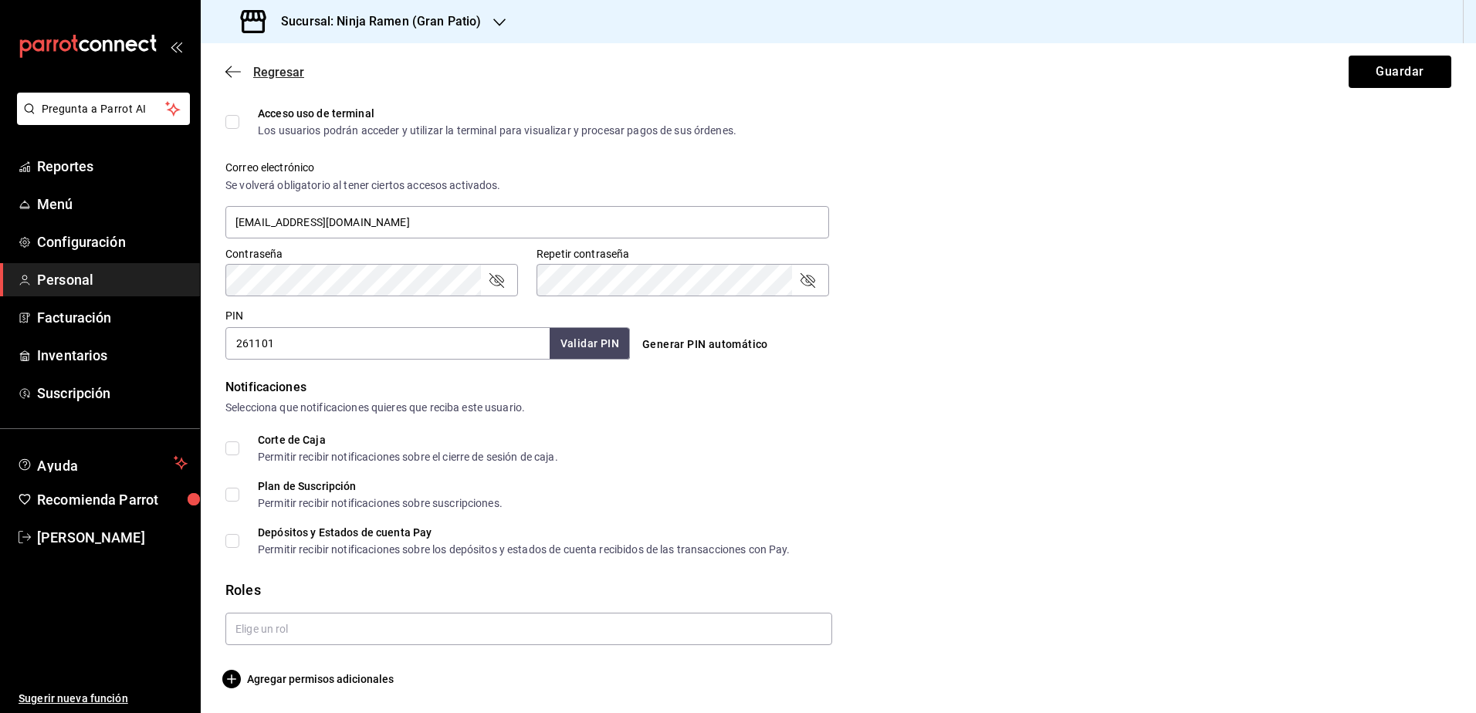
click at [232, 69] on icon "button" at bounding box center [232, 72] width 15 height 14
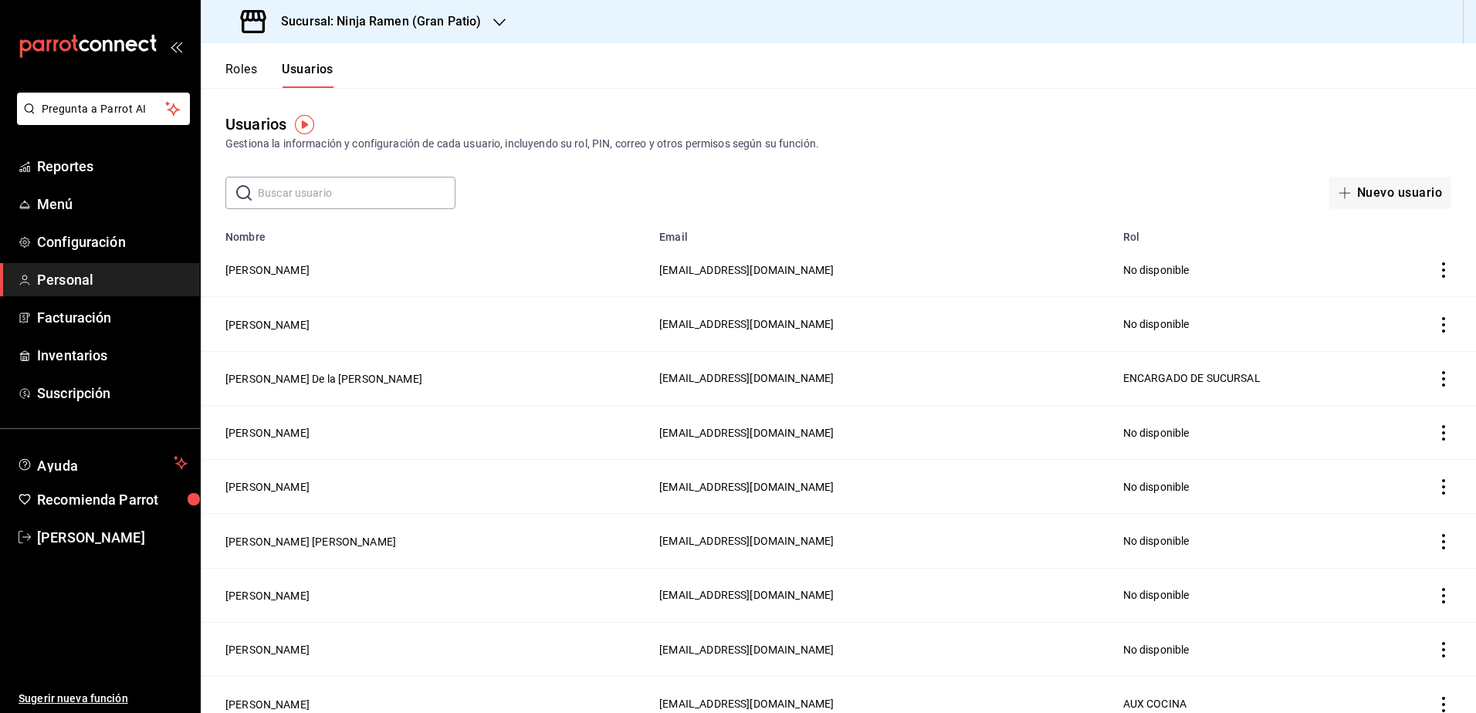
click at [493, 22] on icon "button" at bounding box center [499, 22] width 12 height 12
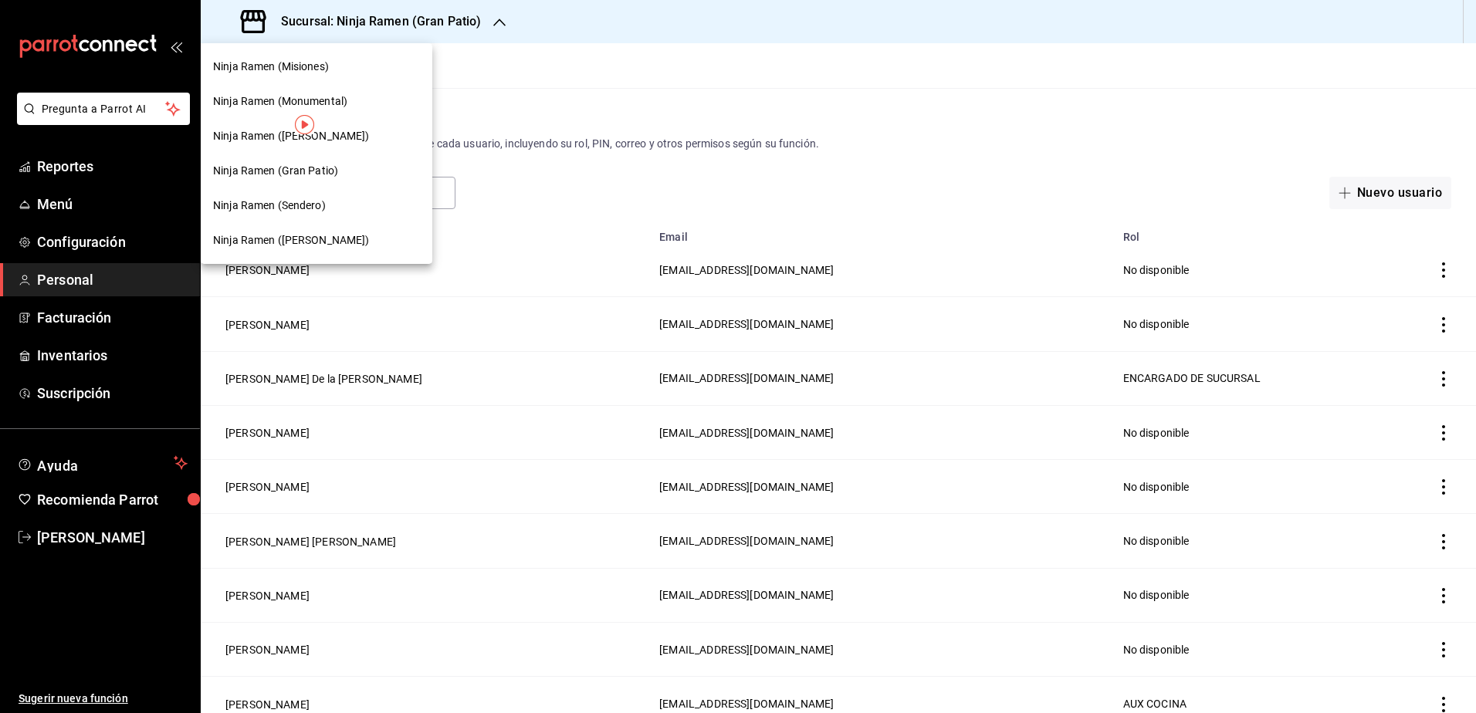
click at [331, 70] on div "Ninja Ramen (Misiones)" at bounding box center [316, 67] width 207 height 16
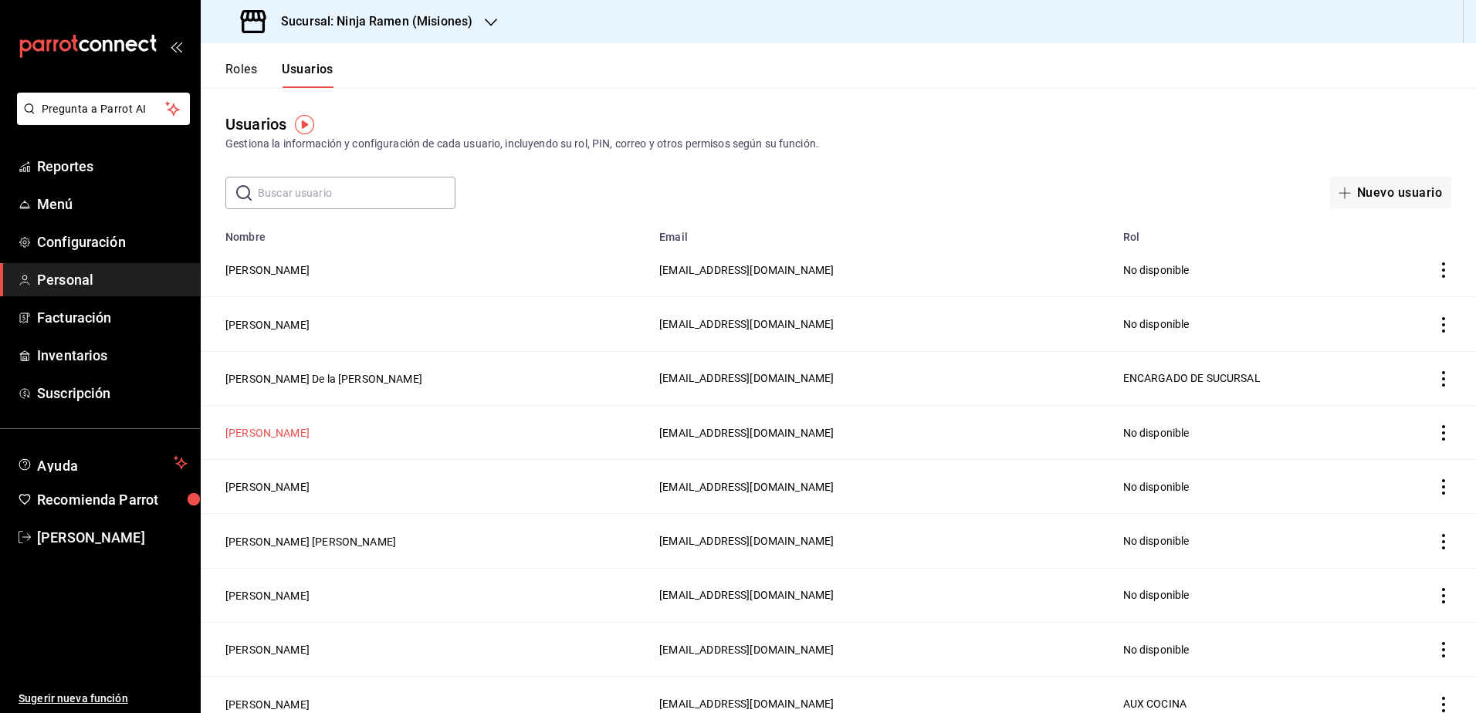
click at [310, 425] on button "[PERSON_NAME]" at bounding box center [267, 432] width 84 height 15
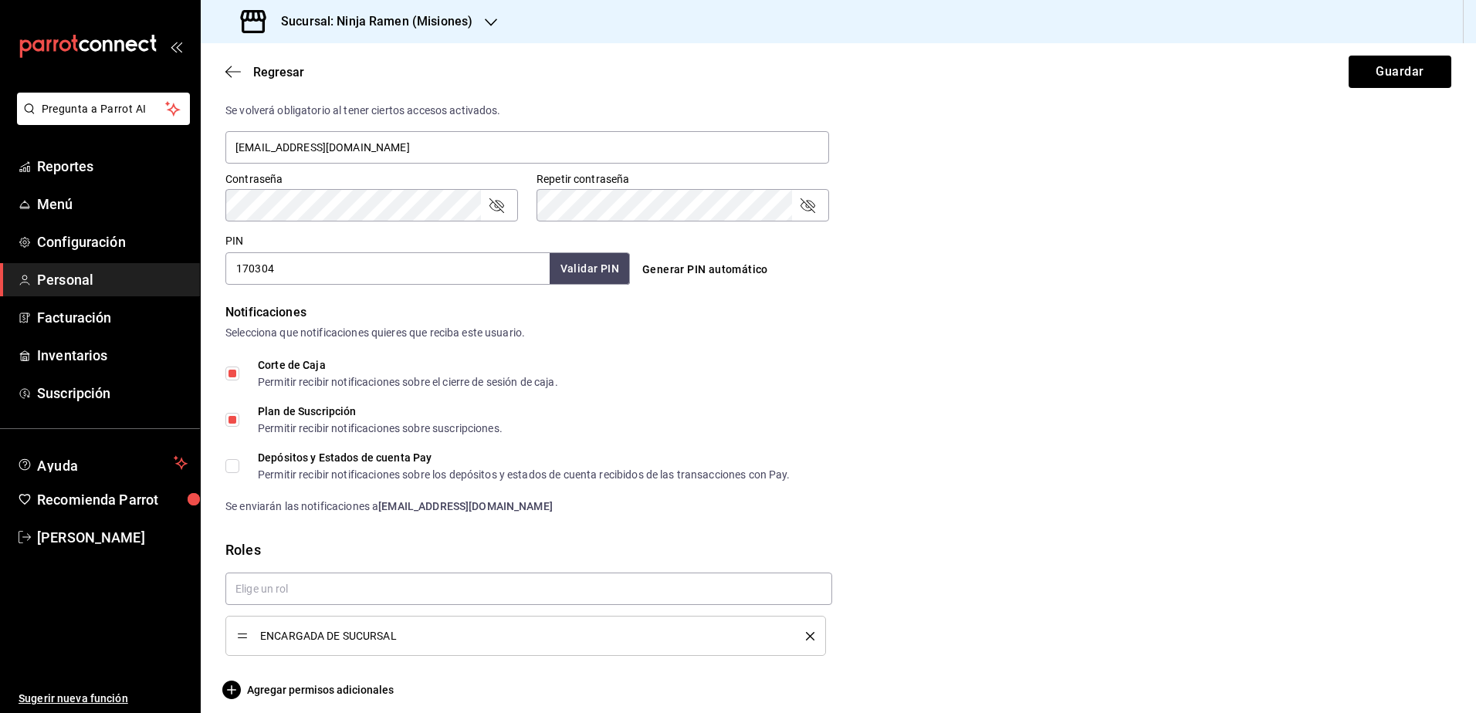
scroll to position [606, 0]
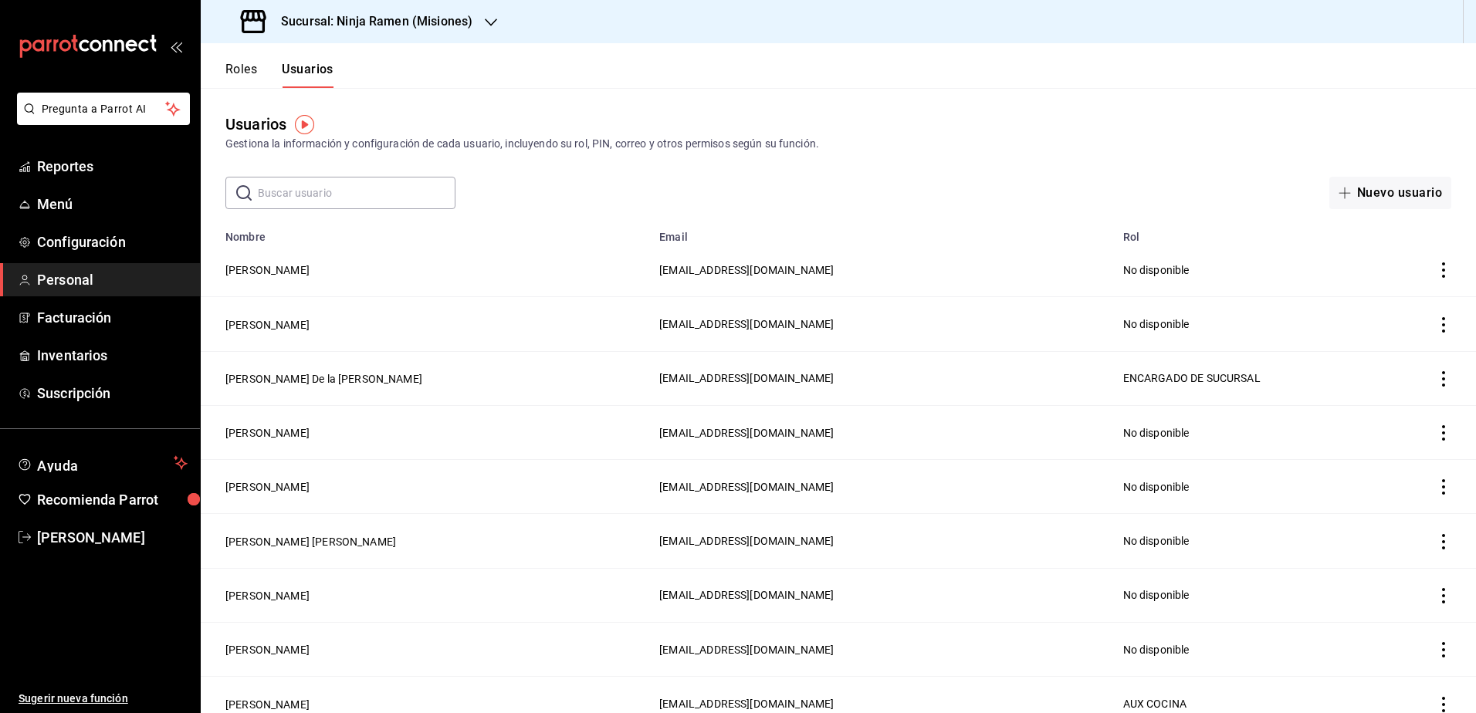
click at [476, 23] on div "Sucursal: Ninja Ramen (Misiones)" at bounding box center [358, 21] width 290 height 43
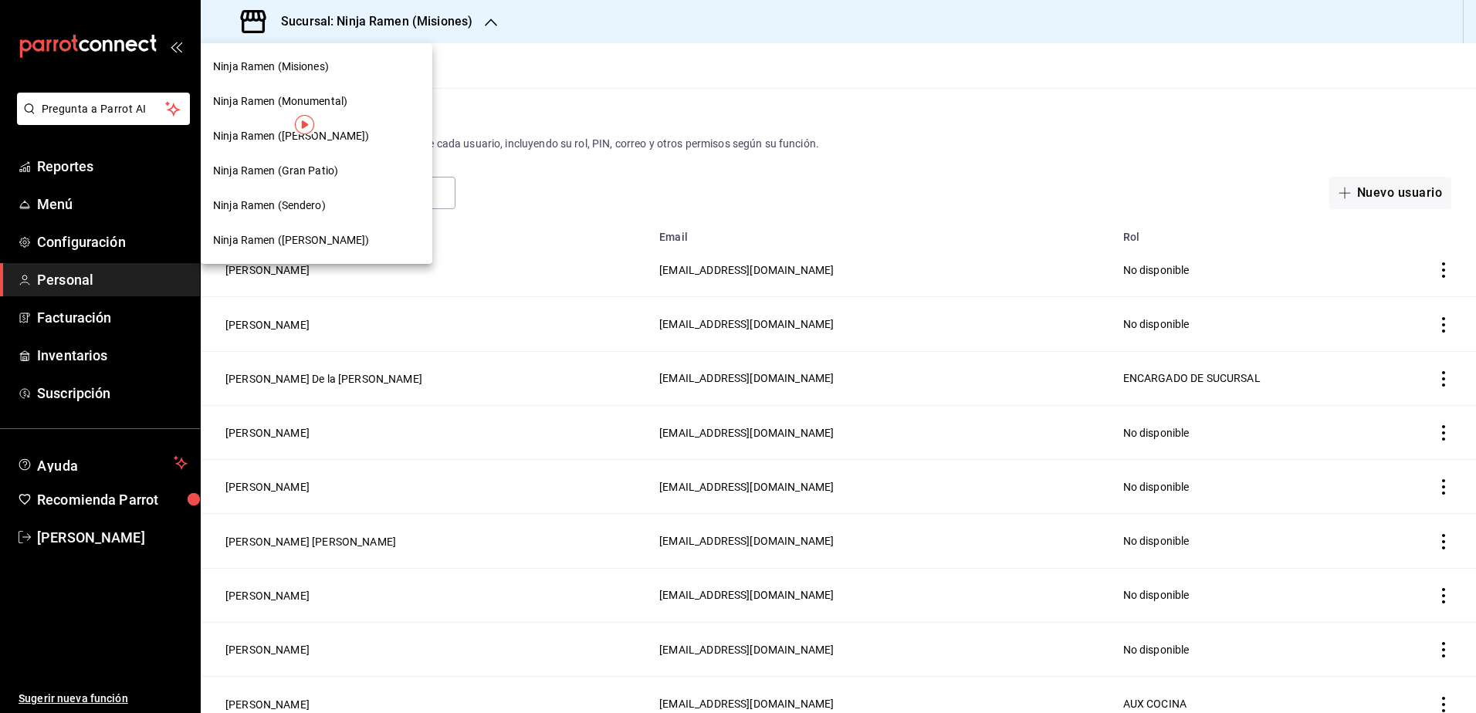
click at [592, 70] on div at bounding box center [738, 356] width 1476 height 713
